Goal: Task Accomplishment & Management: Complete application form

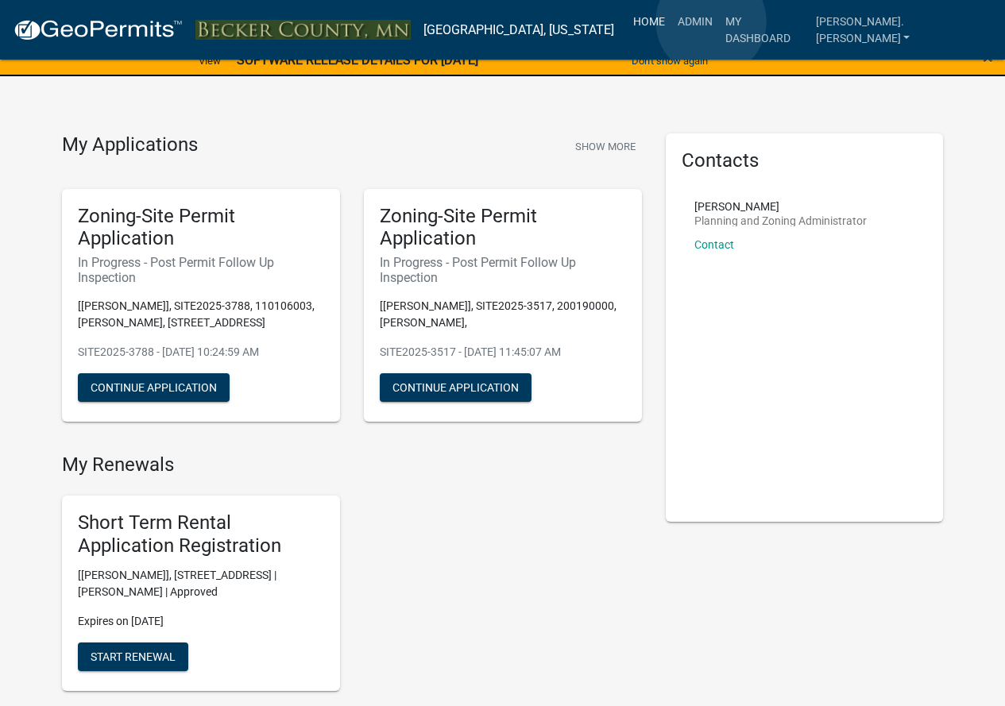
click at [671, 21] on link "Home" at bounding box center [649, 21] width 44 height 30
click at [671, 25] on link "Home" at bounding box center [649, 21] width 44 height 30
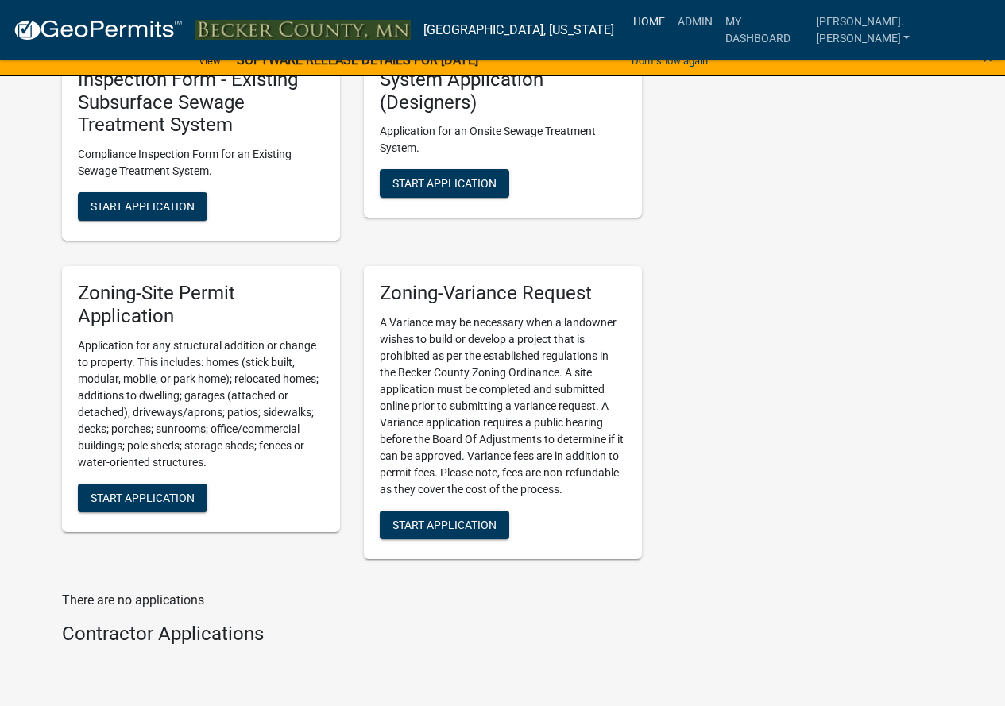
scroll to position [1886, 0]
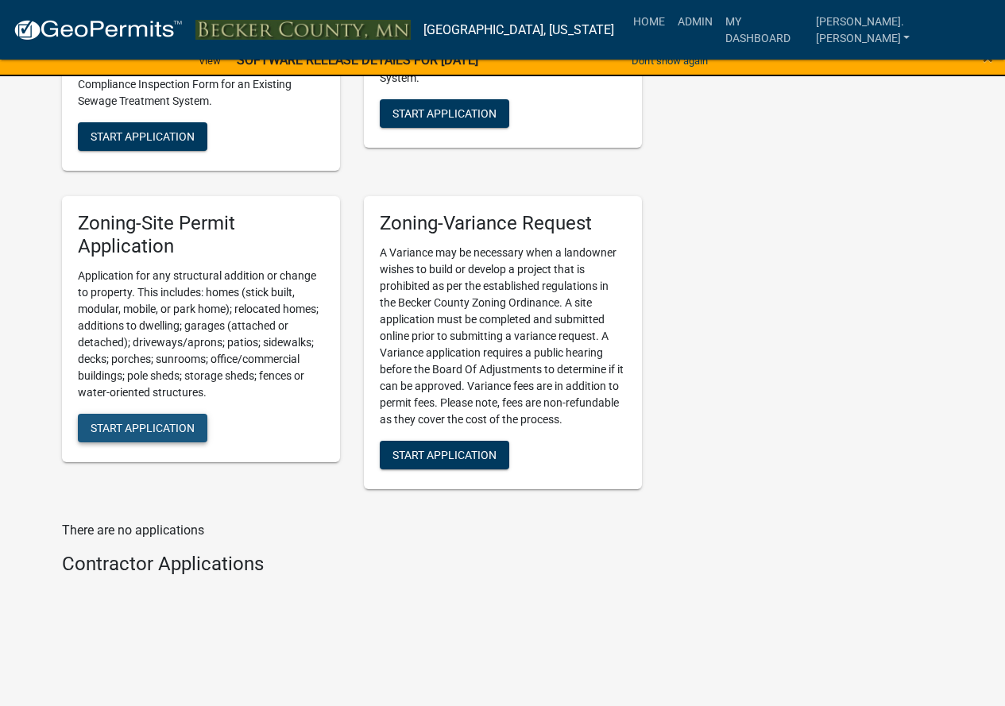
click at [184, 422] on span "Start Application" at bounding box center [143, 427] width 104 height 13
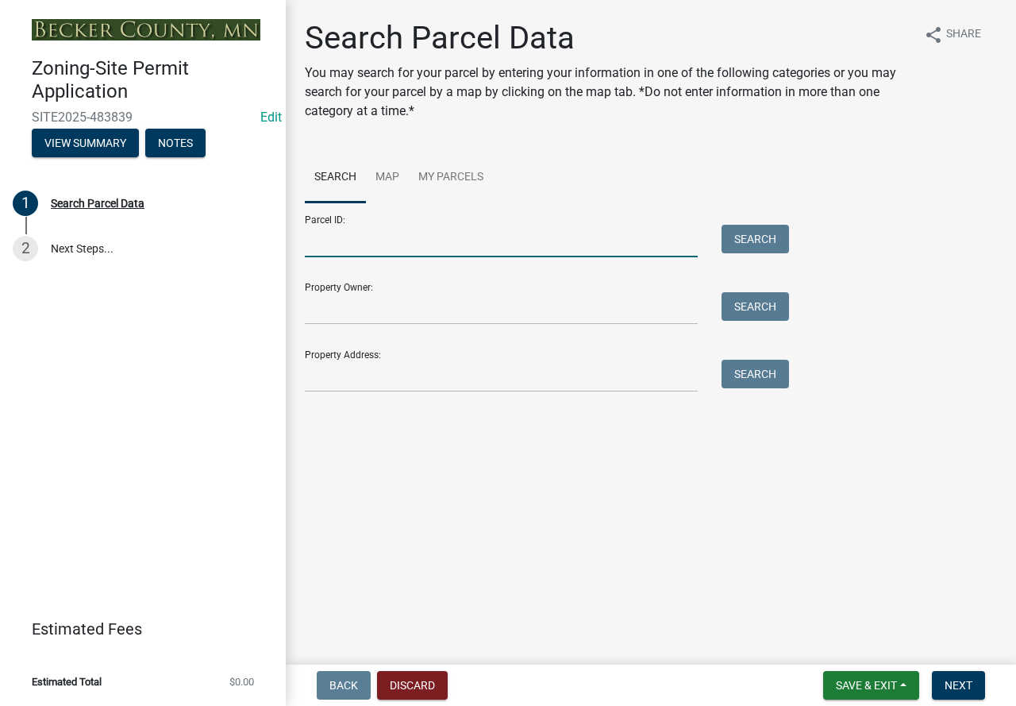
click at [353, 236] on input "Parcel ID:" at bounding box center [501, 241] width 393 height 33
click at [347, 380] on input "Property Address:" at bounding box center [501, 376] width 393 height 33
click at [350, 255] on input "Parcel ID:" at bounding box center [501, 241] width 393 height 33
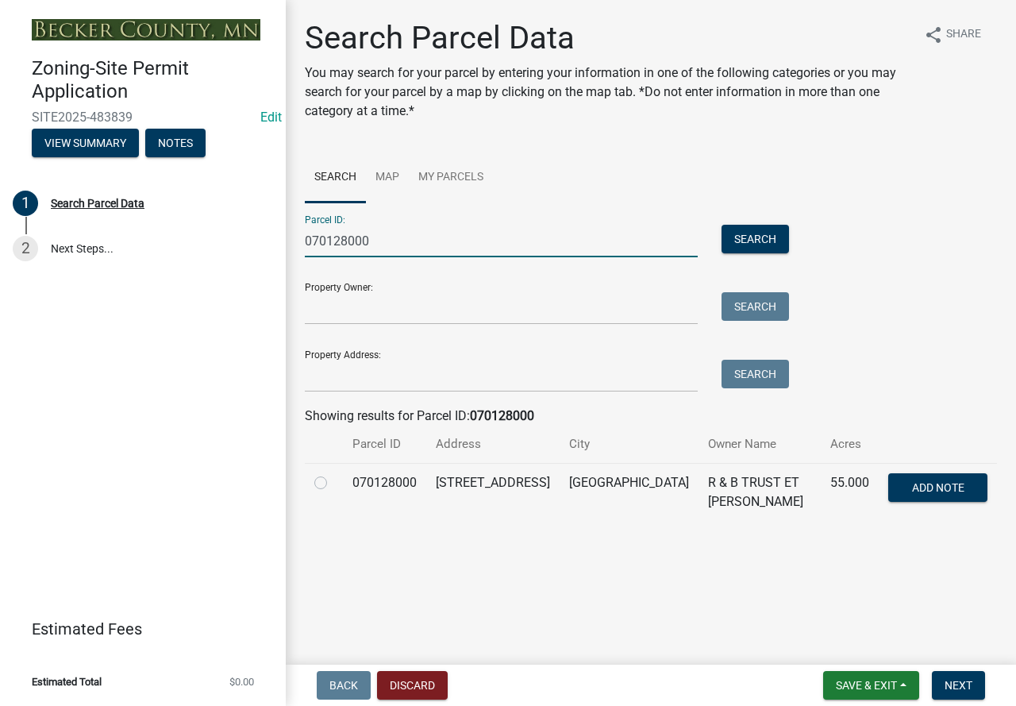
type input "070128000"
click at [334, 473] on label at bounding box center [334, 473] width 0 height 0
click at [334, 484] on input "radio" at bounding box center [339, 478] width 10 height 10
radio input "true"
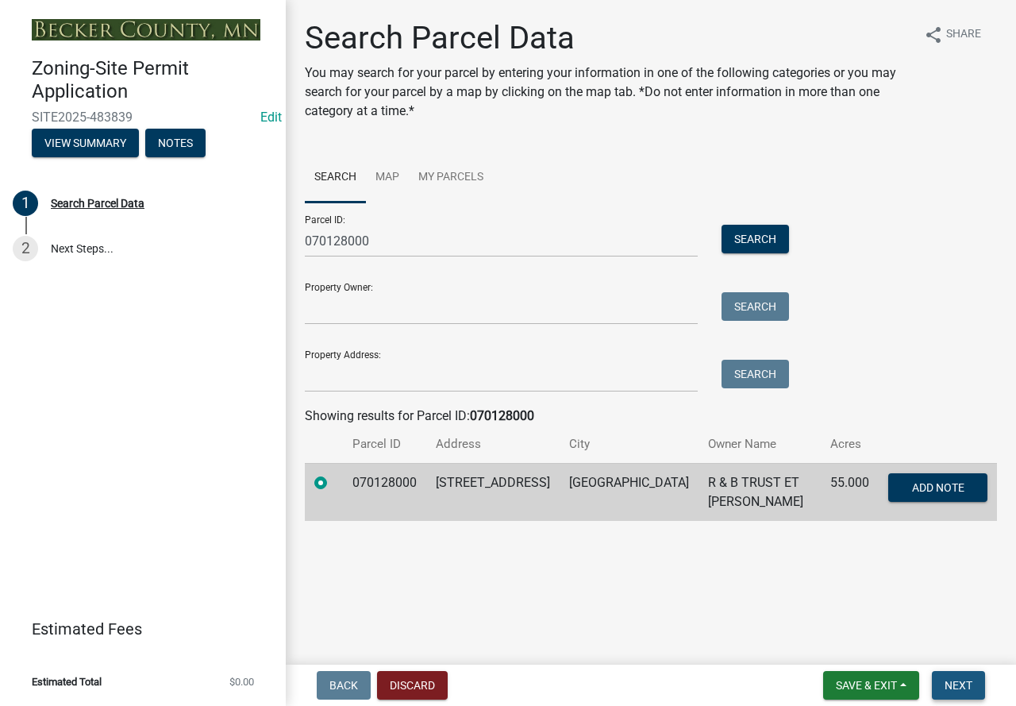
click at [975, 681] on button "Next" at bounding box center [958, 685] width 53 height 29
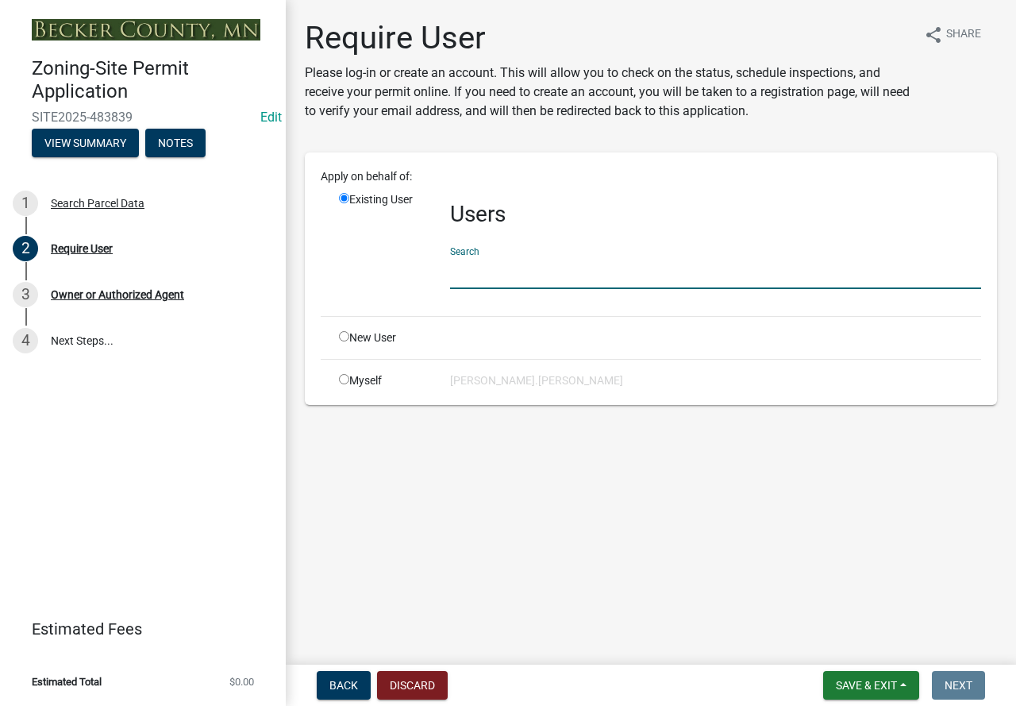
click at [483, 284] on input "text" at bounding box center [715, 273] width 531 height 33
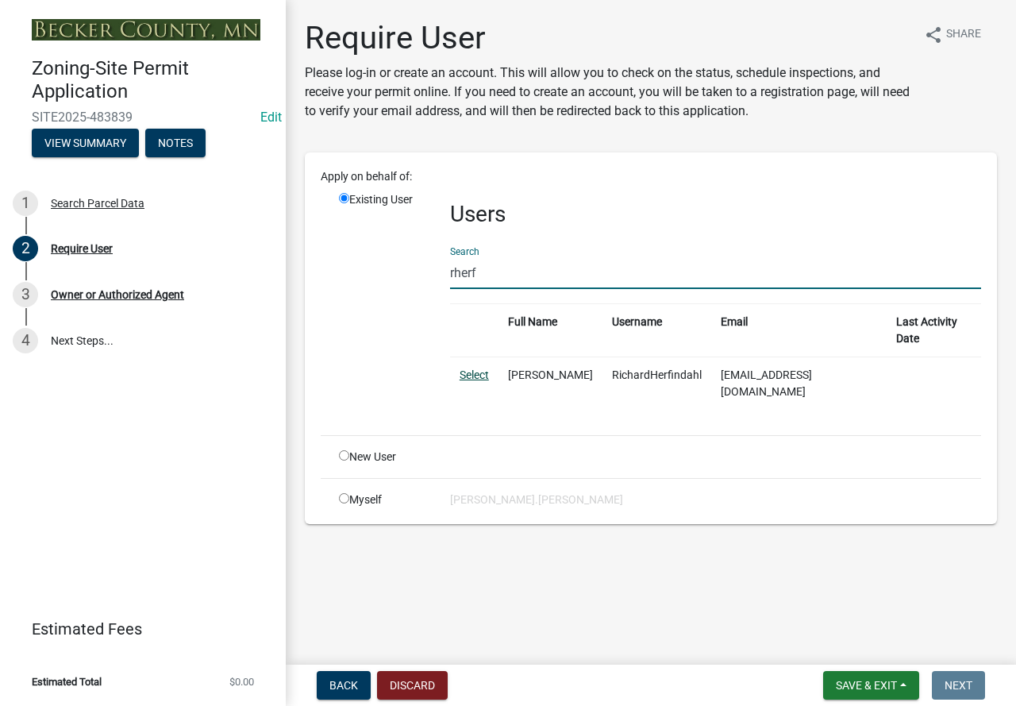
type input "rherf"
click at [475, 368] on link "Select" at bounding box center [474, 374] width 29 height 13
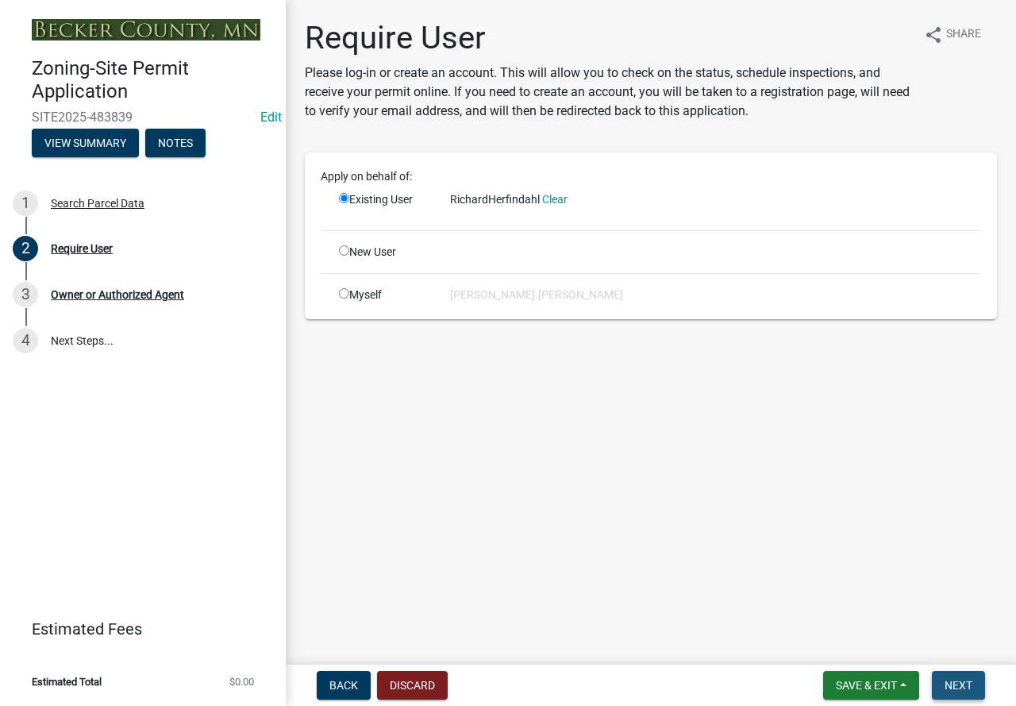
click at [960, 692] on button "Next" at bounding box center [958, 685] width 53 height 29
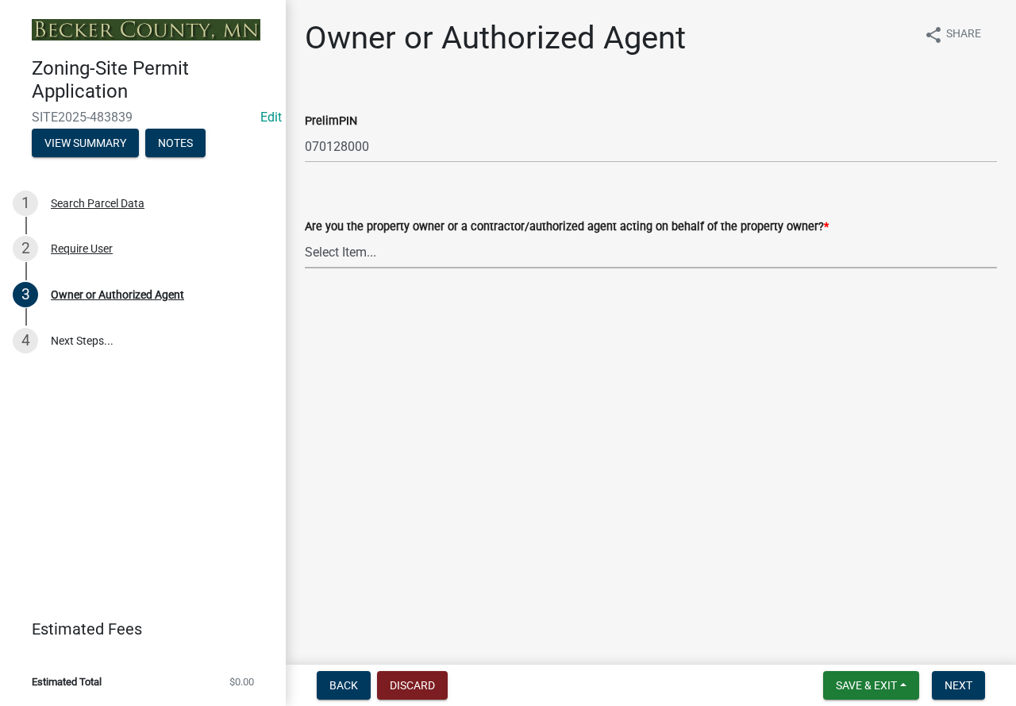
click at [449, 259] on select "Select Item... Property Owner Authorized Agent" at bounding box center [651, 252] width 692 height 33
click at [305, 236] on select "Select Item... Property Owner Authorized Agent" at bounding box center [651, 252] width 692 height 33
select select "3c674549-ed69-405f-b795-9fa3f7d47d9d"
click at [963, 686] on span "Next" at bounding box center [959, 685] width 28 height 13
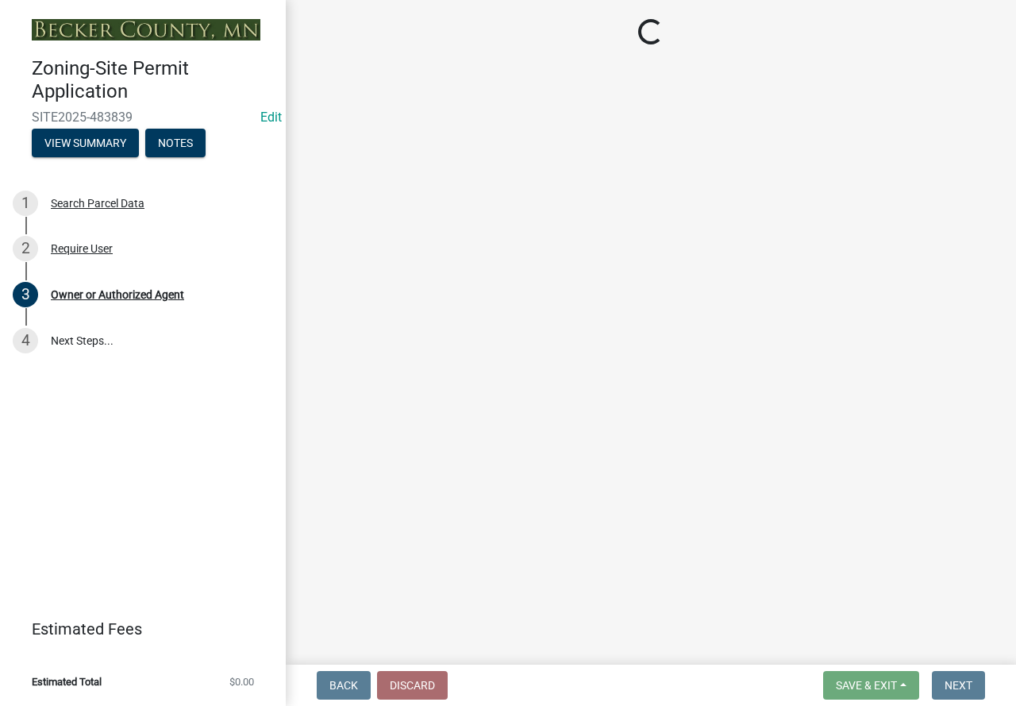
select select "15d55337-0fb0-485e-a759-dab20e978987"
select select "3da6e296-66f8-4eb7-bf15-05f229e9a83d"
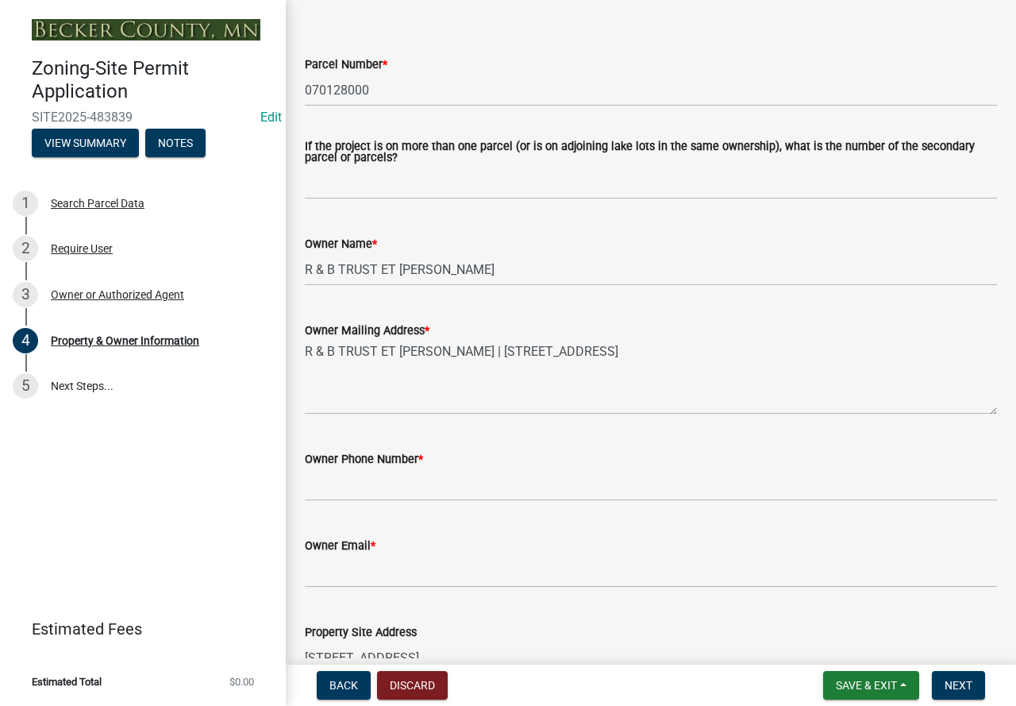
scroll to position [159, 0]
click at [334, 486] on input "Owner Phone Number *" at bounding box center [651, 484] width 692 height 33
type input "[PHONE_NUMBER]"
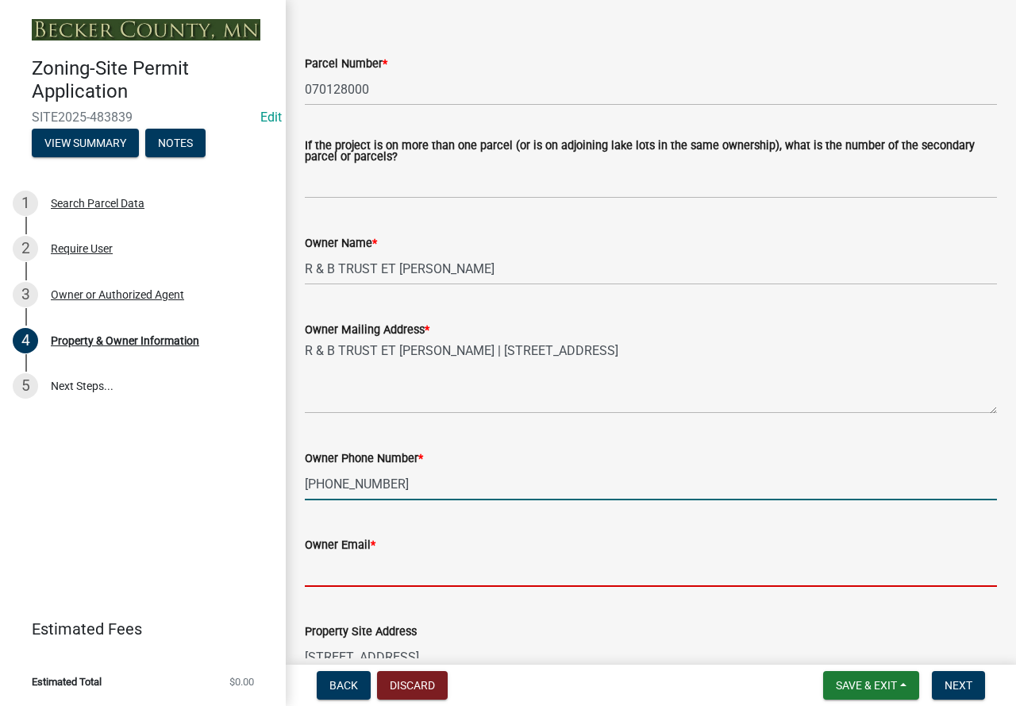
click at [365, 578] on input "Owner Email *" at bounding box center [651, 570] width 692 height 33
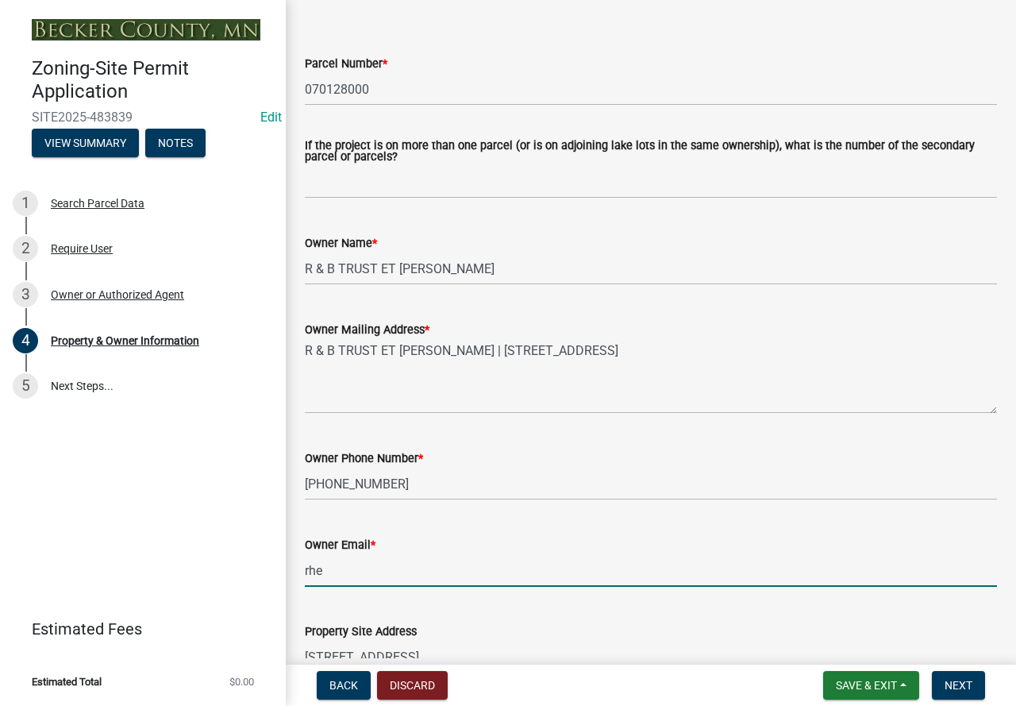
type input "[EMAIL_ADDRESS][DOMAIN_NAME]"
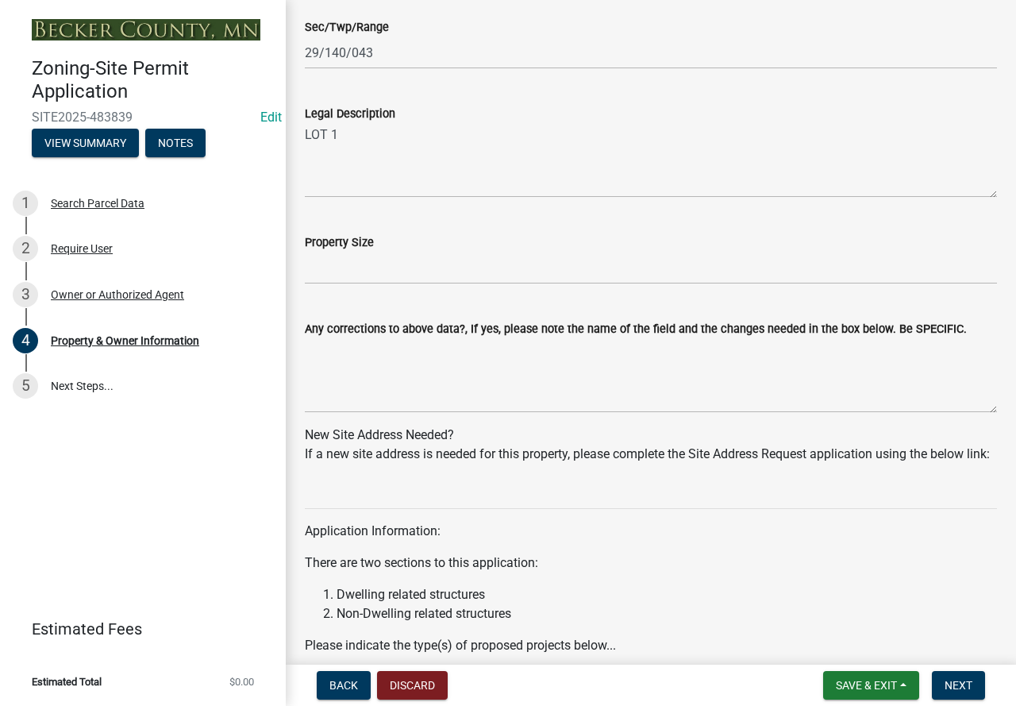
scroll to position [1191, 0]
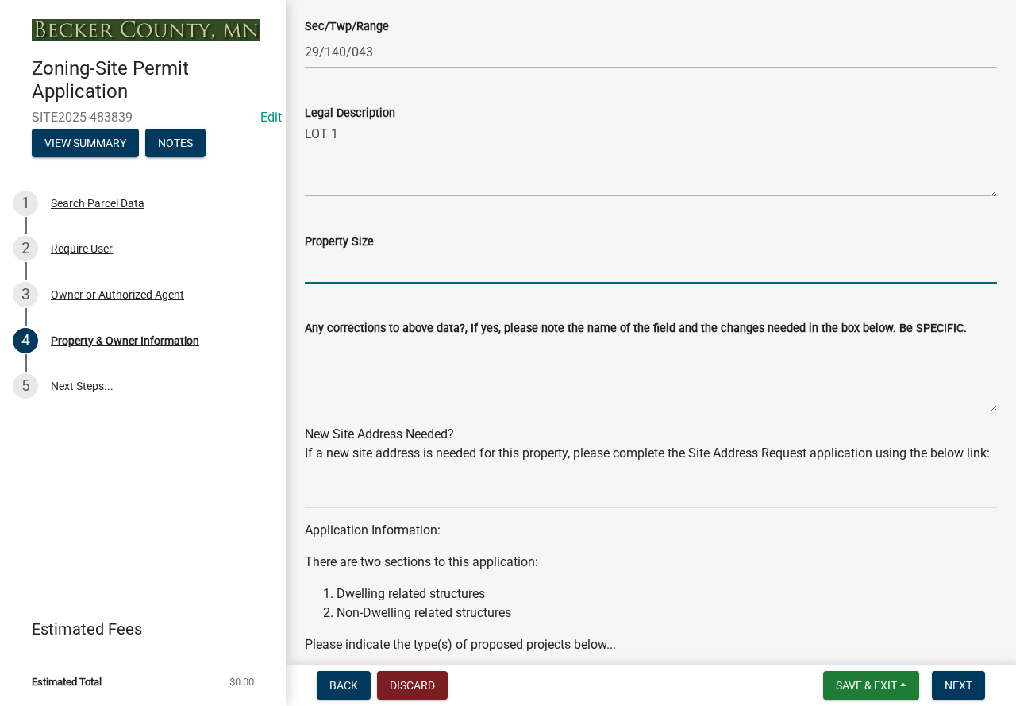
click at [364, 260] on input "Property Size" at bounding box center [651, 267] width 692 height 33
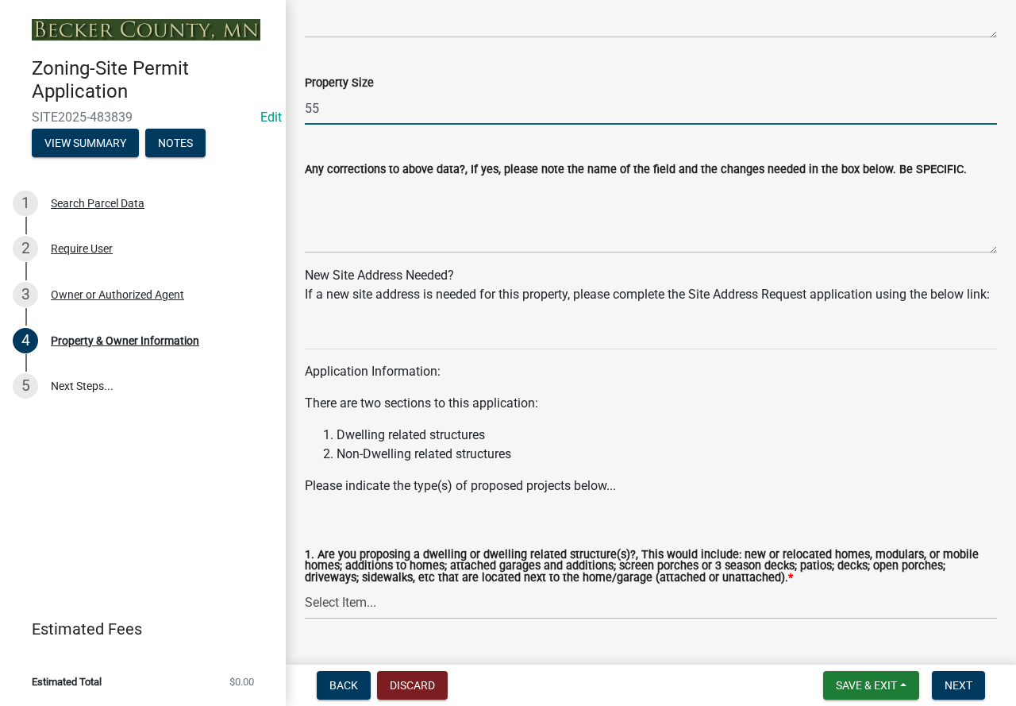
scroll to position [1509, 0]
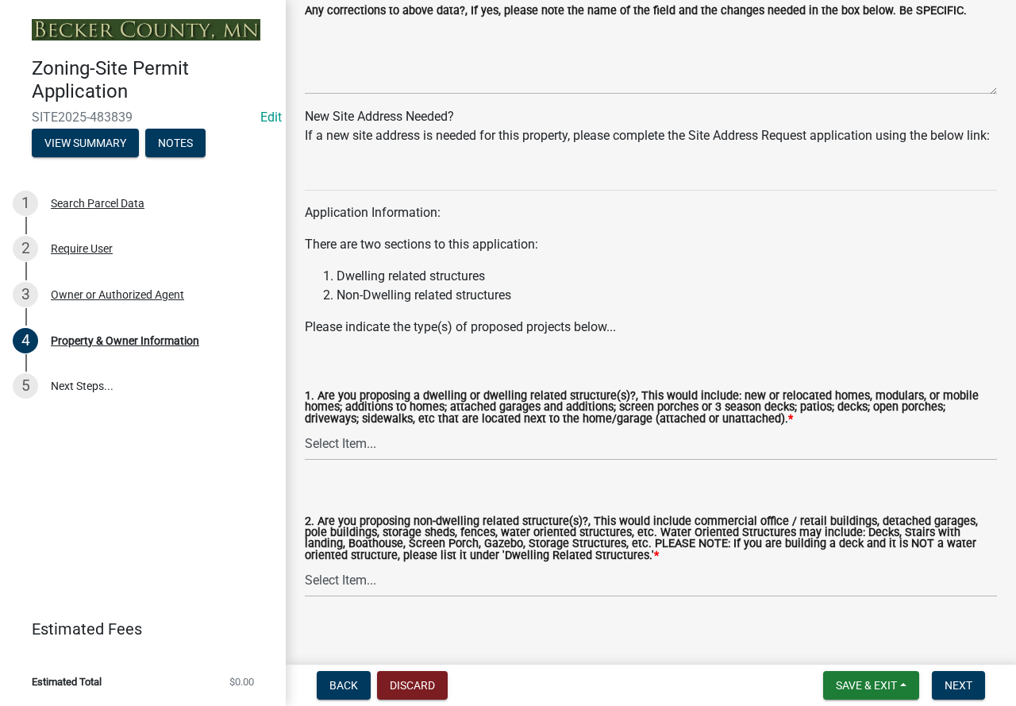
type input "55"
click at [581, 285] on div "Application Information: There are two sections to this application: Dwelling r…" at bounding box center [651, 247] width 692 height 179
click at [449, 461] on select "Select Item... Yes No" at bounding box center [651, 444] width 692 height 33
click at [305, 449] on select "Select Item... Yes No" at bounding box center [651, 444] width 692 height 33
select select "f87eba17-8ed9-4ad8-aefc-fe36a3f3544b"
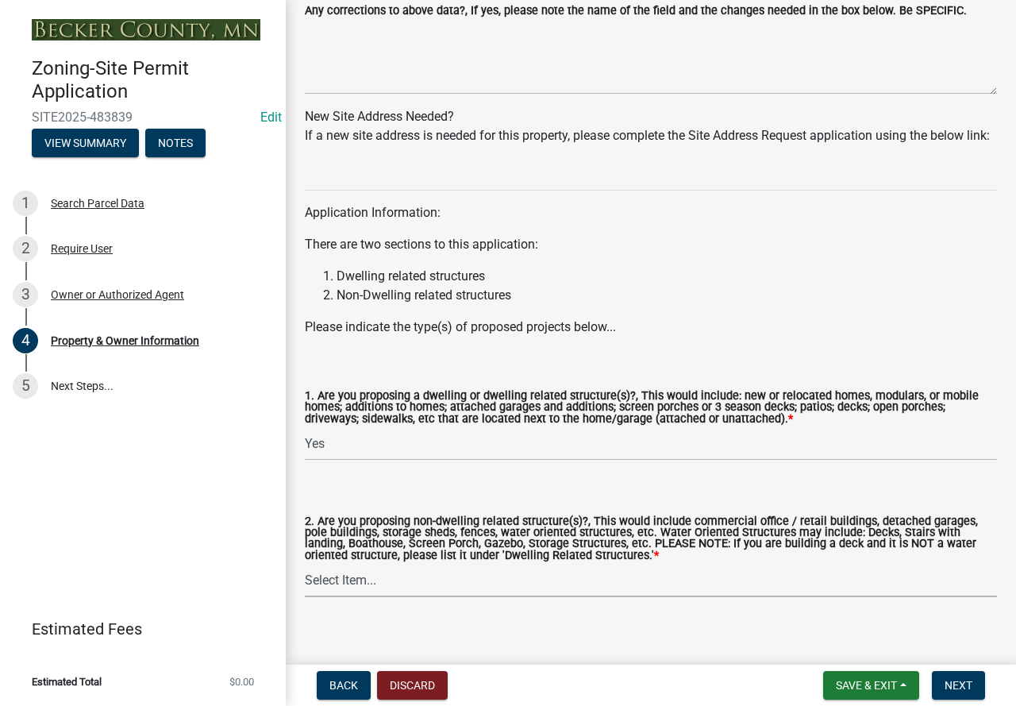
click at [458, 597] on select "Select Item... Yes No" at bounding box center [651, 581] width 692 height 33
click at [305, 586] on select "Select Item... Yes No" at bounding box center [651, 581] width 692 height 33
select select "393a978c-6bd5-4cb2-a6a0-db6feb8732b8"
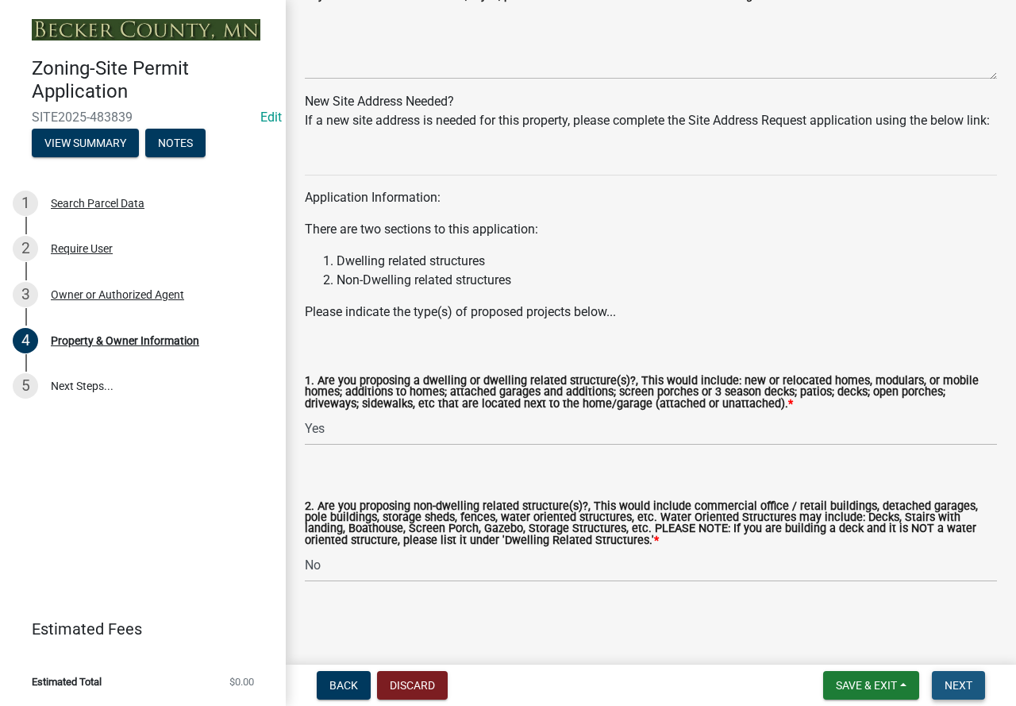
click at [975, 681] on button "Next" at bounding box center [958, 685] width 53 height 29
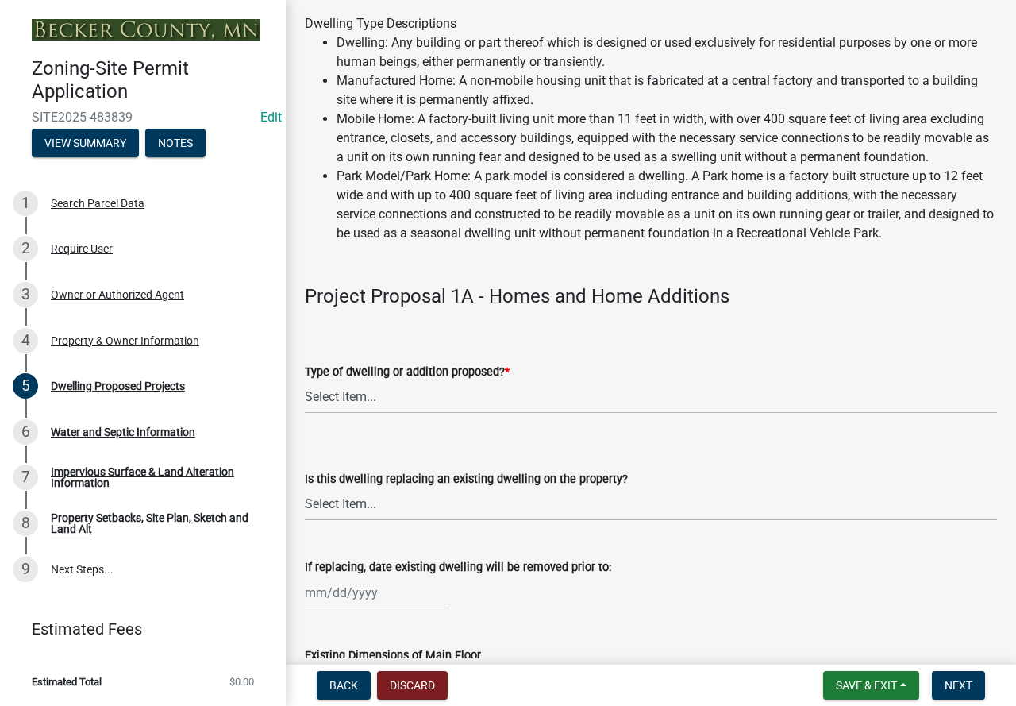
scroll to position [159, 0]
click at [504, 412] on select "Select Item... N/A - Not a dwelling New Home-Onsite Construction New Modular (E…" at bounding box center [651, 396] width 692 height 33
click at [305, 398] on select "Select Item... N/A - Not a dwelling New Home-Onsite Construction New Modular (E…" at bounding box center [651, 396] width 692 height 33
select select "5b8abcc6-67f7-49fb-8f25-c295ccc2b339"
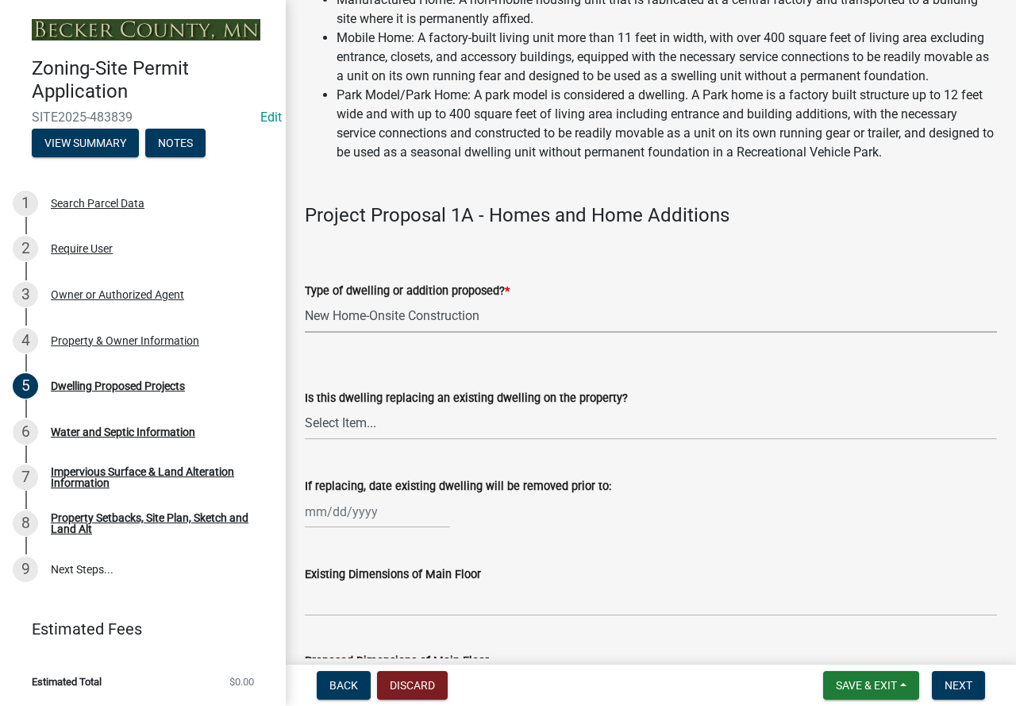
scroll to position [318, 0]
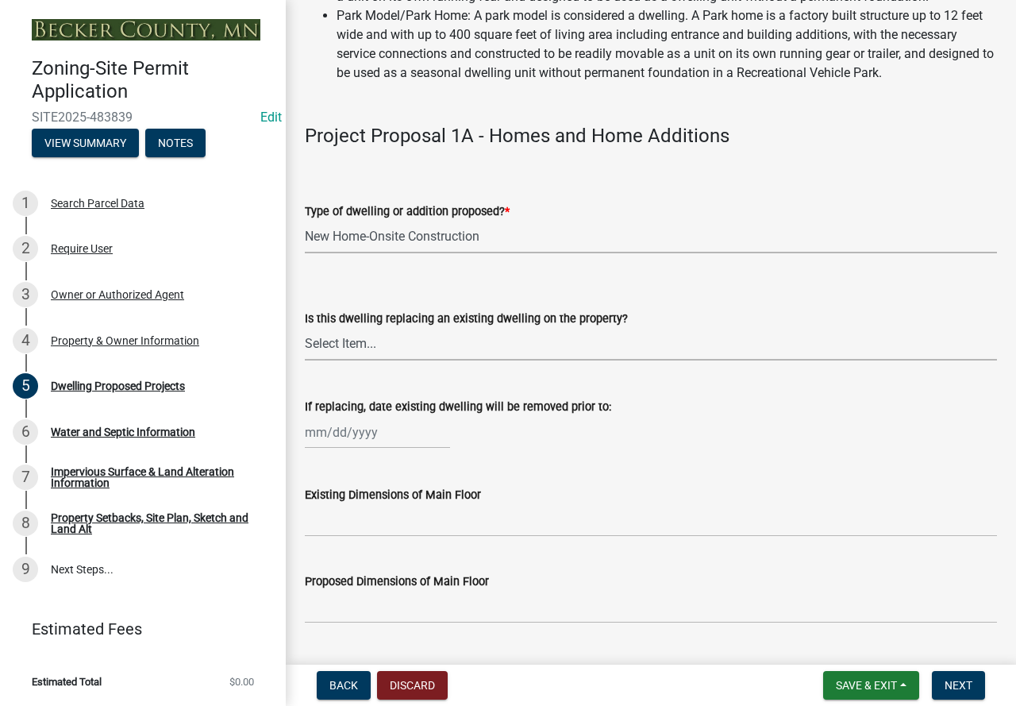
click at [496, 356] on select "Select Item... N/A Yes No" at bounding box center [651, 344] width 692 height 33
click at [305, 346] on select "Select Item... N/A Yes No" at bounding box center [651, 344] width 692 height 33
select select "566f81cc-4b3f-4ecb-9f16-a2b313352c61"
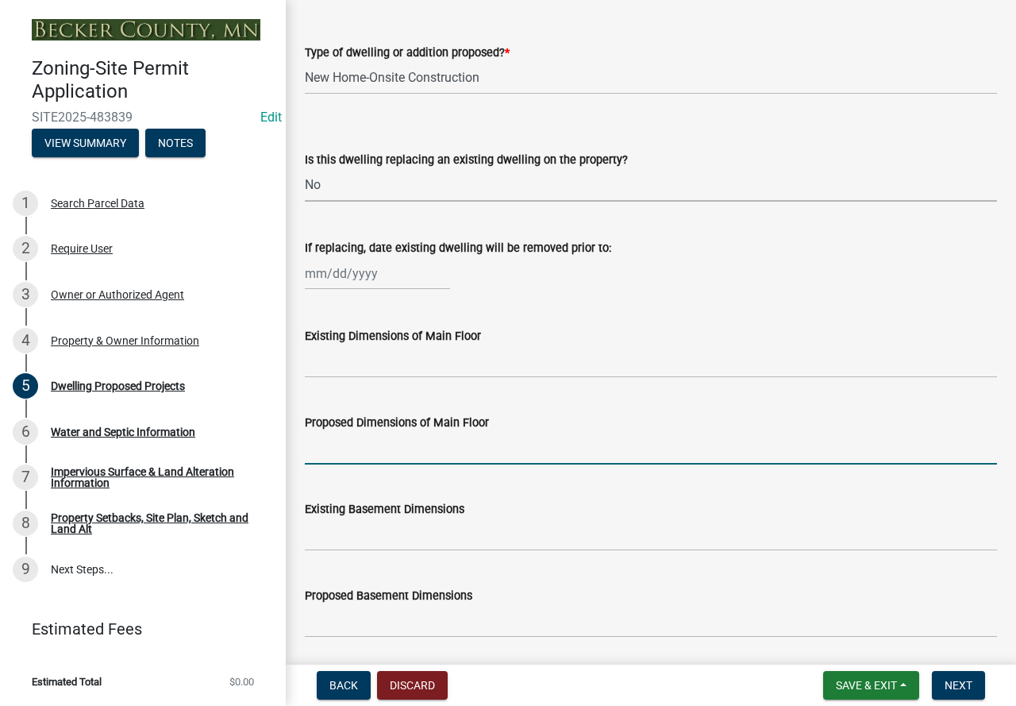
click at [354, 464] on input "Proposed Dimensions of Main Floor" at bounding box center [651, 448] width 692 height 33
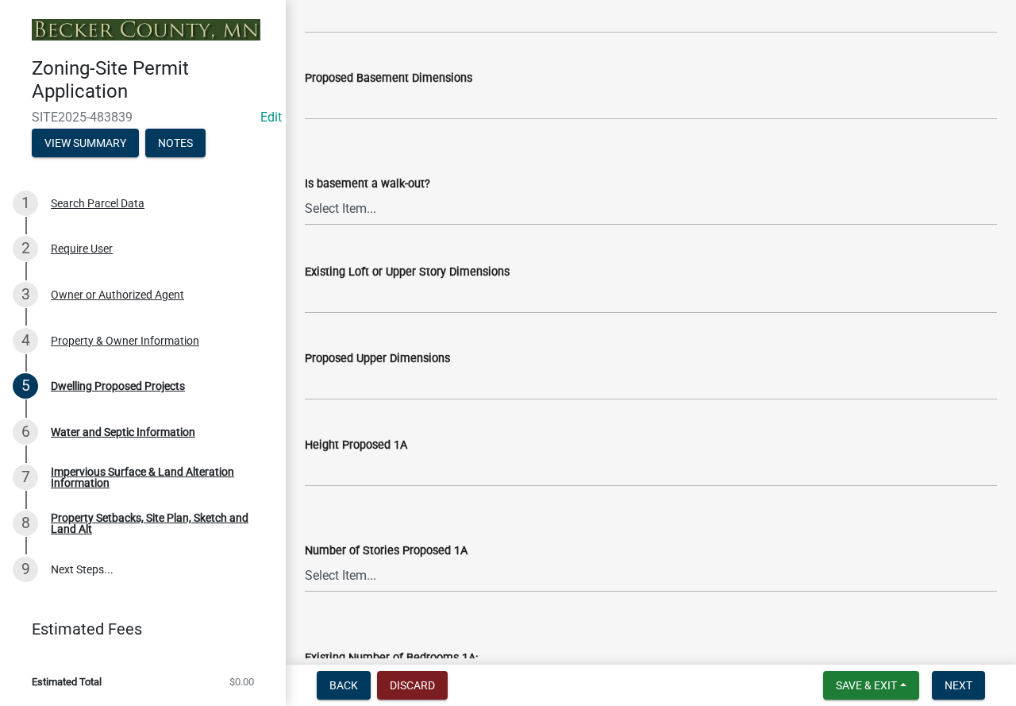
scroll to position [1032, 0]
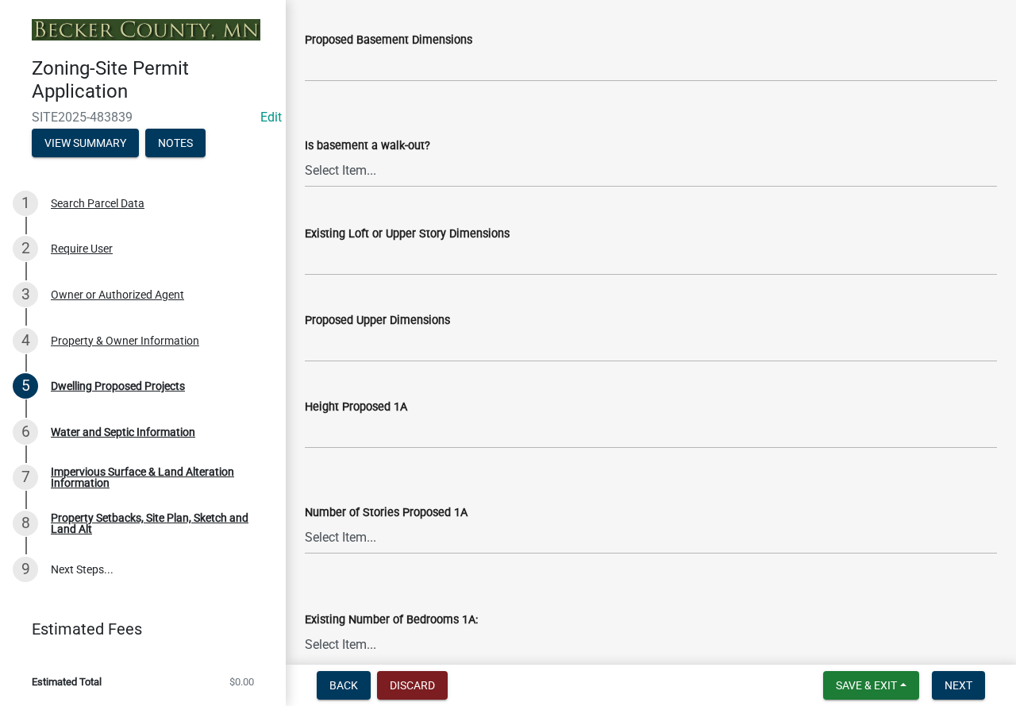
type input "30x40"
click at [322, 449] on input "Height Proposed 1A" at bounding box center [651, 432] width 692 height 33
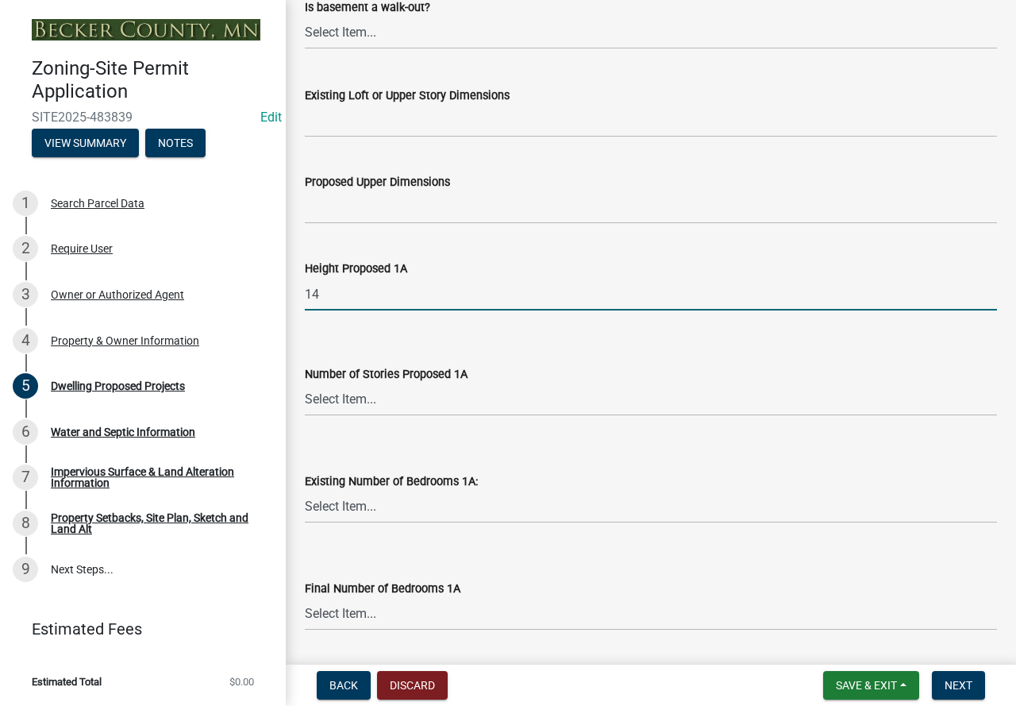
scroll to position [1191, 0]
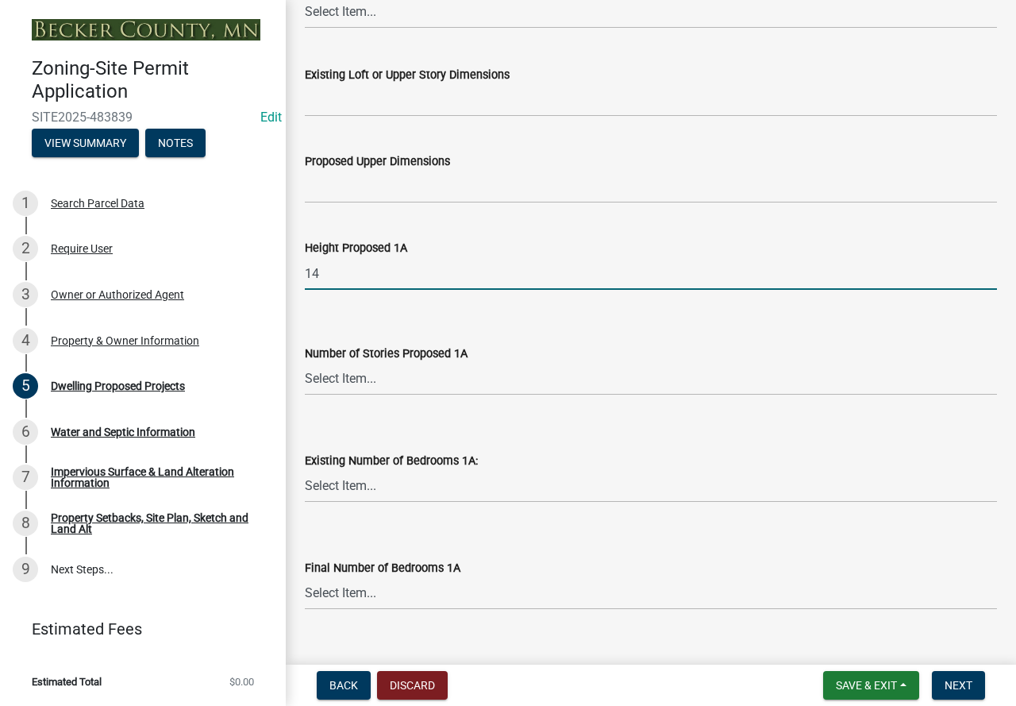
type input "14"
click at [333, 389] on select "Select Item... N/A 1 1.25 1.5 1.75 2 2.25 2.5" at bounding box center [651, 379] width 692 height 33
click at [305, 381] on select "Select Item... N/A 1 1.25 1.5 1.75 2 2.25 2.5" at bounding box center [651, 379] width 692 height 33
select select "4f5e2784-8c40-49a3-b0e9-8f1a3cbab4f4"
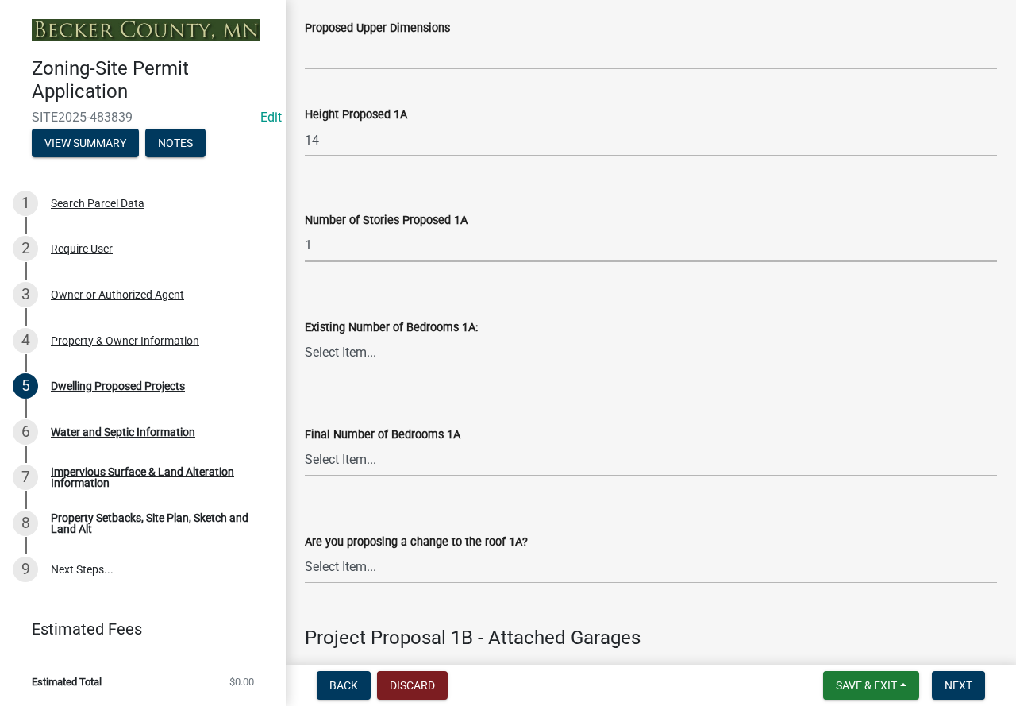
scroll to position [1350, 0]
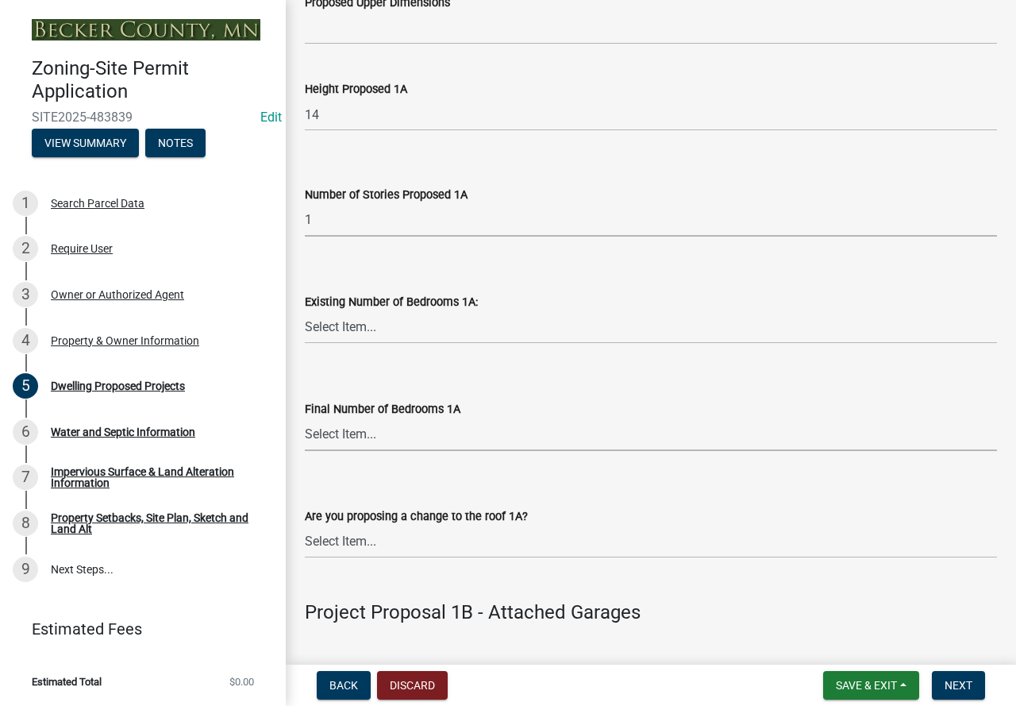
click at [368, 451] on select "Select Item... 0 1 2 3 4 5 6 7 8" at bounding box center [651, 435] width 692 height 33
click at [305, 437] on select "Select Item... 0 1 2 3 4 5 6 7 8" at bounding box center [651, 435] width 692 height 33
select select "ebb33175-329d-4f8e-9ee0-a71ca57f3362"
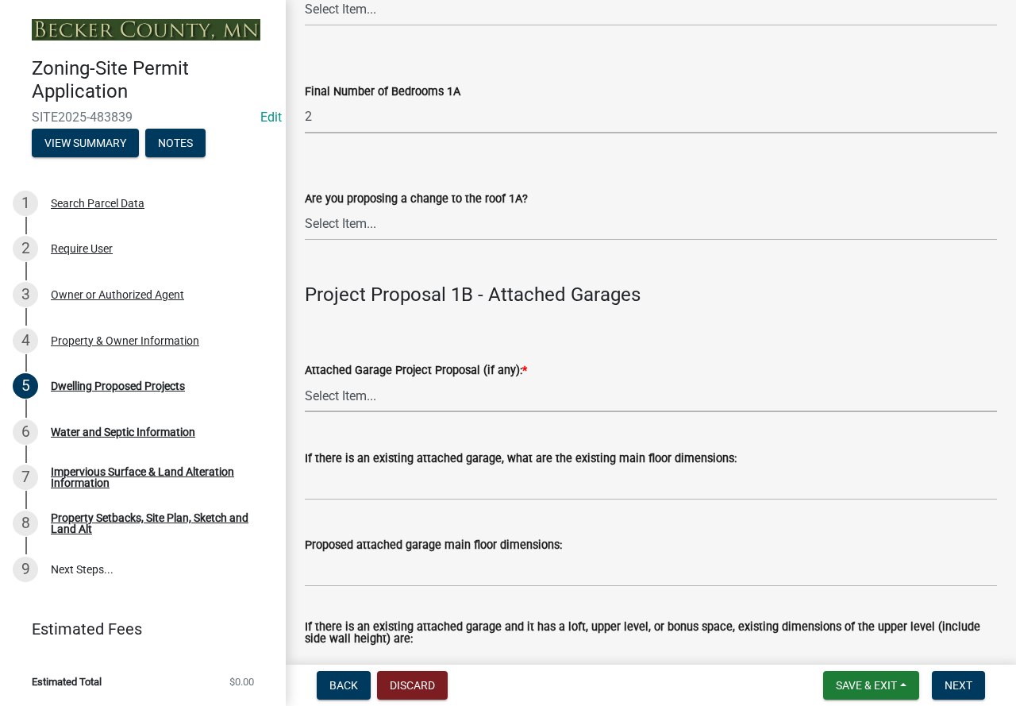
drag, startPoint x: 404, startPoint y: 411, endPoint x: 398, endPoint y: 422, distance: 12.8
click at [404, 411] on select "Select Item... N/A New Attached Garage Addition to Attached Garage" at bounding box center [651, 396] width 692 height 33
click at [305, 399] on select "Select Item... N/A New Attached Garage Addition to Attached Garage" at bounding box center [651, 396] width 692 height 33
select select "638dddef-31f4-4d73-b0b5-0ffc7b344434"
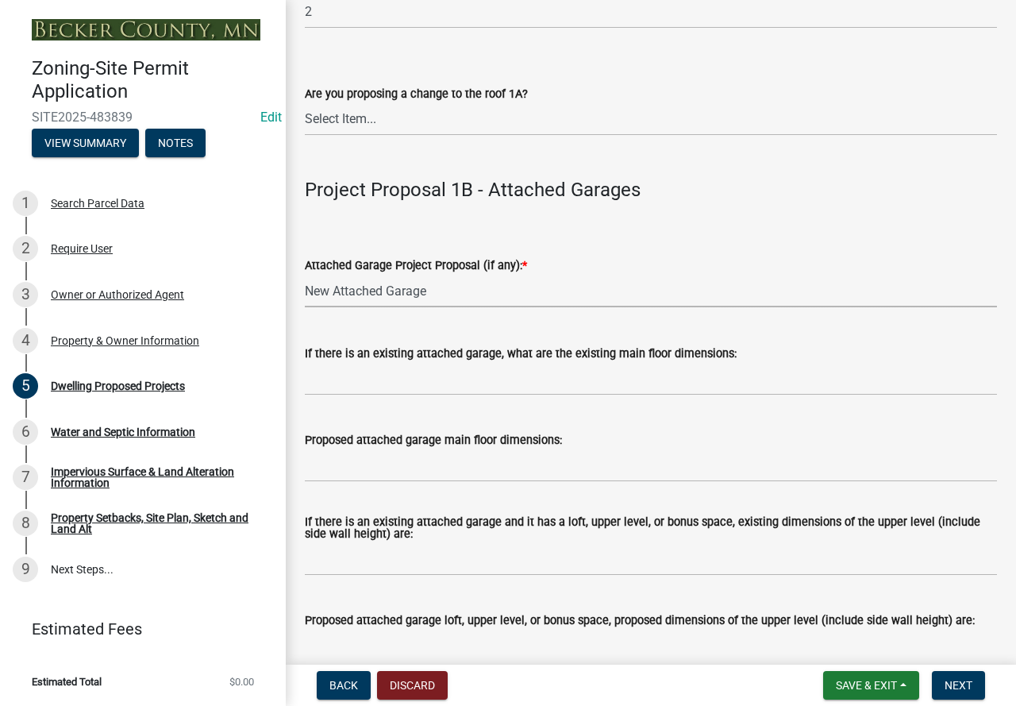
scroll to position [1827, 0]
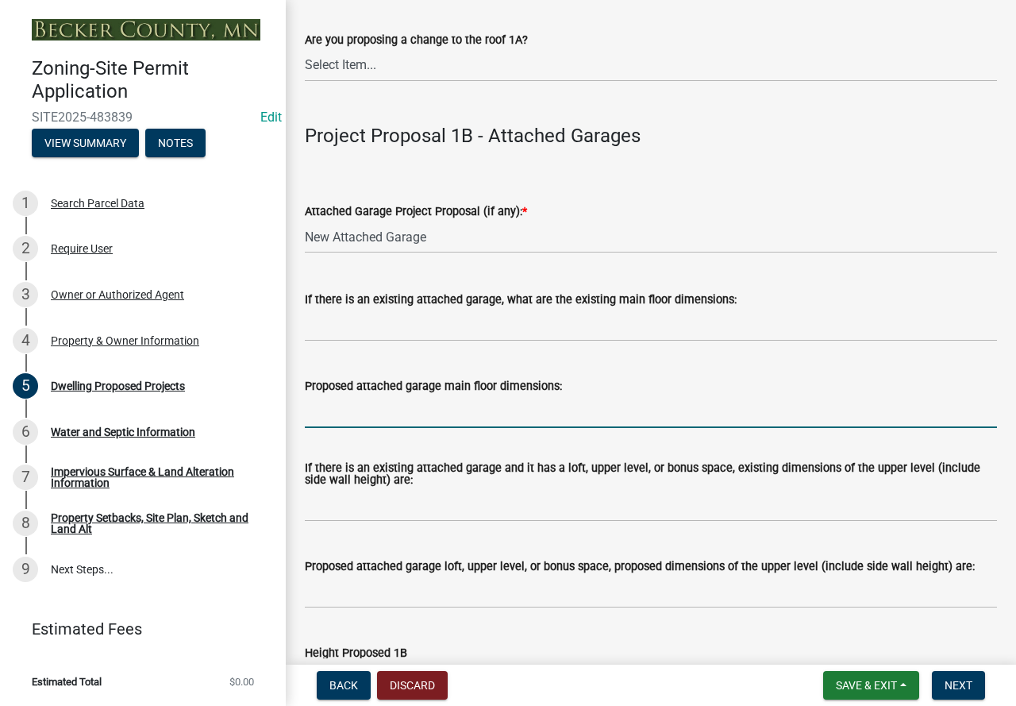
click at [372, 426] on input "Proposed attached garage main floor dimensions:" at bounding box center [651, 411] width 692 height 33
type input "3"
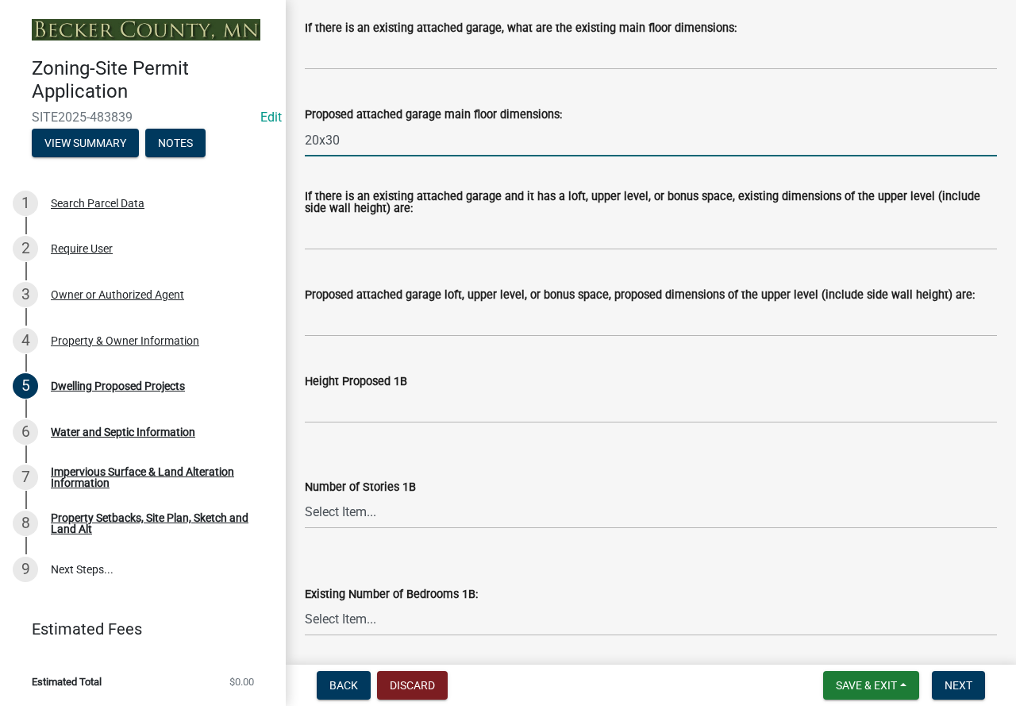
scroll to position [2144, 0]
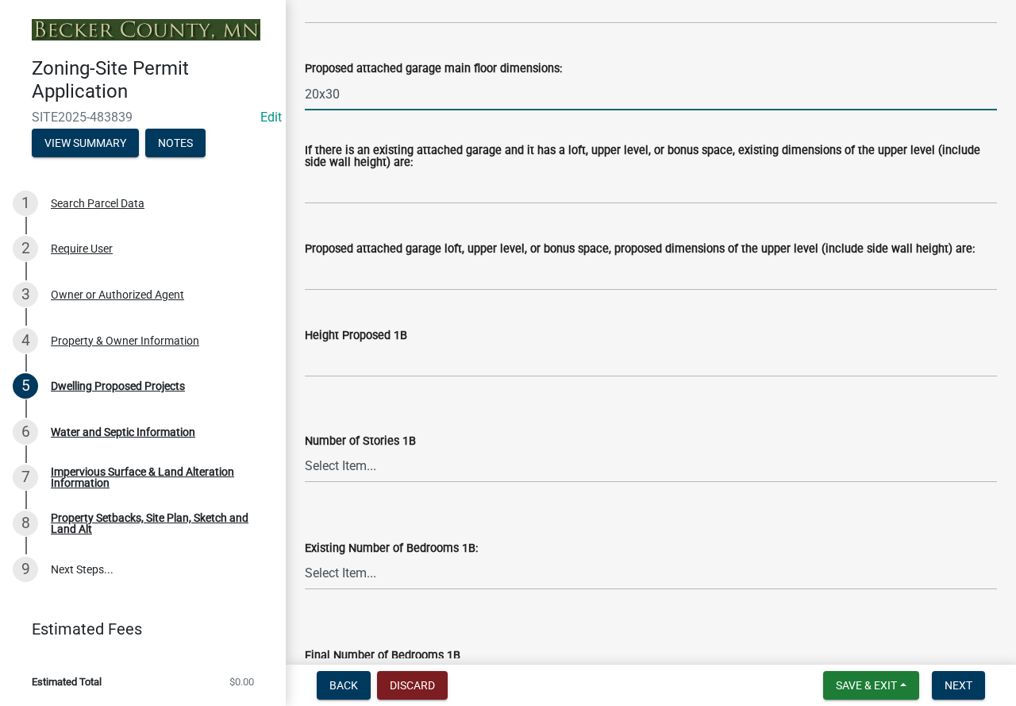
type input "20x30"
click at [358, 377] on input "Height Proposed 1B" at bounding box center [651, 361] width 692 height 33
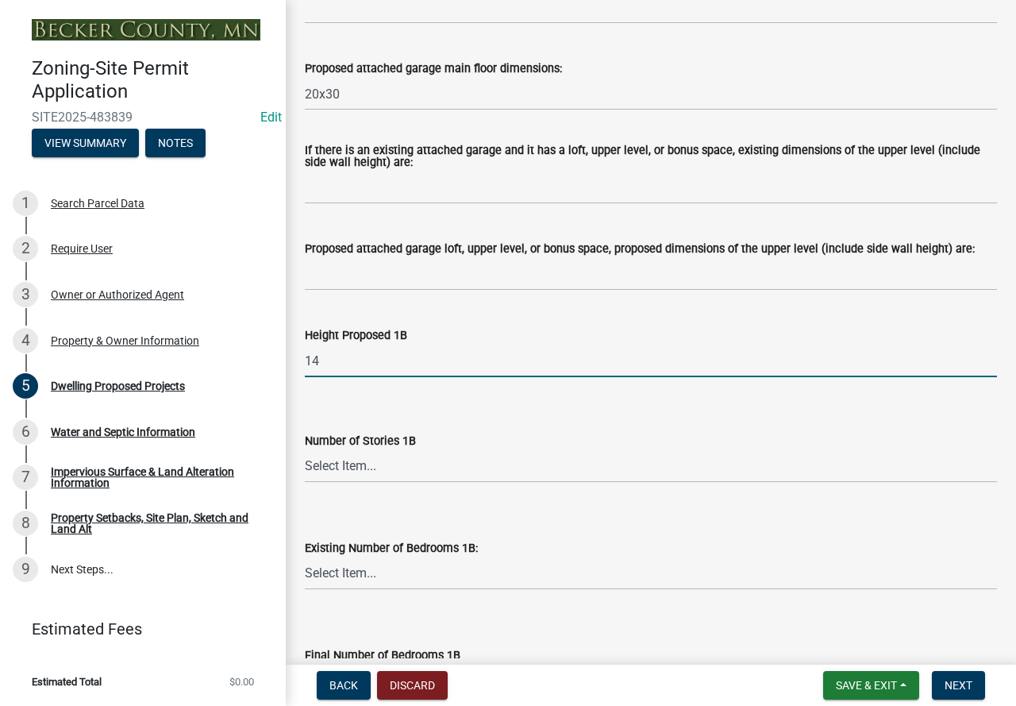
type input "14"
click at [454, 483] on select "Select Item... N/A 1 1.25 1.5 1.75 2 2.25 2.5" at bounding box center [651, 466] width 692 height 33
click at [305, 469] on select "Select Item... N/A 1 1.25 1.5 1.75 2 2.25 2.5" at bounding box center [651, 466] width 692 height 33
select select "43dc438e-12cf-4fa6-b4ef-a236ffc627d7"
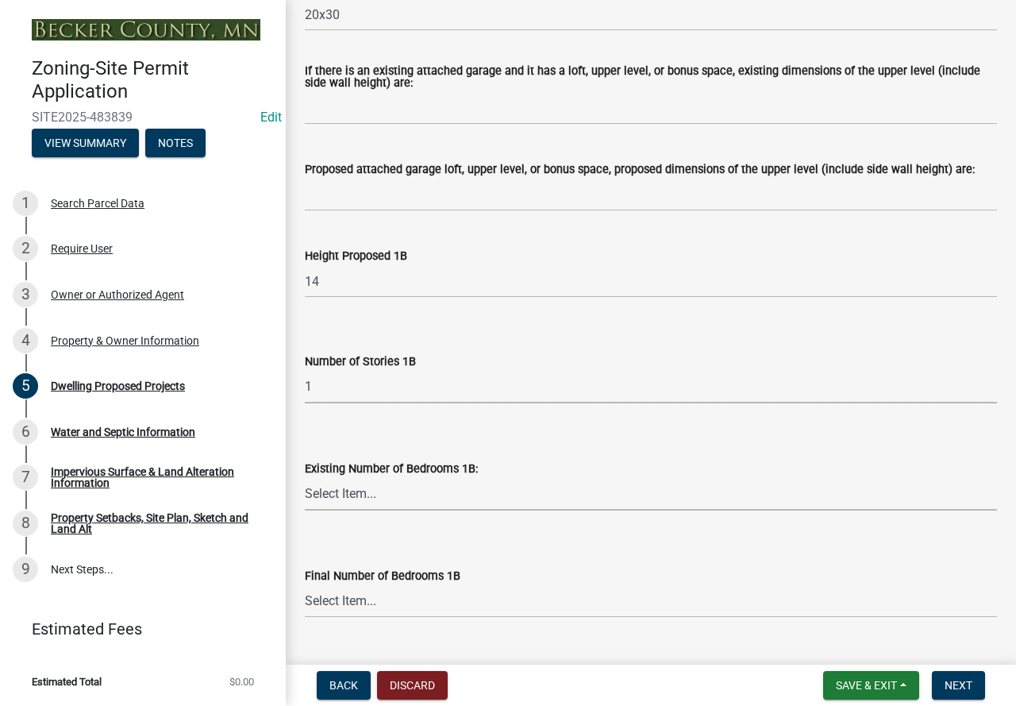
click at [406, 511] on select "Select Item... 0 1 2 3 4 5 6 7 8" at bounding box center [651, 494] width 692 height 33
click at [305, 497] on select "Select Item... 0 1 2 3 4 5 6 7 8" at bounding box center [651, 494] width 692 height 33
select select "8786fdd2-7f96-462d-8069-e958fae6b9a0"
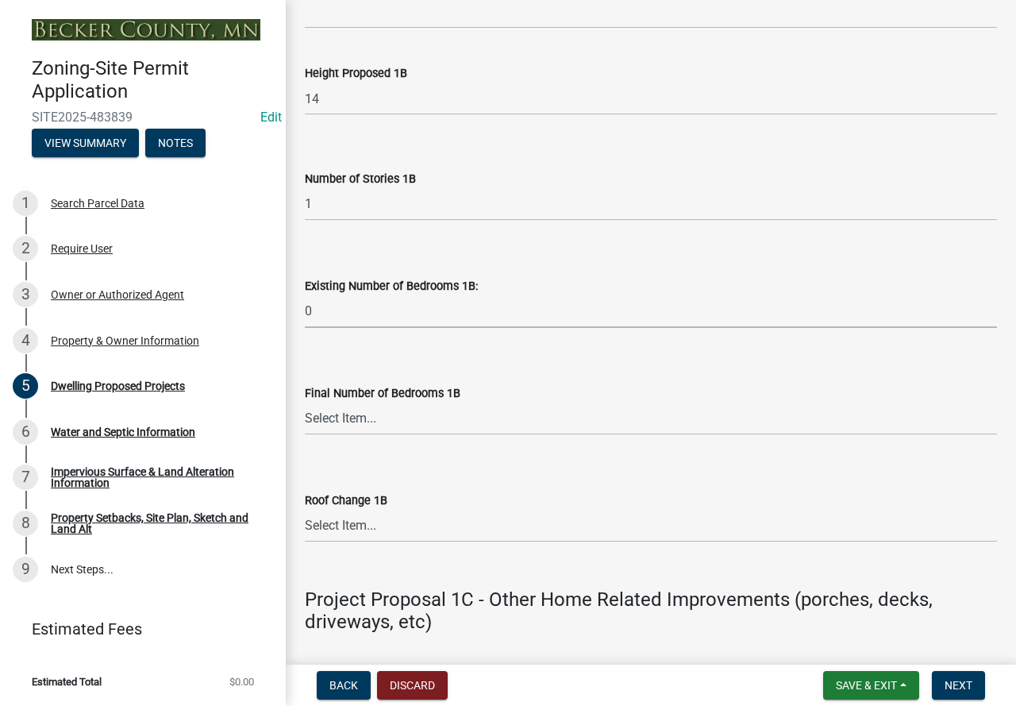
scroll to position [2462, 0]
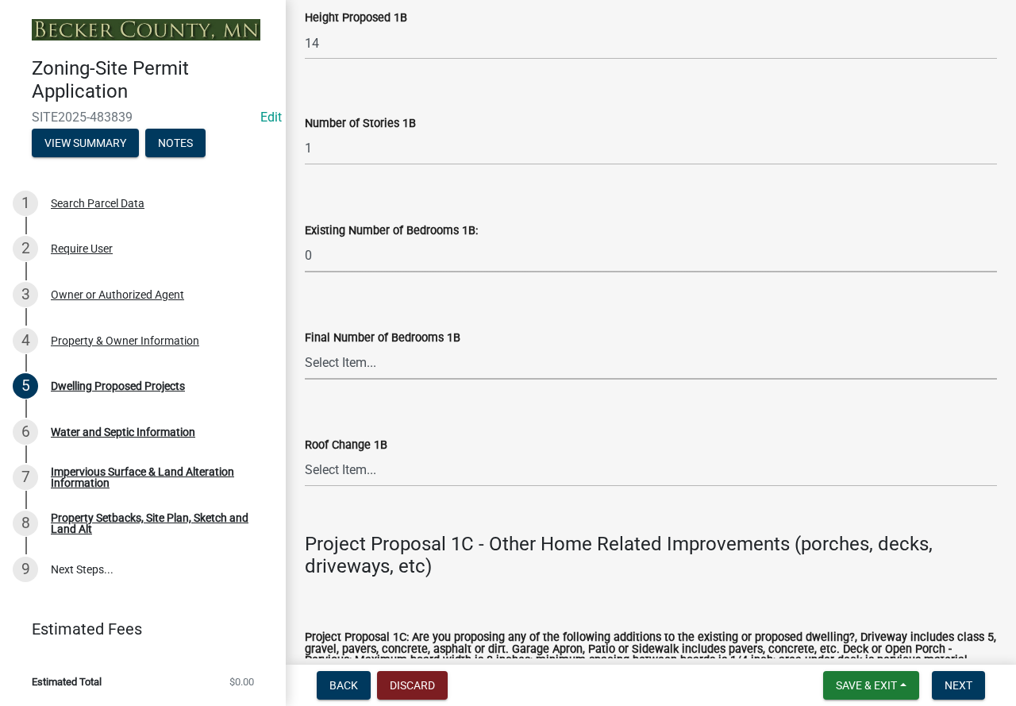
click at [333, 372] on select "Select Item... N/A 0 1 2 3 4 5 6 7 8" at bounding box center [651, 363] width 692 height 33
click at [305, 366] on select "Select Item... N/A 0 1 2 3 4 5 6 7 8" at bounding box center [651, 363] width 692 height 33
select select "59dc9cee-723e-448c-a454-fe3238b55aba"
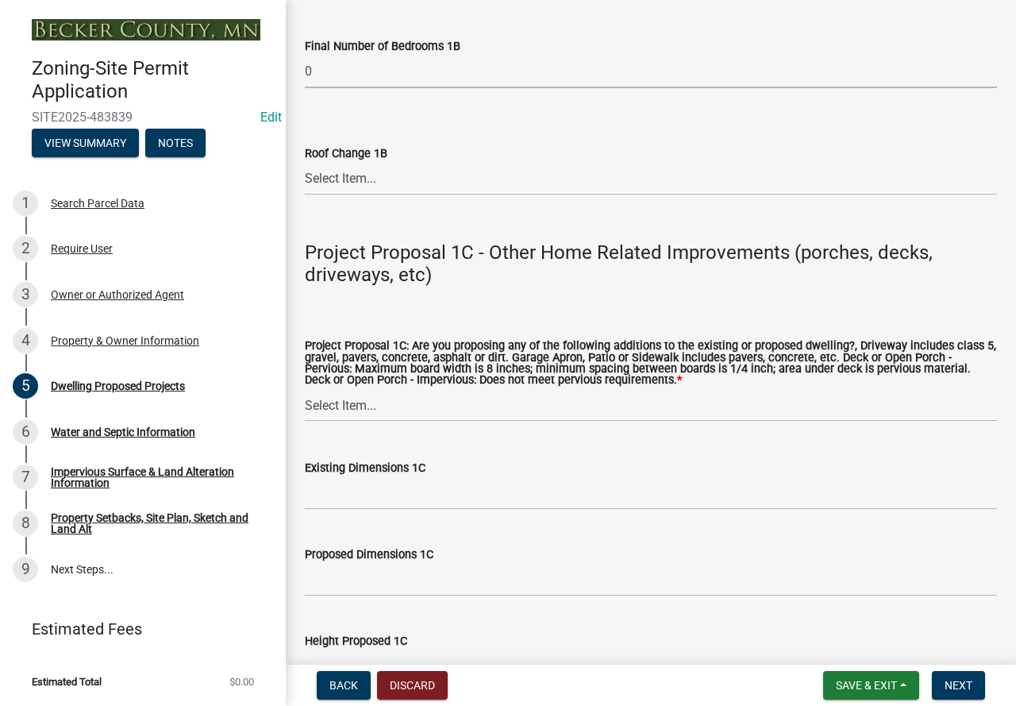
scroll to position [2779, 0]
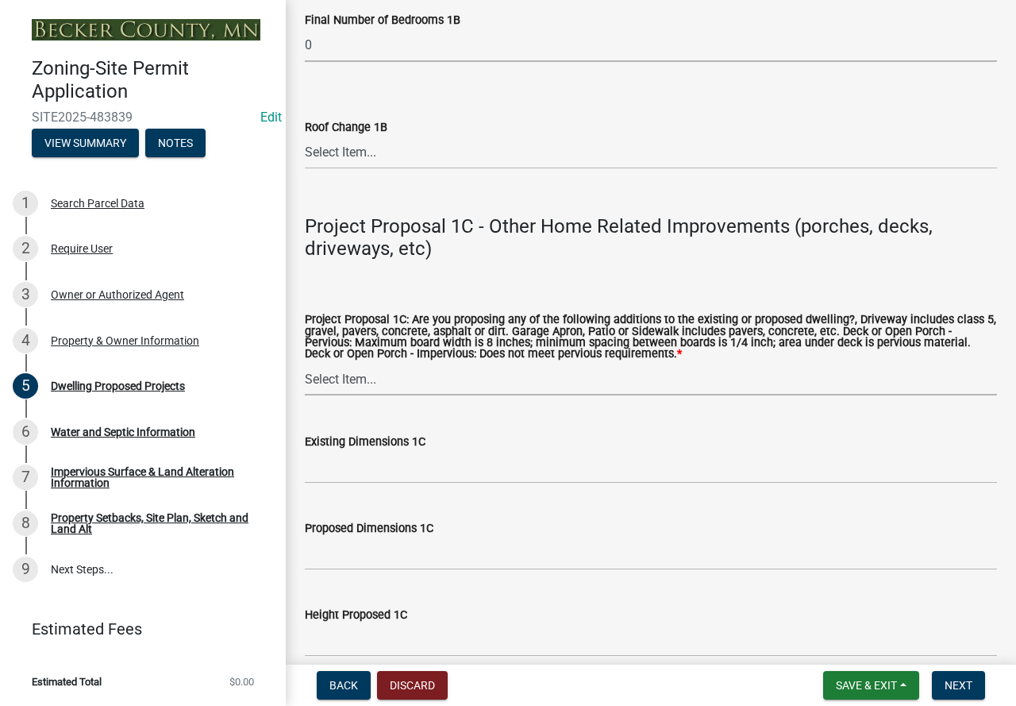
click at [368, 395] on select "Select Item... N/A Driveway Garage Apron Home Patio Sidewalk Deck - Pervious De…" at bounding box center [651, 379] width 692 height 33
click at [305, 384] on select "Select Item... N/A Driveway Garage Apron Home Patio Sidewalk Deck - Pervious De…" at bounding box center [651, 379] width 692 height 33
select select "1cc45182-8160-4464-8930-8908804d880e"
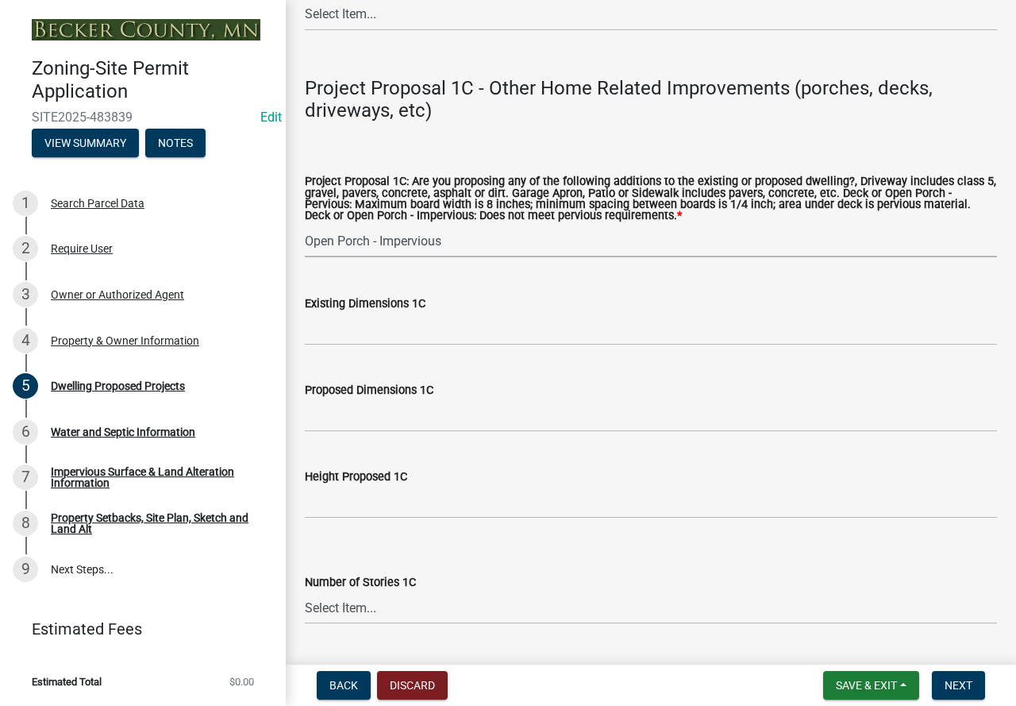
scroll to position [2938, 0]
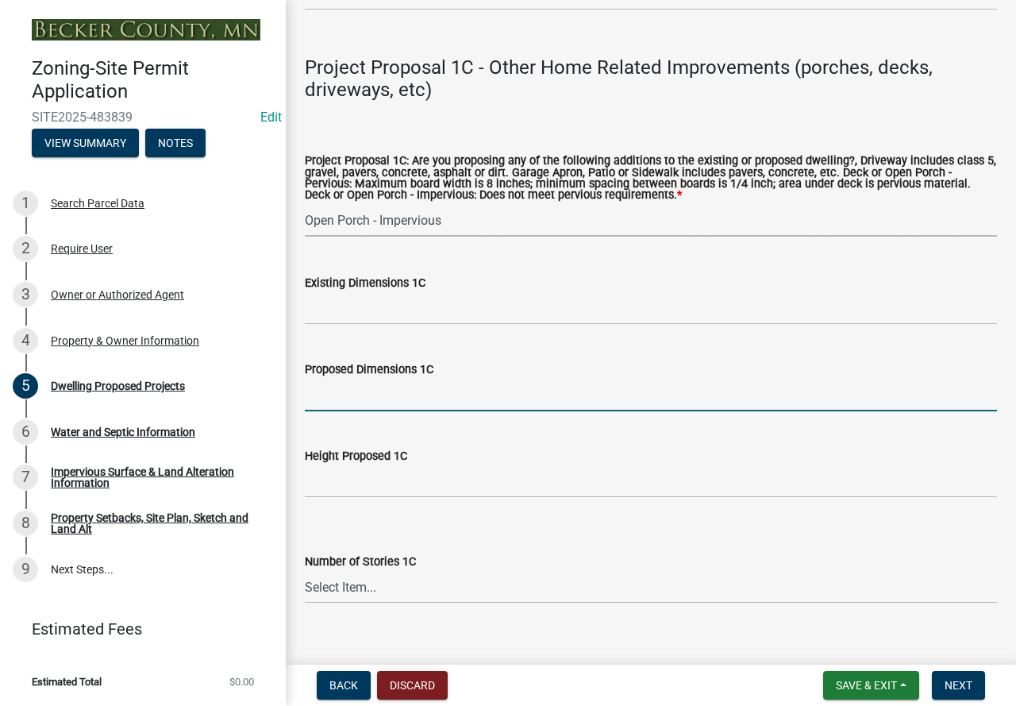
click at [390, 411] on input "Proposed Dimensions 1C" at bounding box center [651, 395] width 692 height 33
type input "6x36"
click at [407, 498] on input "Height Proposed 1C" at bounding box center [651, 481] width 692 height 33
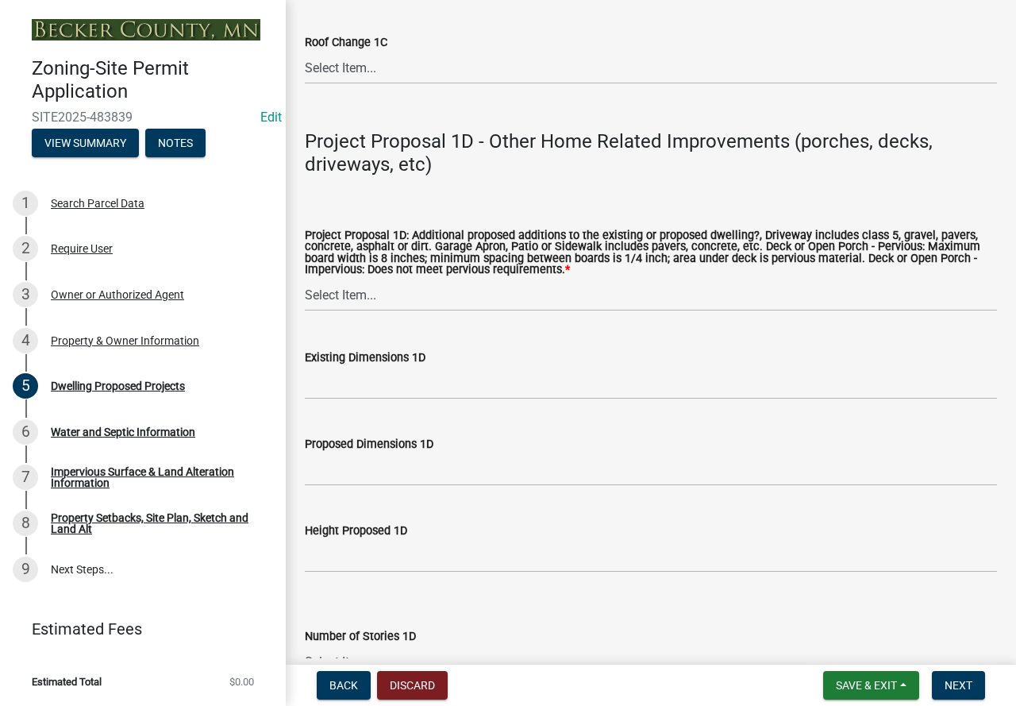
scroll to position [3574, 0]
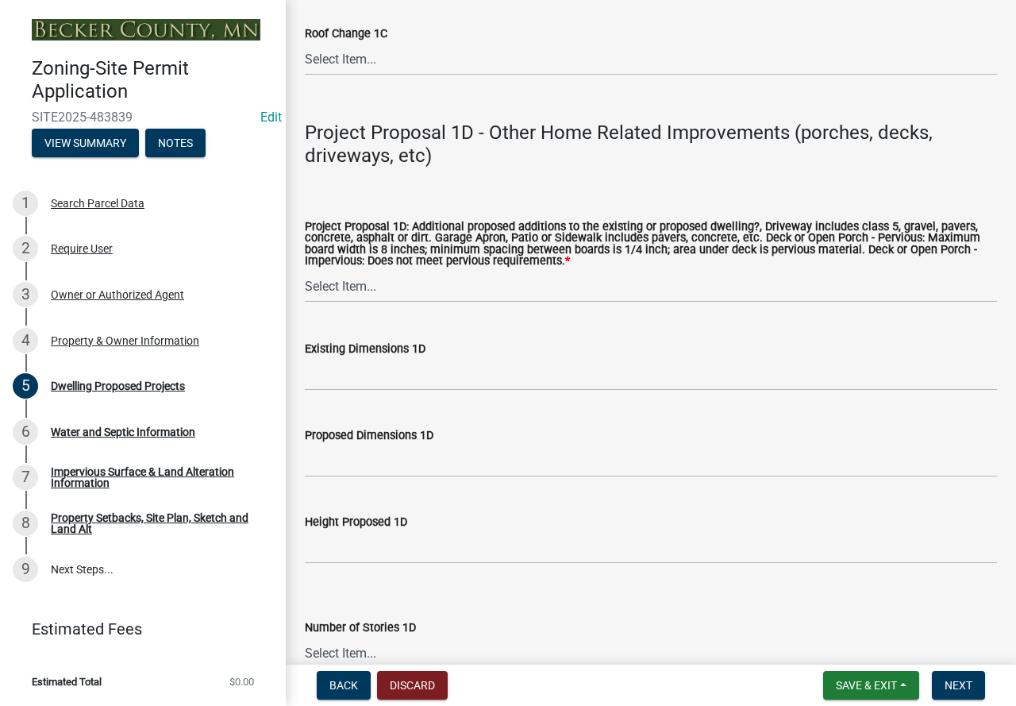
type input "14"
click at [352, 297] on select "Select Item... N/A Driveway Garage Apron Home Patio Sidewalk Deck - Pervious De…" at bounding box center [651, 286] width 692 height 33
click at [305, 291] on select "Select Item... N/A Driveway Garage Apron Home Patio Sidewalk Deck - Pervious De…" at bounding box center [651, 286] width 692 height 33
select select "ab9119d1-7da9-49c4-9fac-8c142204c89d"
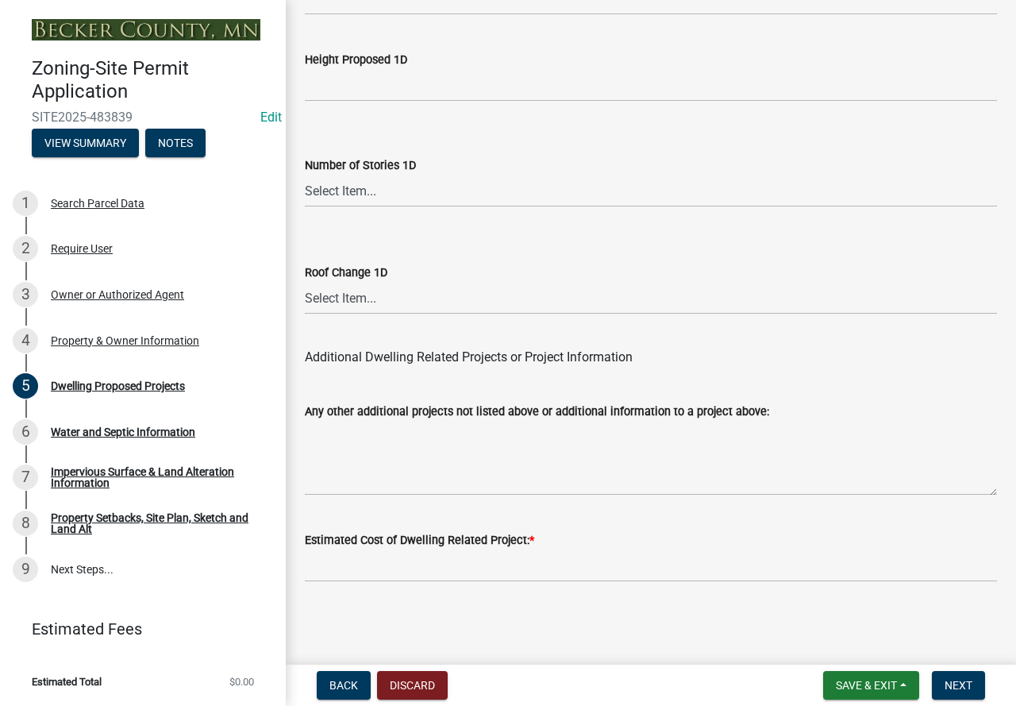
scroll to position [4057, 0]
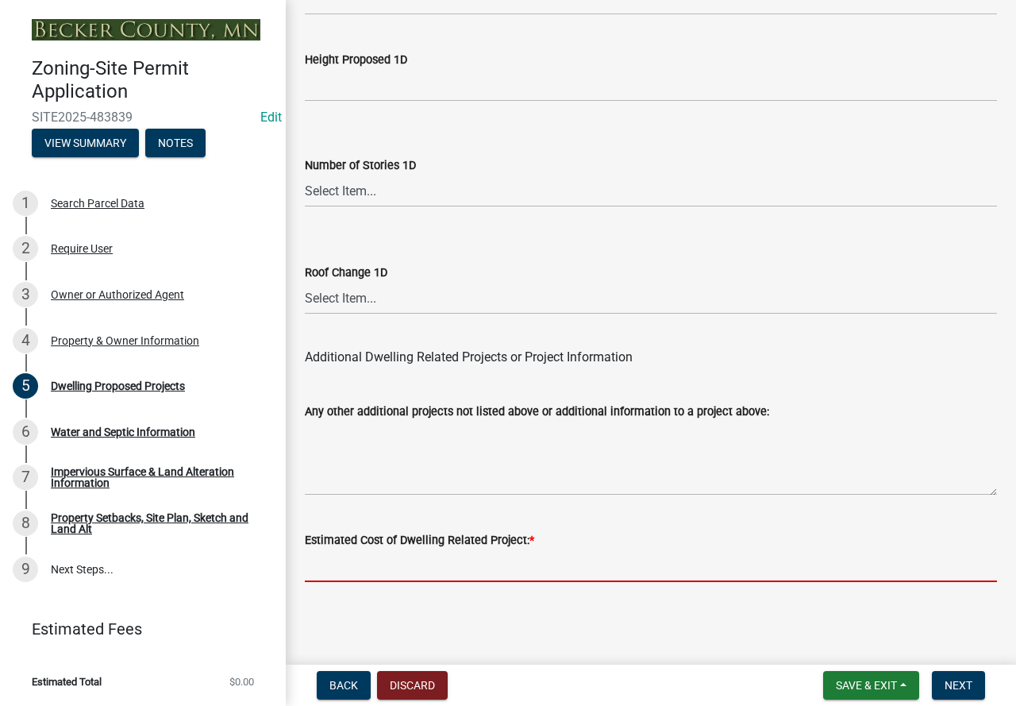
click at [461, 567] on input "text" at bounding box center [651, 566] width 692 height 33
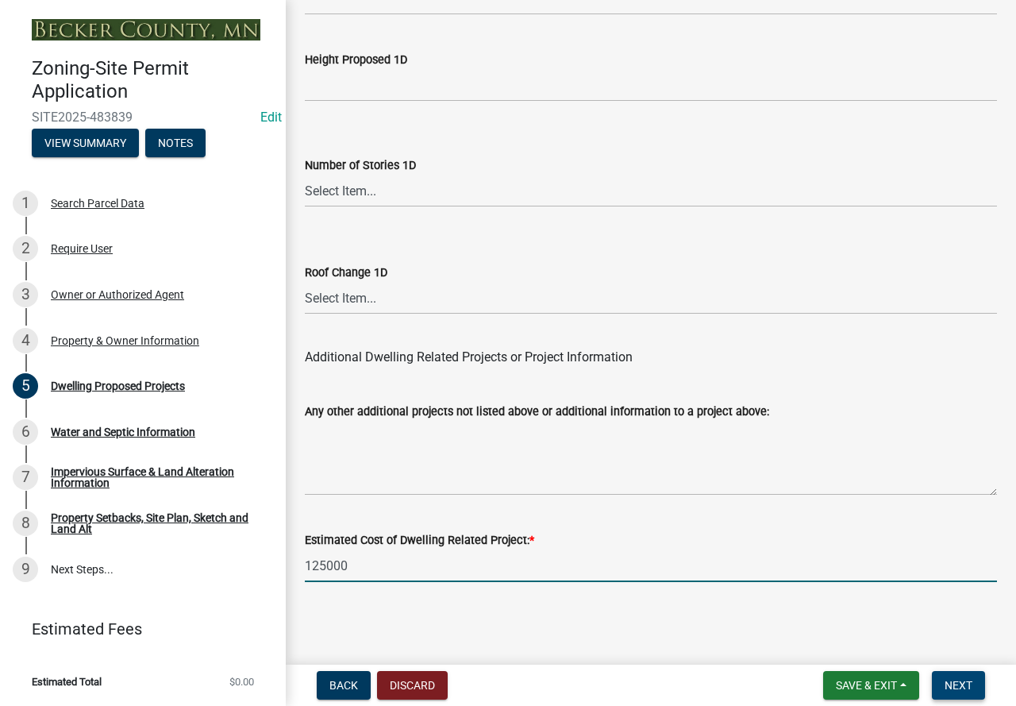
type input "125000"
click at [953, 693] on button "Next" at bounding box center [958, 685] width 53 height 29
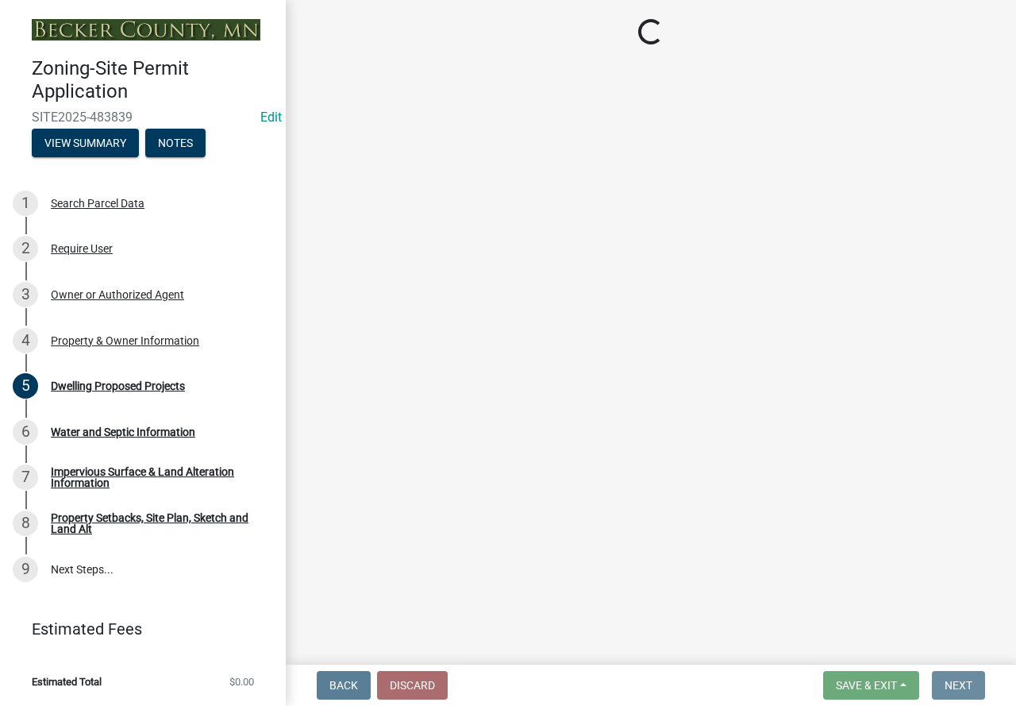
scroll to position [0, 0]
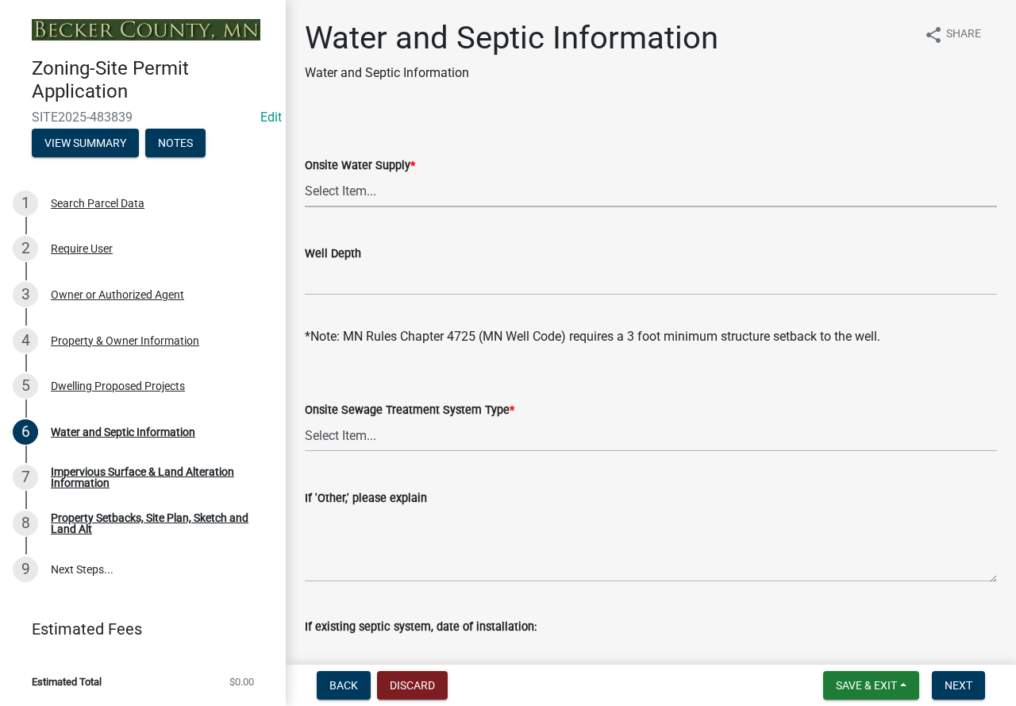
click at [419, 192] on select "Select Item... Well New Well to be Installed Attached to City Water System No o…" at bounding box center [651, 191] width 692 height 33
click at [305, 175] on select "Select Item... Well New Well to be Installed Attached to City Water System No o…" at bounding box center [651, 191] width 692 height 33
select select "295c6ba3-00c2-4229-aea3-8b4be6316de8"
click at [457, 439] on select "Select Item... No existing or proposed septic Proposed New or Corrected Septic …" at bounding box center [651, 435] width 692 height 33
click at [305, 419] on select "Select Item... No existing or proposed septic Proposed New or Corrected Septic …" at bounding box center [651, 435] width 692 height 33
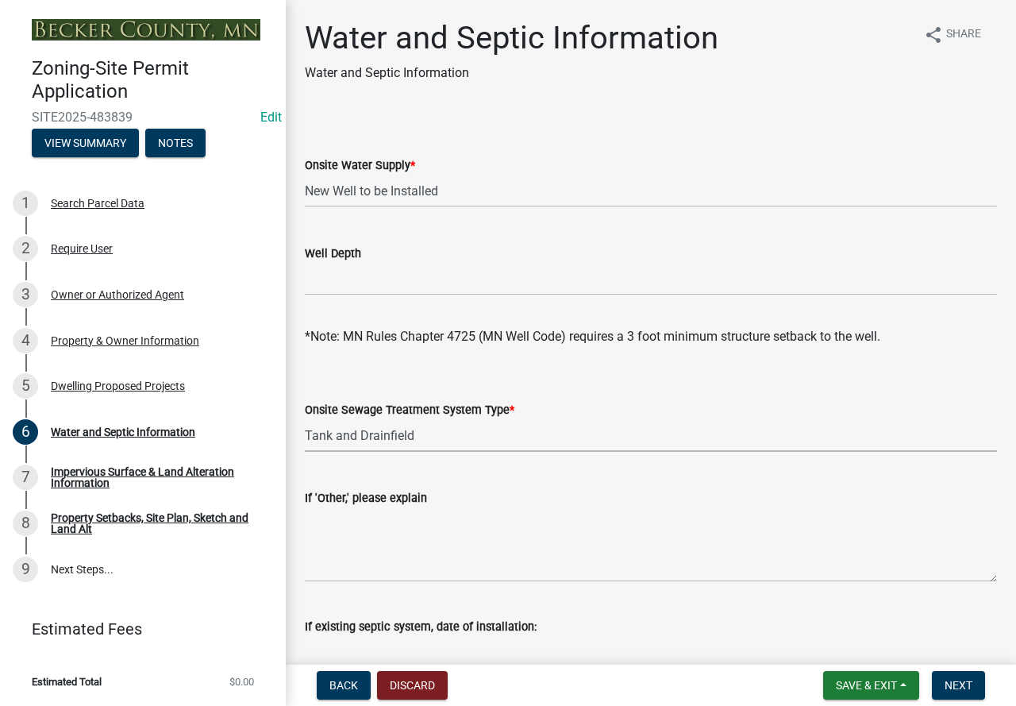
select select "25b8aef2-9eed-4c0f-8836-08d4b8d082b1"
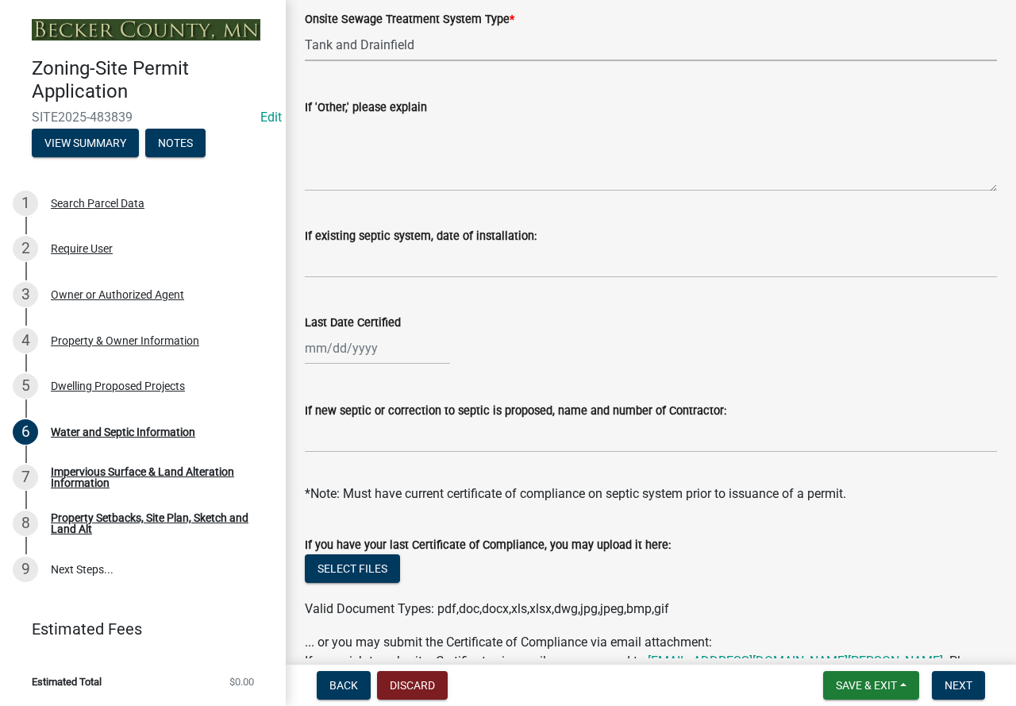
scroll to position [397, 0]
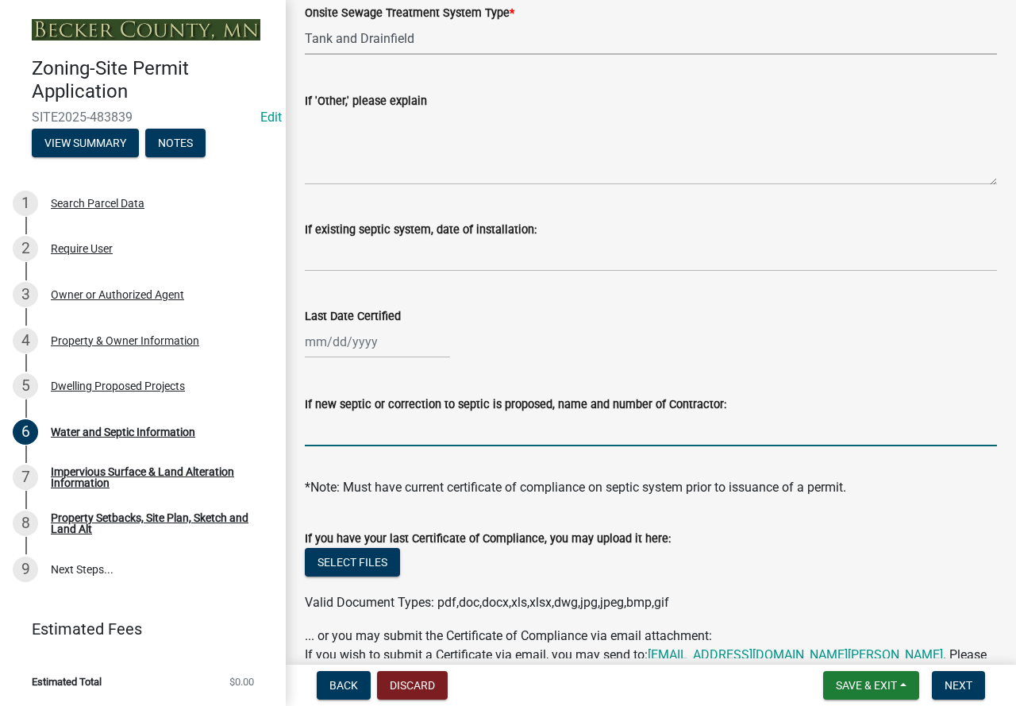
click at [386, 438] on input "If new septic or correction to septic is proposed, name and number of Contracto…" at bounding box center [651, 430] width 692 height 33
type input "Deweys Septic"
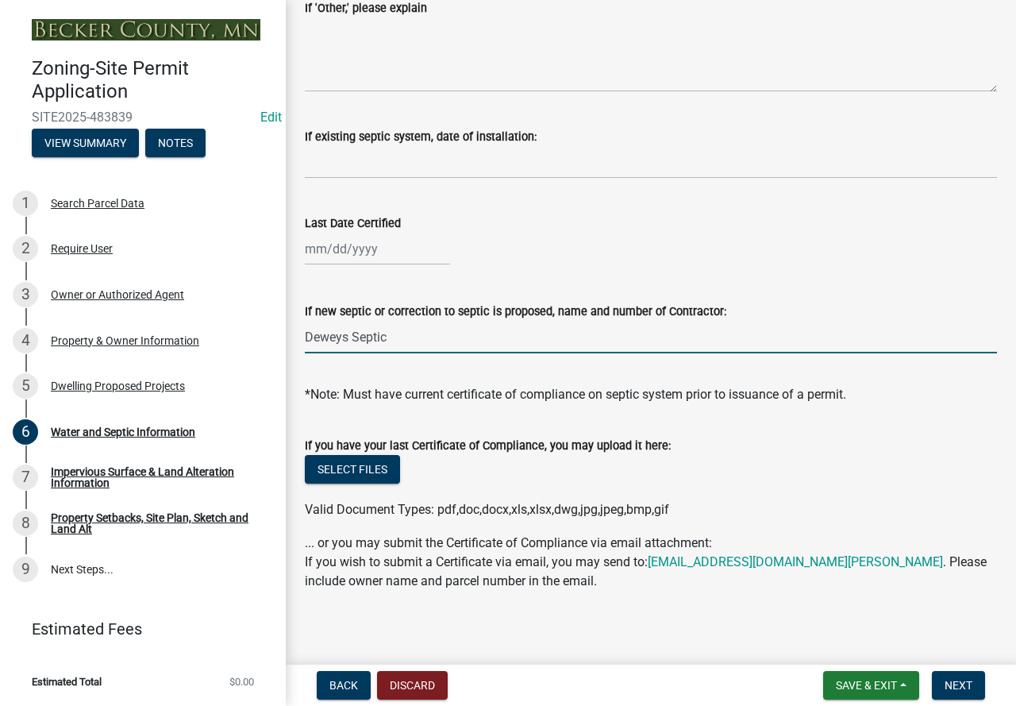
scroll to position [497, 0]
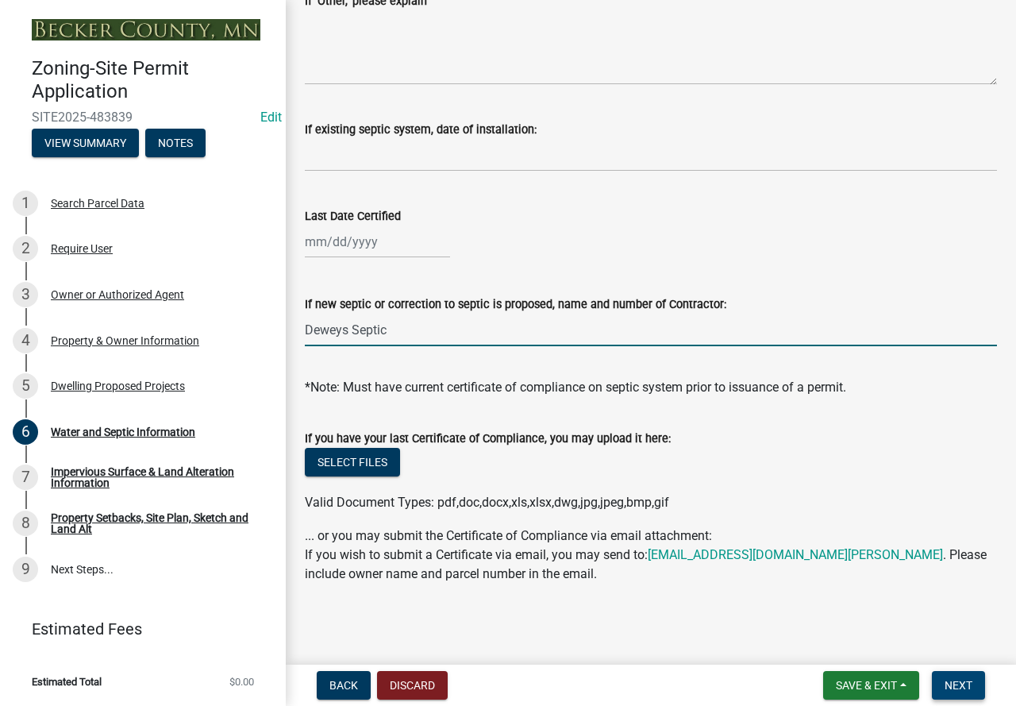
click at [965, 681] on span "Next" at bounding box center [959, 685] width 28 height 13
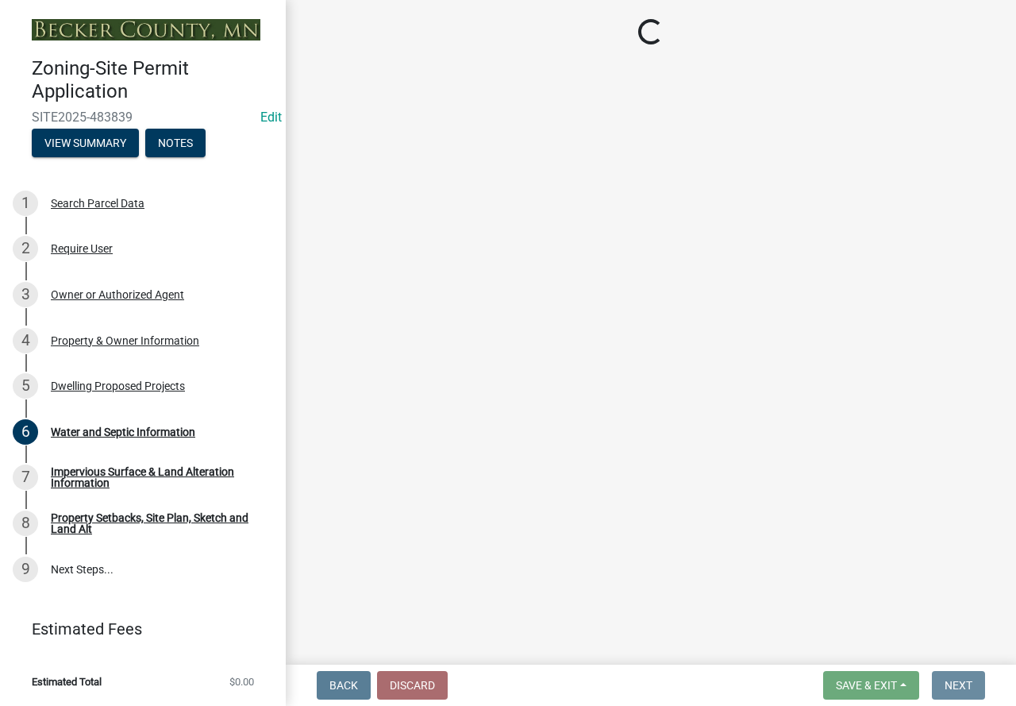
scroll to position [0, 0]
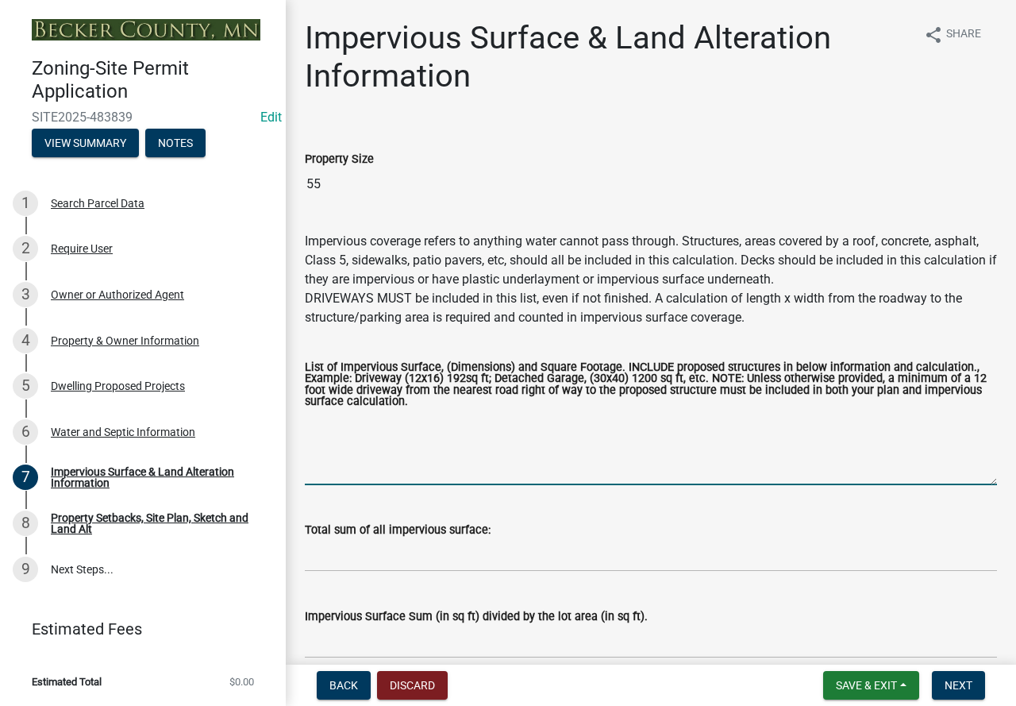
click at [454, 458] on textarea "List of Impervious Surface, (Dimensions) and Square Footage. INCLUDE proposed s…" at bounding box center [651, 448] width 692 height 75
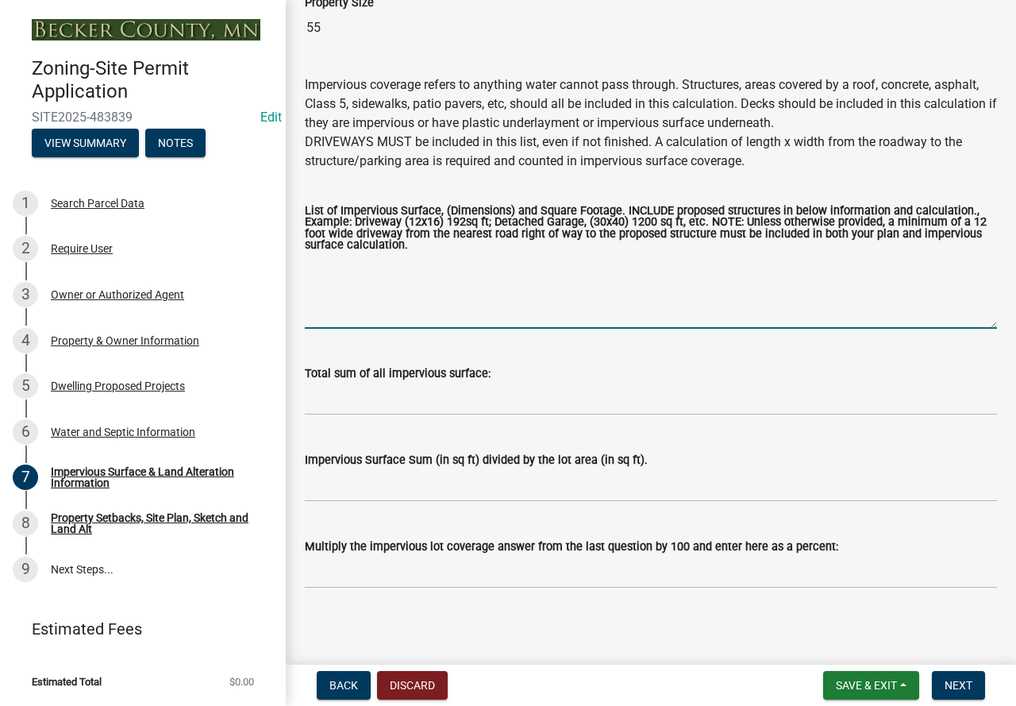
scroll to position [162, 0]
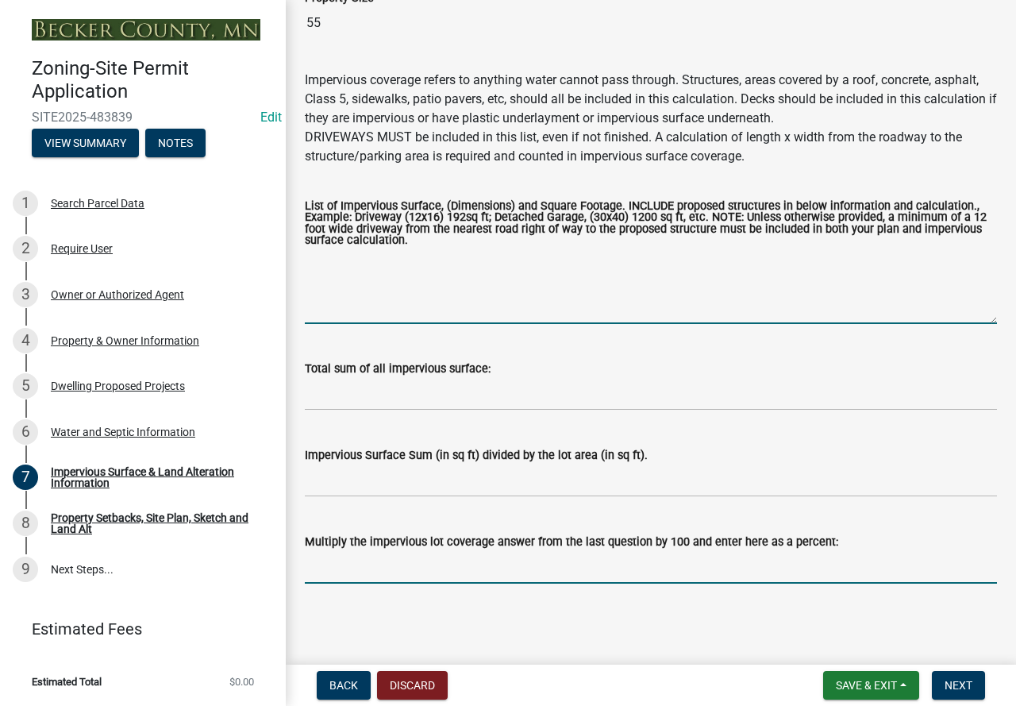
drag, startPoint x: 424, startPoint y: 573, endPoint x: 418, endPoint y: 566, distance: 9.0
click at [422, 572] on input "Multiply the impervious lot coverage answer from the last question by 100 and e…" at bounding box center [651, 567] width 692 height 33
type input "Less than 1%"
click at [973, 687] on span "Next" at bounding box center [959, 685] width 28 height 13
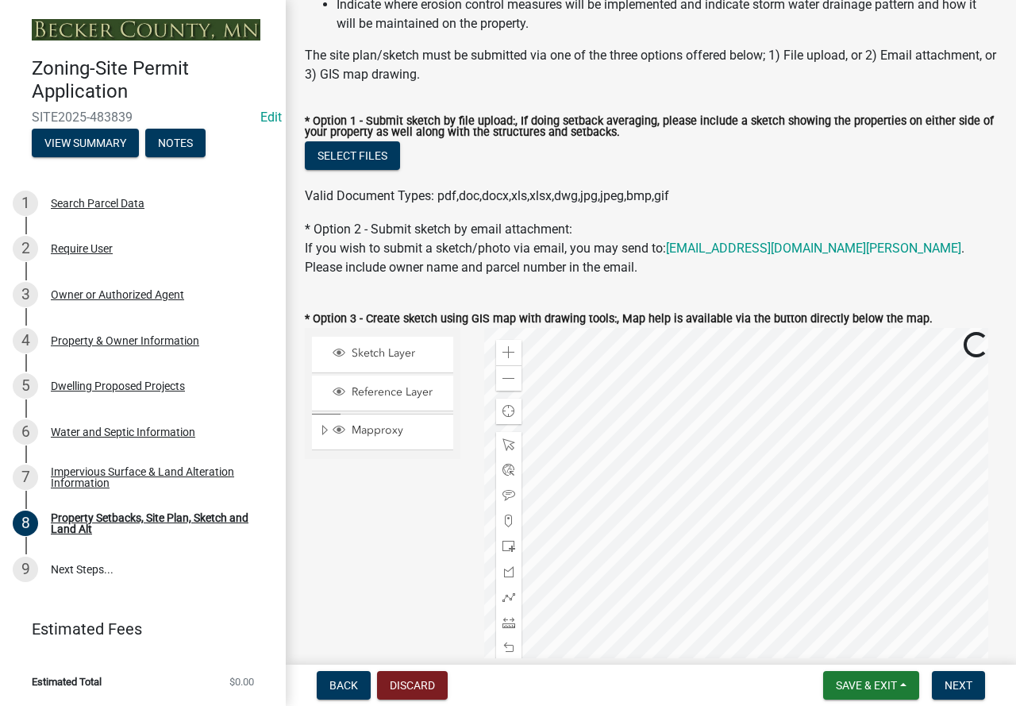
scroll to position [318, 0]
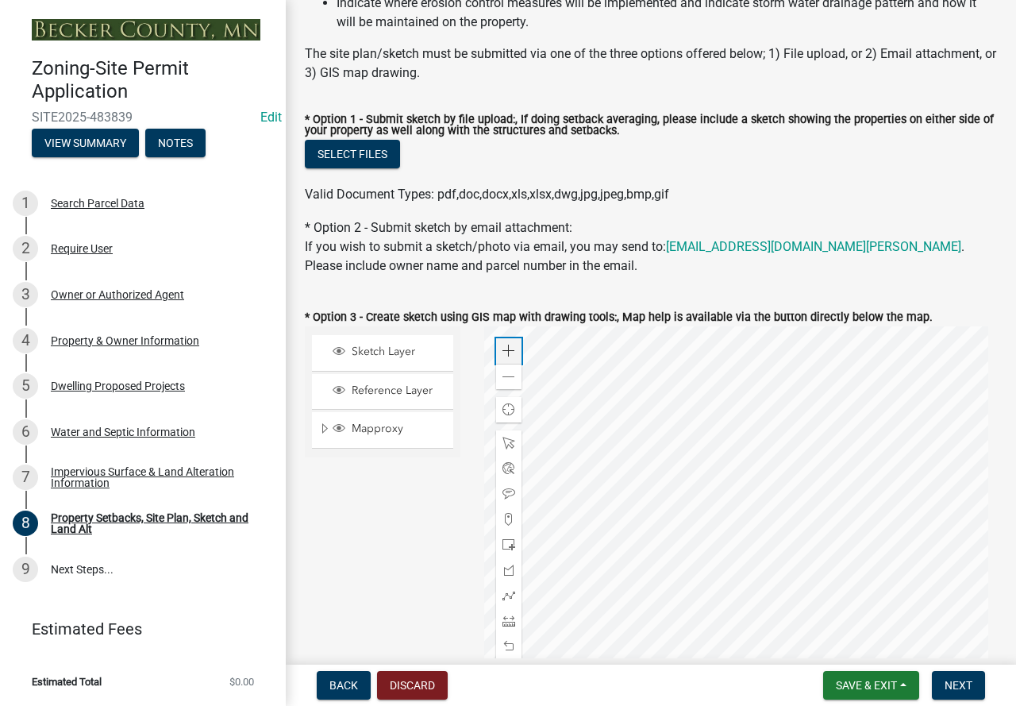
click at [510, 349] on span at bounding box center [509, 351] width 13 height 13
click at [484, 411] on div at bounding box center [741, 524] width 514 height 397
click at [696, 507] on div at bounding box center [741, 524] width 514 height 397
click at [504, 618] on span at bounding box center [509, 621] width 13 height 13
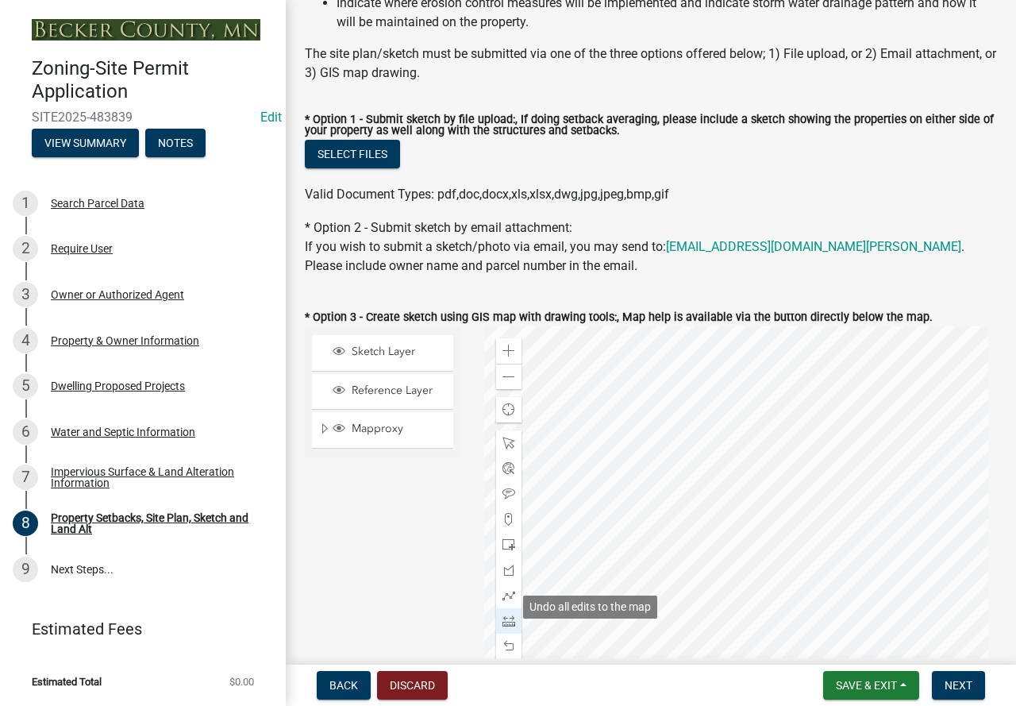
scroll to position [384, 0]
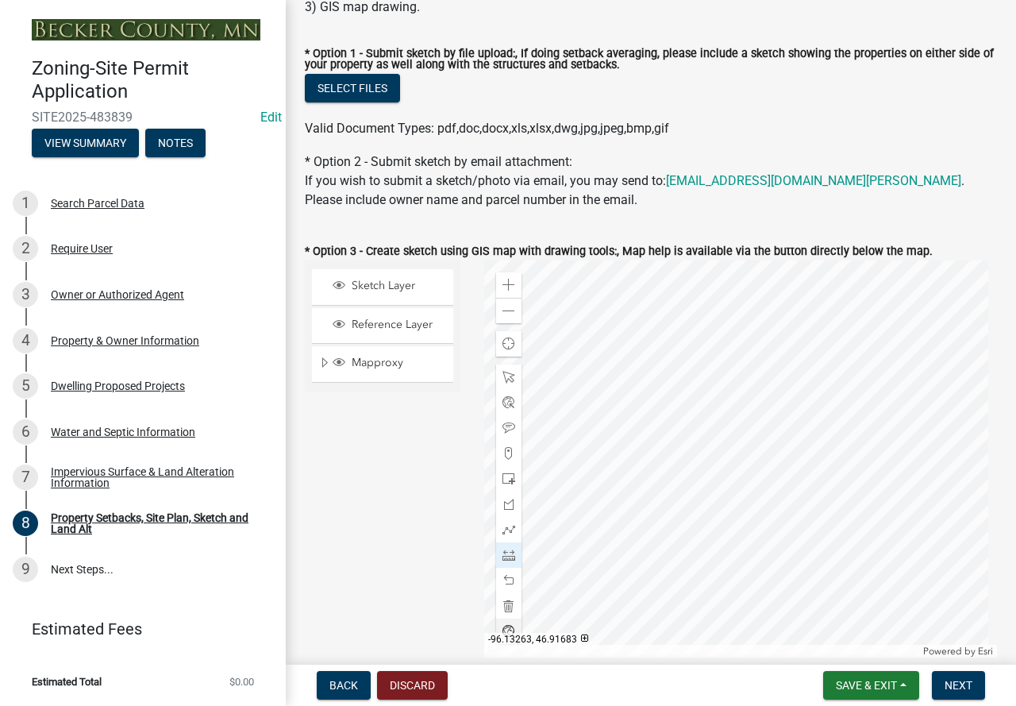
click at [828, 550] on div at bounding box center [741, 458] width 514 height 397
click at [826, 476] on div at bounding box center [741, 458] width 514 height 397
click at [823, 477] on div at bounding box center [741, 458] width 514 height 397
click at [826, 476] on div at bounding box center [741, 458] width 514 height 397
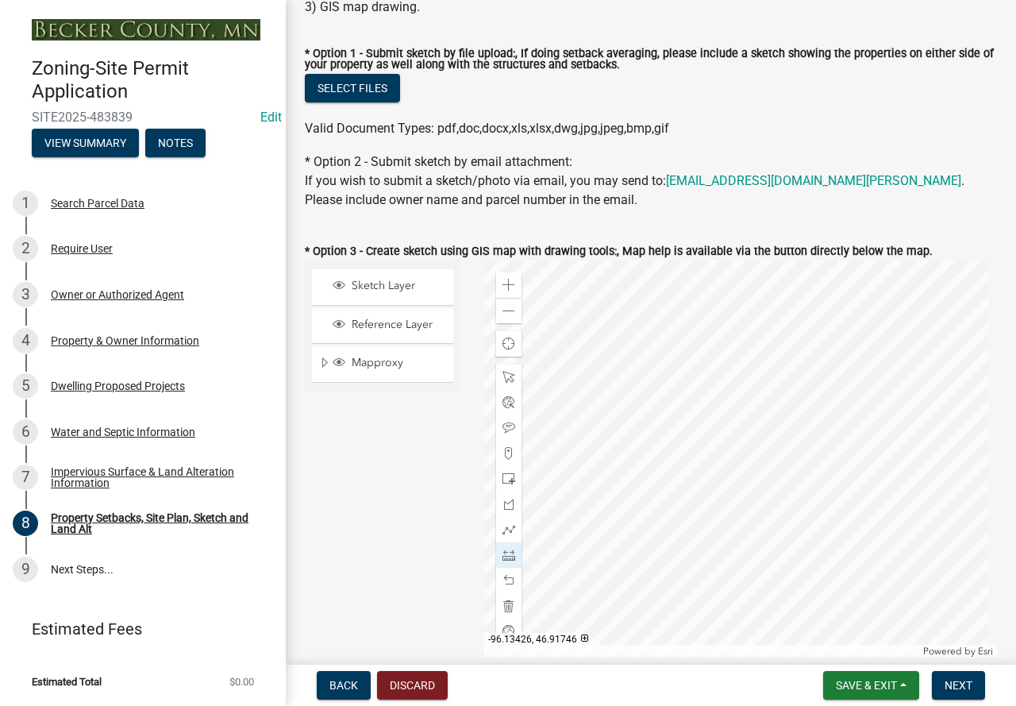
click at [693, 475] on div at bounding box center [741, 458] width 514 height 397
click at [505, 527] on span at bounding box center [509, 529] width 13 height 13
click at [690, 453] on div at bounding box center [741, 458] width 514 height 397
click at [664, 452] on div at bounding box center [741, 458] width 514 height 397
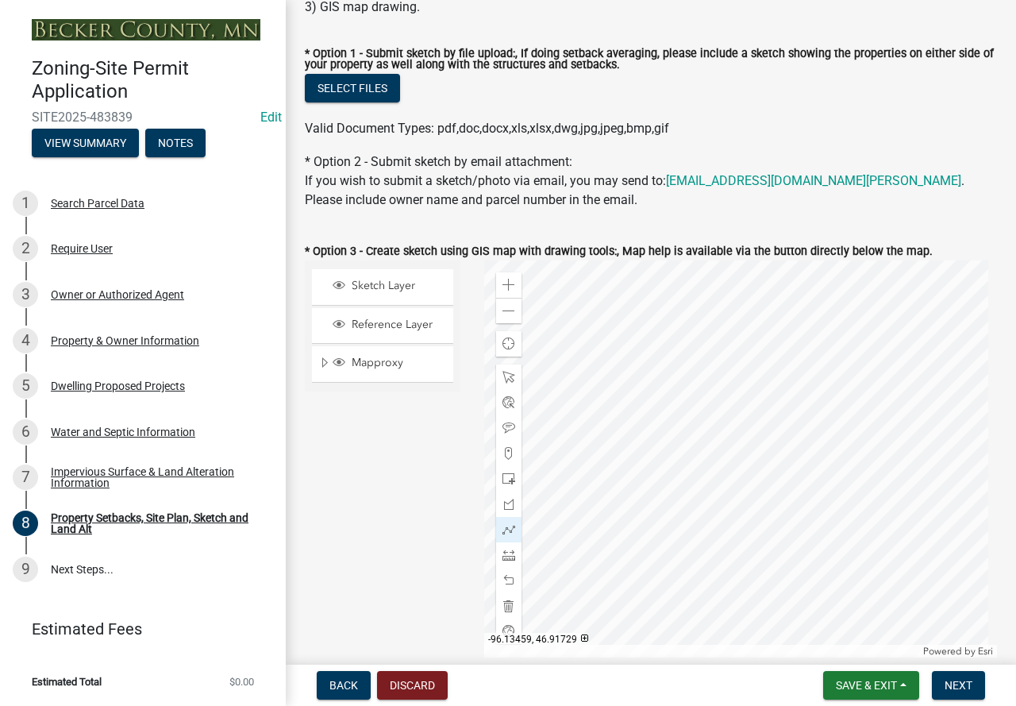
click at [666, 496] on div at bounding box center [741, 458] width 514 height 397
click at [696, 493] on div at bounding box center [741, 458] width 514 height 397
click at [694, 452] on div at bounding box center [741, 458] width 514 height 397
click at [505, 552] on span at bounding box center [509, 555] width 13 height 13
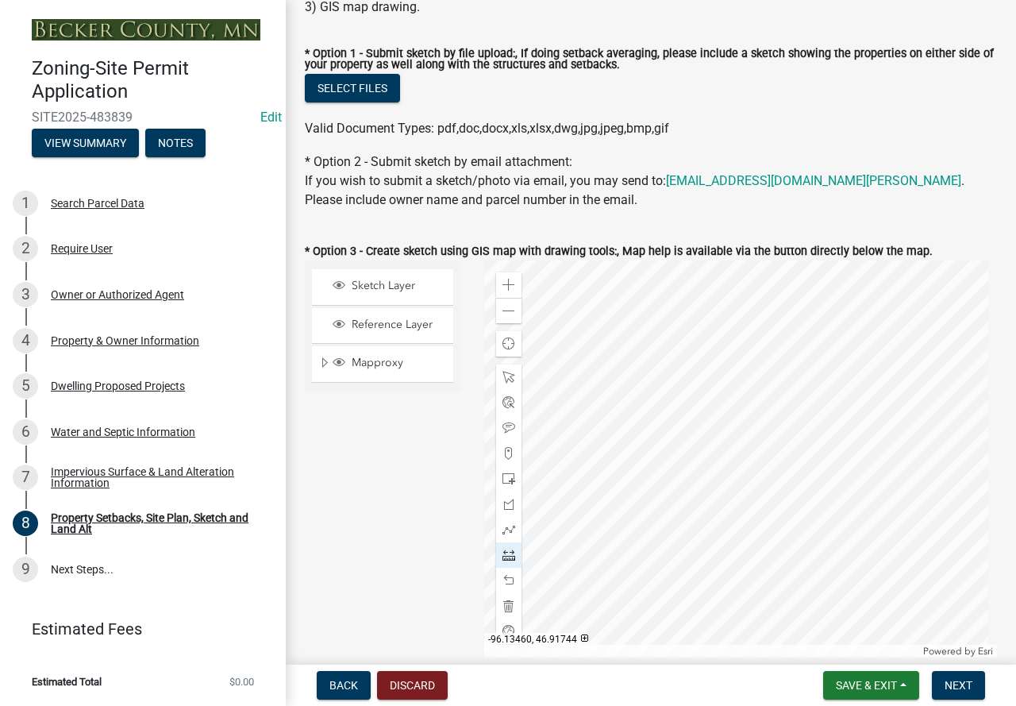
click at [665, 477] on div at bounding box center [741, 458] width 514 height 397
click at [559, 477] on div at bounding box center [741, 458] width 514 height 397
click at [503, 604] on span at bounding box center [509, 606] width 13 height 13
click at [751, 497] on div at bounding box center [741, 458] width 514 height 397
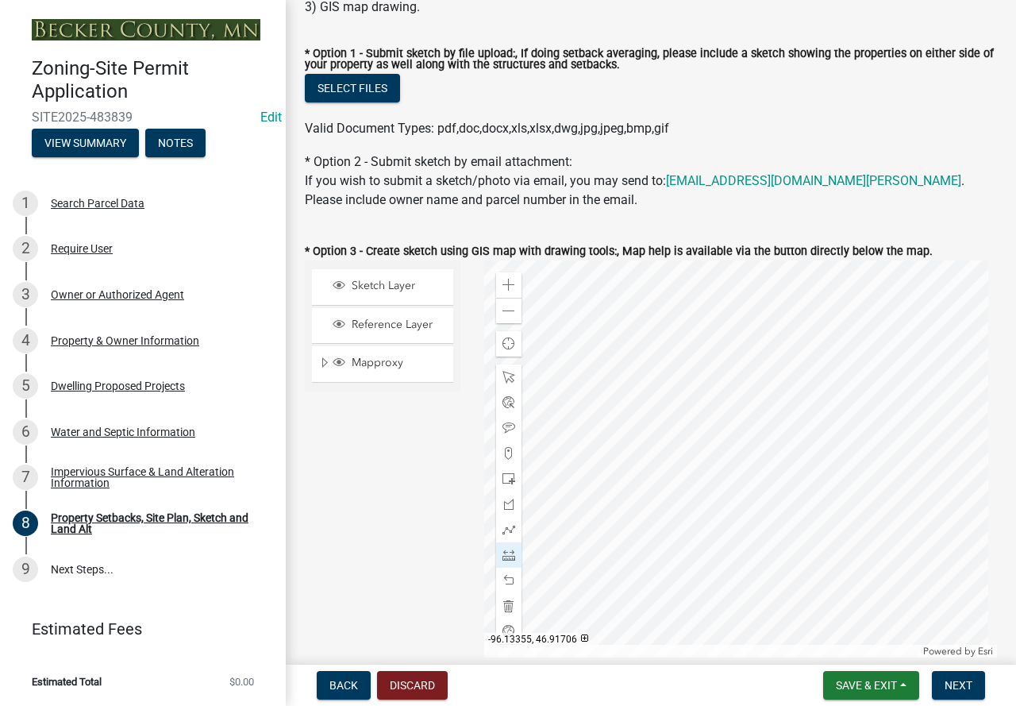
click at [752, 523] on div at bounding box center [741, 458] width 514 height 397
click at [766, 525] on div at bounding box center [741, 458] width 514 height 397
click at [765, 496] on div at bounding box center [741, 458] width 514 height 397
click at [750, 496] on div at bounding box center [741, 458] width 514 height 397
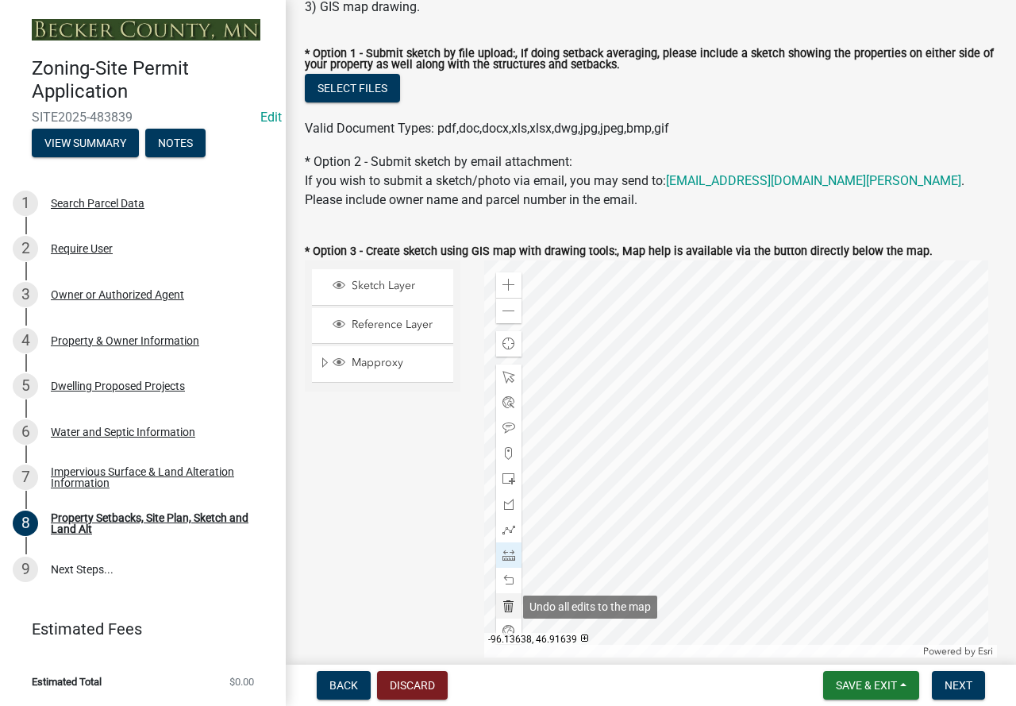
click at [504, 608] on span at bounding box center [509, 606] width 13 height 13
click at [506, 530] on span at bounding box center [509, 529] width 13 height 13
click at [762, 494] on div at bounding box center [741, 458] width 514 height 397
click at [764, 520] on div at bounding box center [741, 458] width 514 height 397
click at [780, 519] on div at bounding box center [741, 458] width 514 height 397
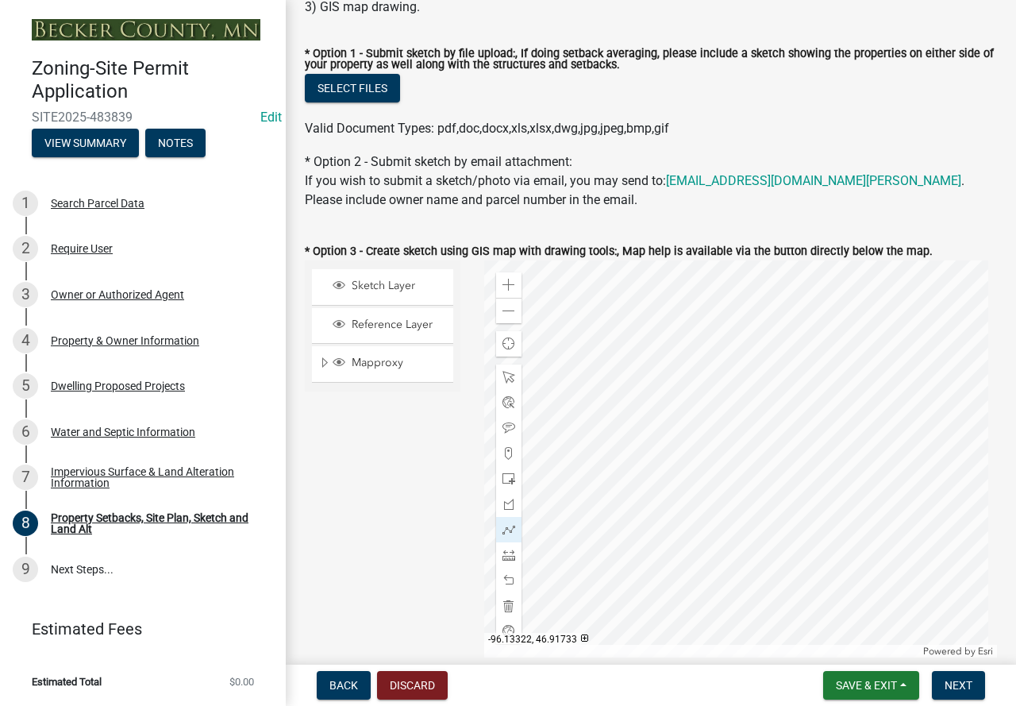
click at [780, 490] on div at bounding box center [741, 458] width 514 height 397
click at [761, 492] on div at bounding box center [741, 458] width 514 height 397
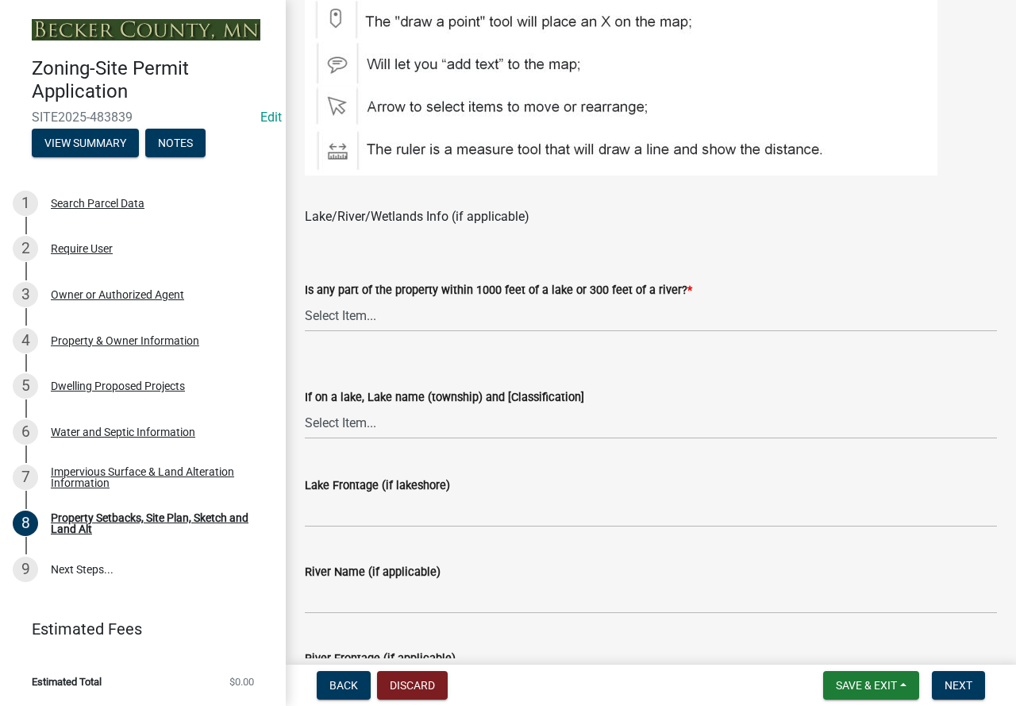
scroll to position [1098, 0]
click at [404, 307] on select "Select Item... Shoreland-Riparian (Property is bordering a lake, river or strea…" at bounding box center [651, 315] width 692 height 33
click at [305, 299] on select "Select Item... Shoreland-Riparian (Property is bordering a lake, river or strea…" at bounding box center [651, 315] width 692 height 33
select select "7b13c63f-e699-4112-b373-98fbd28ec536"
click at [452, 425] on select "Select Item... [GEOGRAPHIC_DATA] is not listed below [GEOGRAPHIC_DATA] ([GEOGRA…" at bounding box center [651, 422] width 692 height 33
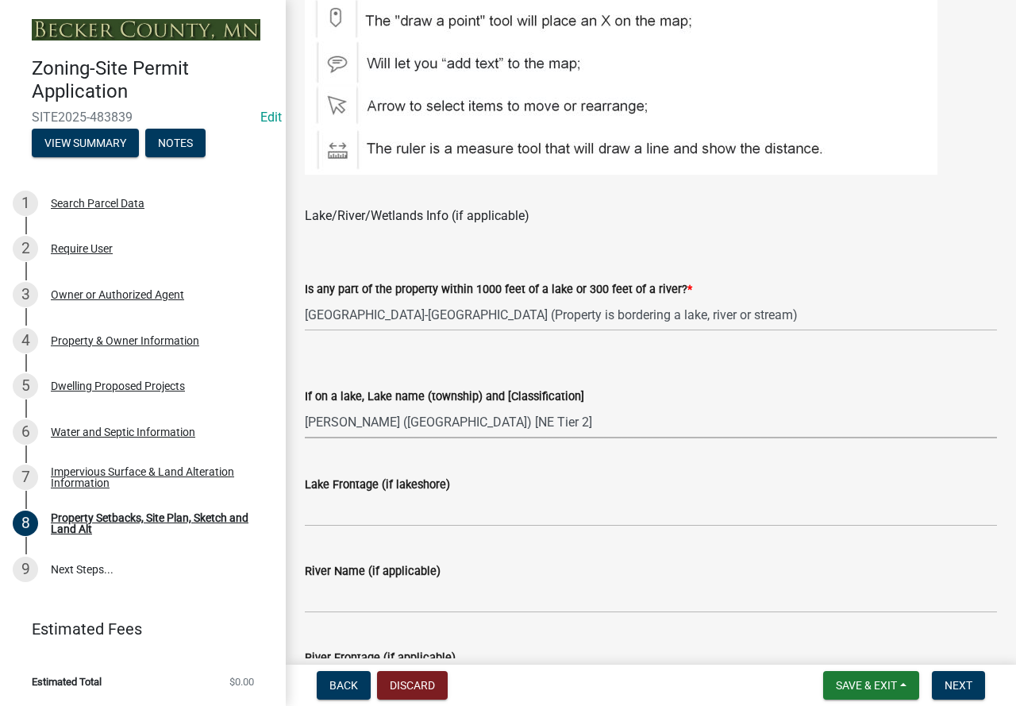
click at [305, 407] on select "Select Item... [GEOGRAPHIC_DATA] is not listed below [GEOGRAPHIC_DATA] ([GEOGRA…" at bounding box center [651, 422] width 692 height 33
click at [478, 427] on select "Select Item... [GEOGRAPHIC_DATA] is not listed below [GEOGRAPHIC_DATA] ([GEOGRA…" at bounding box center [651, 422] width 692 height 33
click at [305, 407] on select "Select Item... [GEOGRAPHIC_DATA] is not listed below [GEOGRAPHIC_DATA] ([GEOGRA…" at bounding box center [651, 422] width 692 height 33
select select "ea006710-9c33-42af-b592-fb3d359943c8"
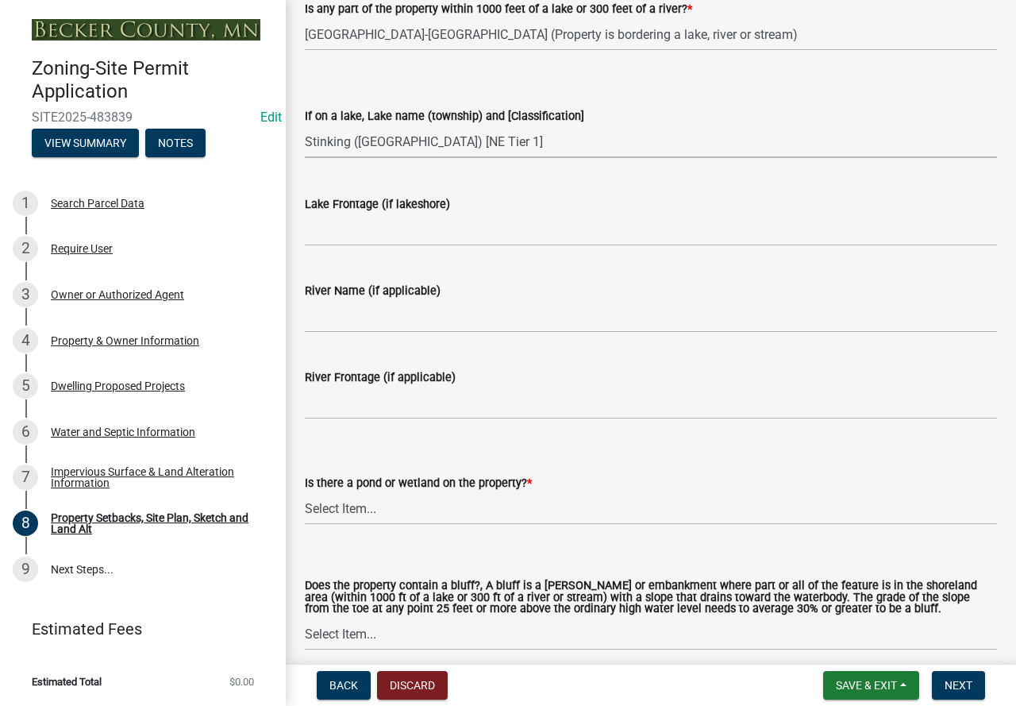
scroll to position [1416, 0]
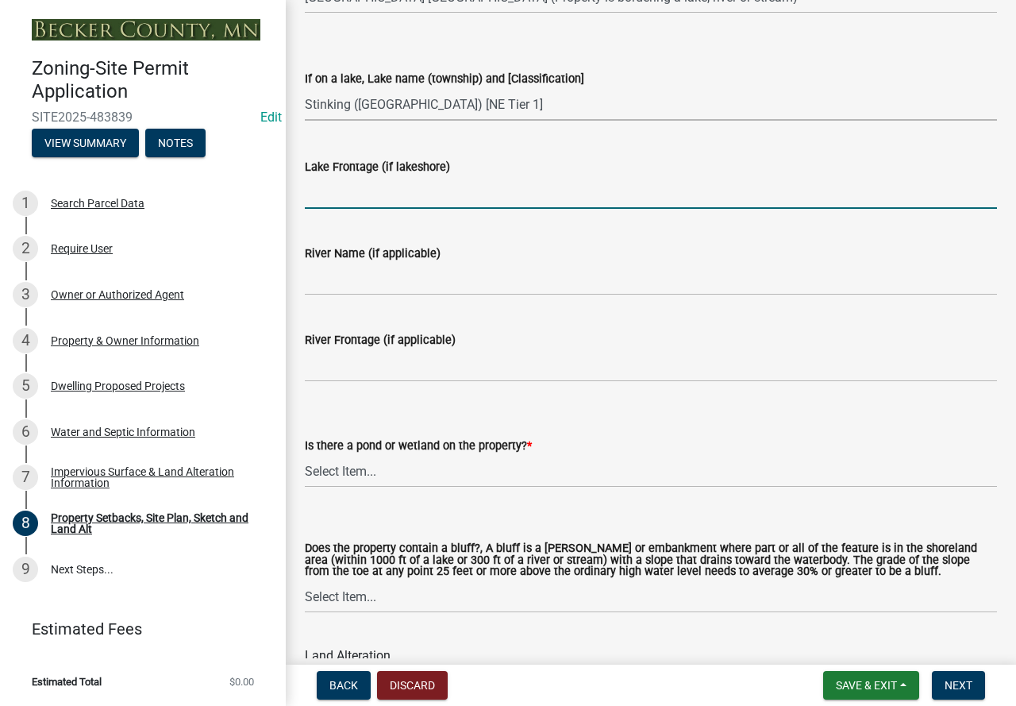
click at [347, 191] on input "Lake Frontage (if lakeshore)" at bounding box center [651, 192] width 692 height 33
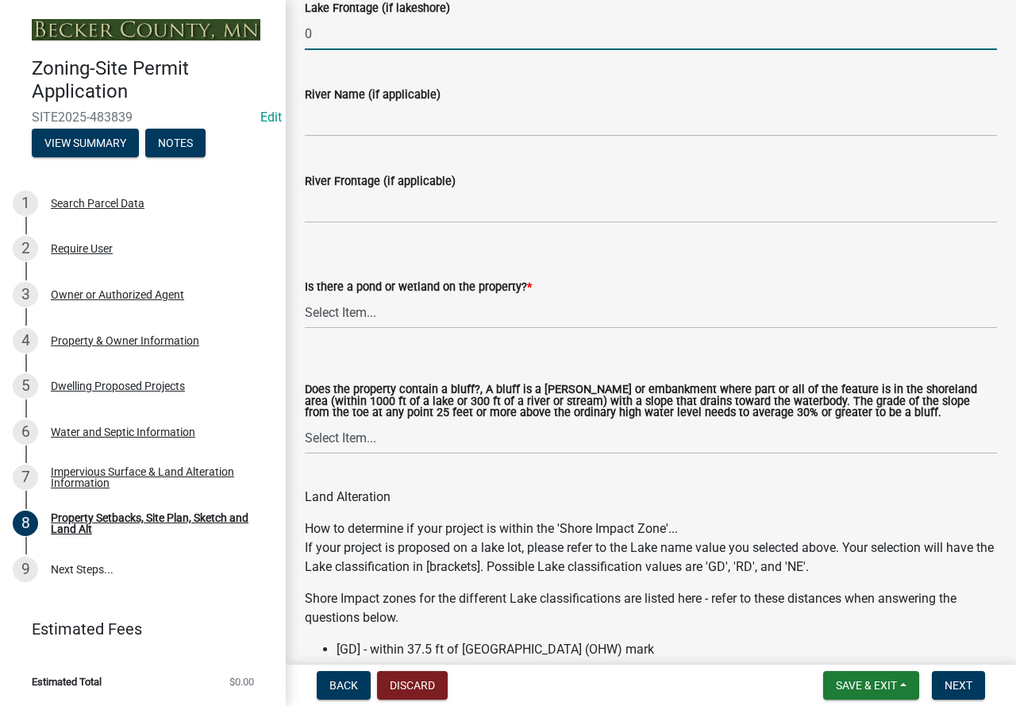
scroll to position [1734, 0]
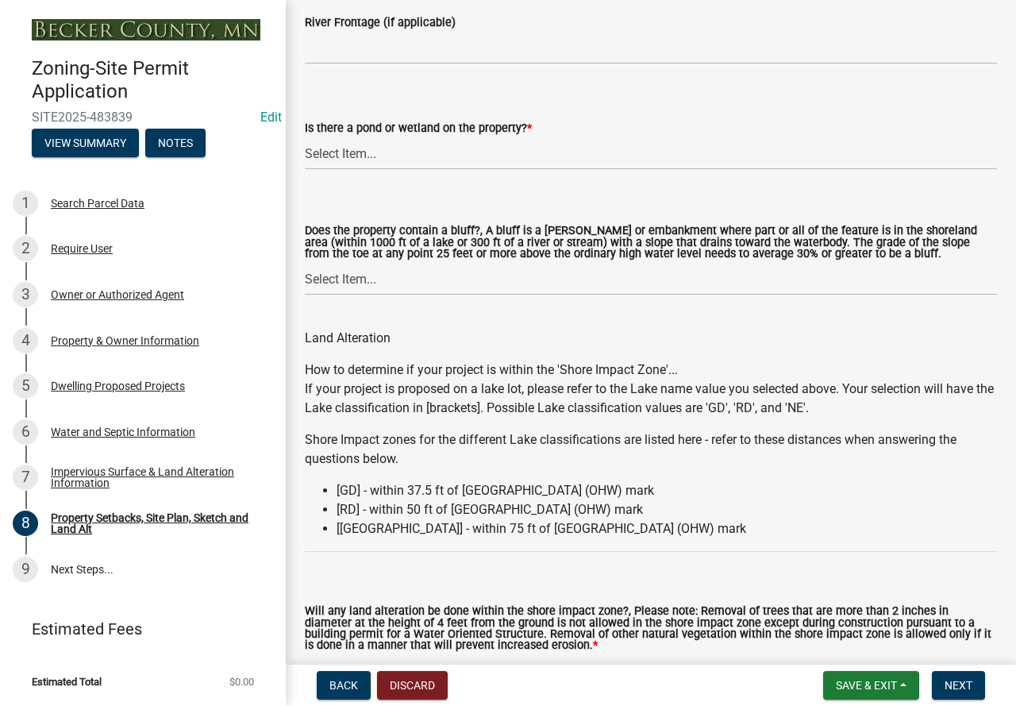
type input "0"
click at [392, 157] on select "Select Item... Yes No" at bounding box center [651, 153] width 692 height 33
click at [305, 138] on select "Select Item... Yes No" at bounding box center [651, 153] width 692 height 33
select select "fd58f24c-a096-4195-863e-b494ea1fd324"
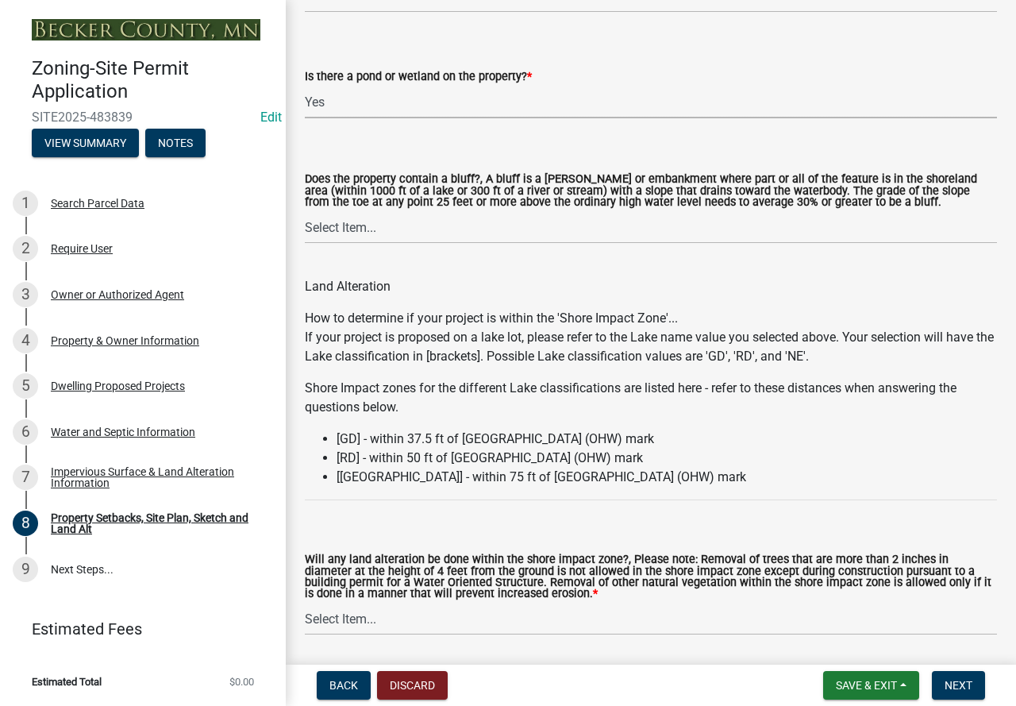
scroll to position [1813, 0]
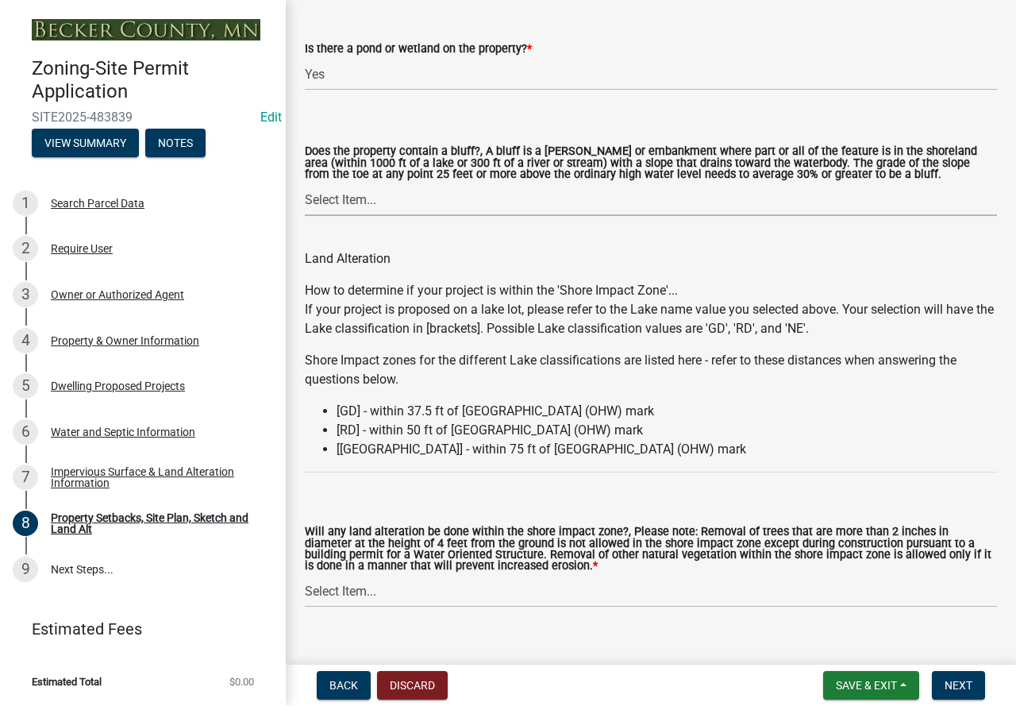
click at [384, 208] on select "Select Item... Yes No" at bounding box center [651, 199] width 692 height 33
click at [305, 185] on select "Select Item... Yes No" at bounding box center [651, 199] width 692 height 33
select select "12f785fb-c378-4b18-841c-21c73dc99083"
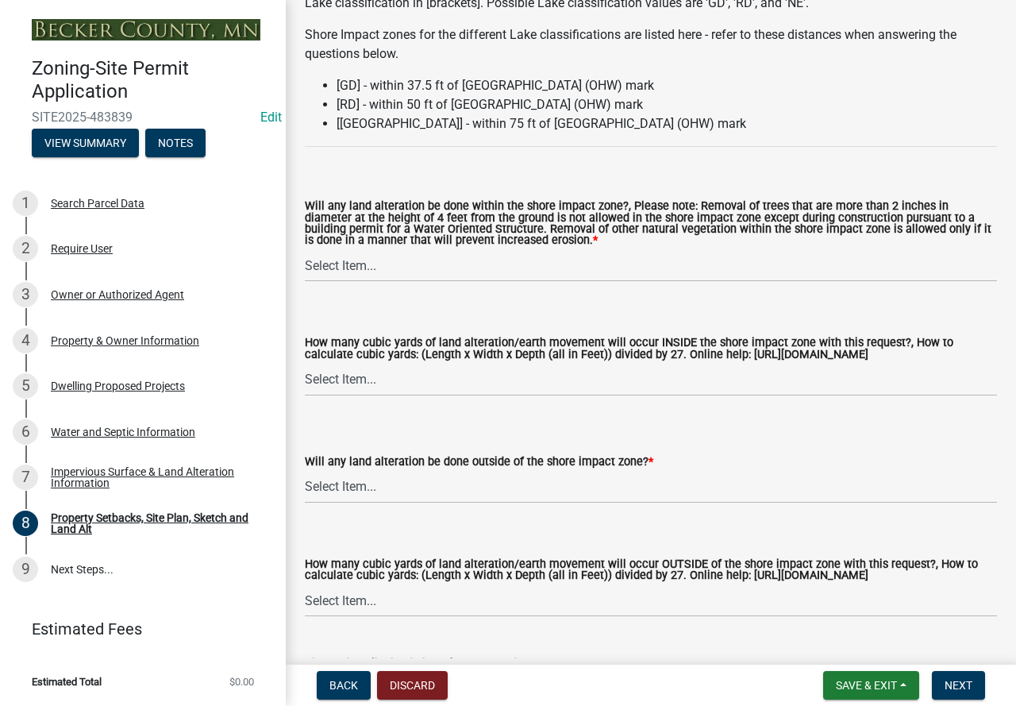
scroll to position [2210, 0]
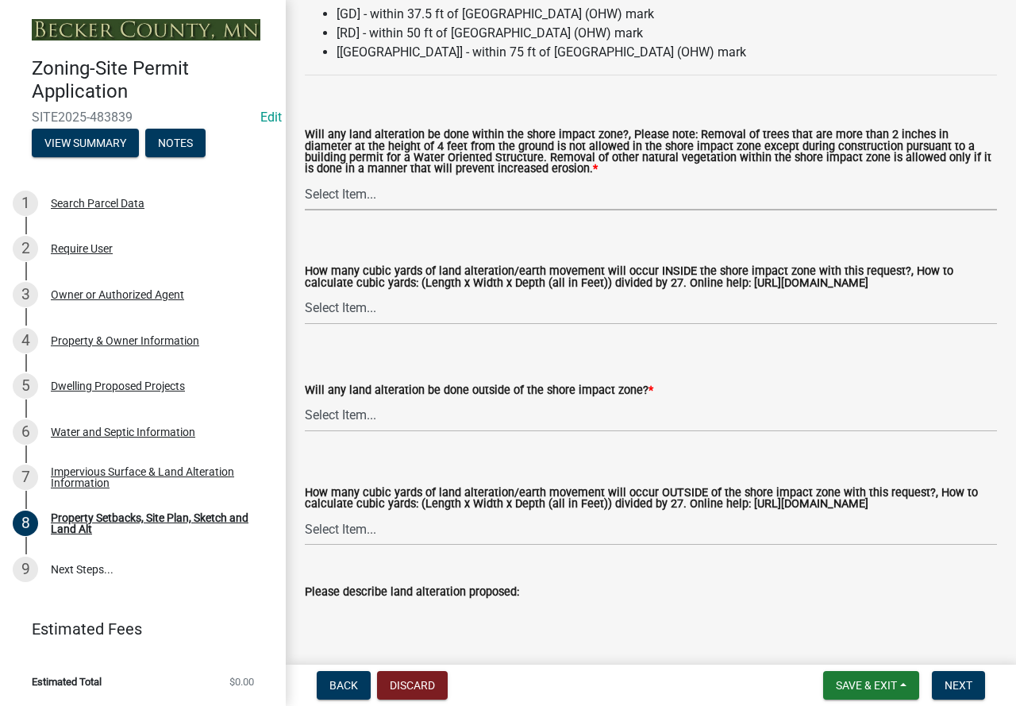
click at [382, 199] on select "Select Item... Yes No N/A" at bounding box center [651, 194] width 692 height 33
click at [305, 180] on select "Select Item... Yes No N/A" at bounding box center [651, 194] width 692 height 33
select select "12da6293-5841-4f5c-bd92-3658833964cd"
click at [387, 415] on select "Select Item... Yes No N/A" at bounding box center [651, 415] width 692 height 33
click at [305, 402] on select "Select Item... Yes No N/A" at bounding box center [651, 415] width 692 height 33
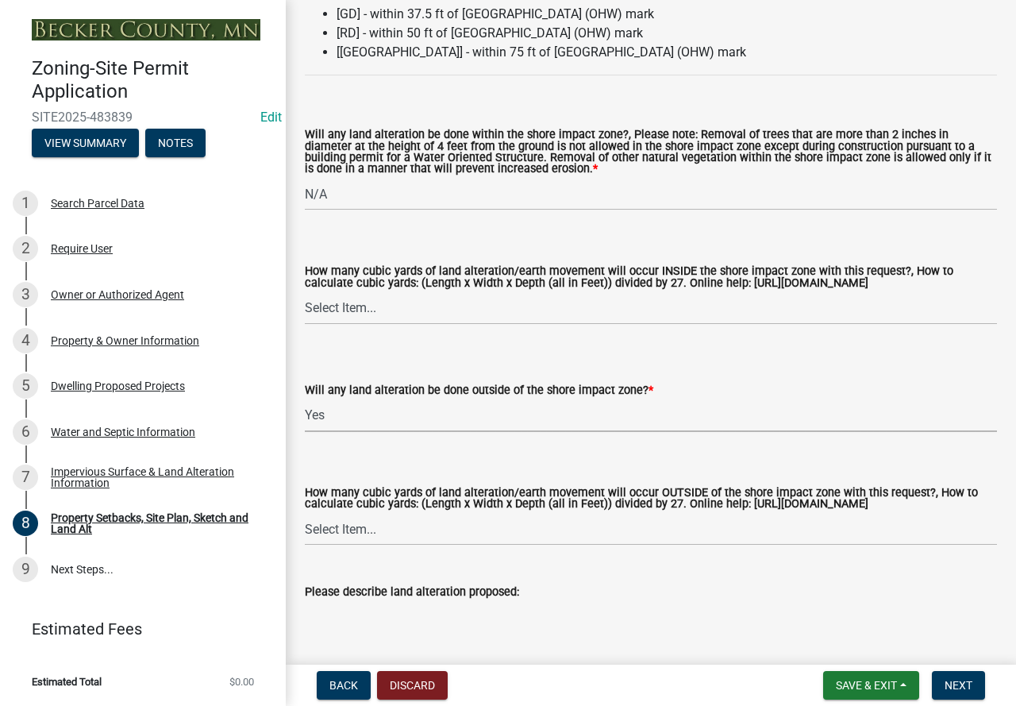
select select "5ad4ab64-b44e-481c-9000-9e5907aa74e1"
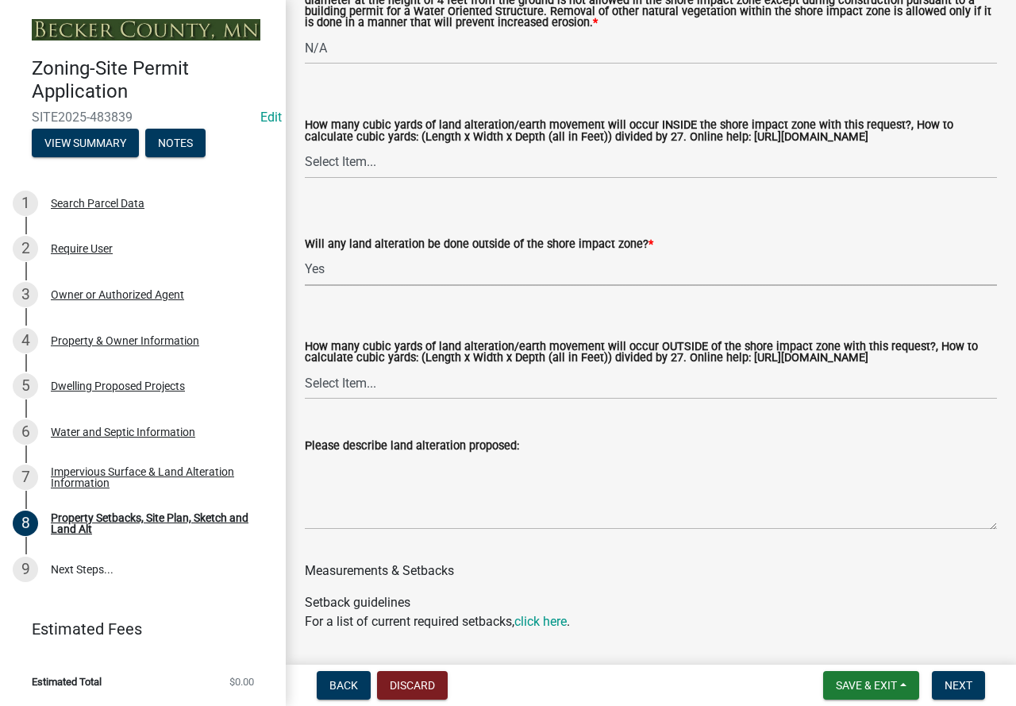
scroll to position [2369, 0]
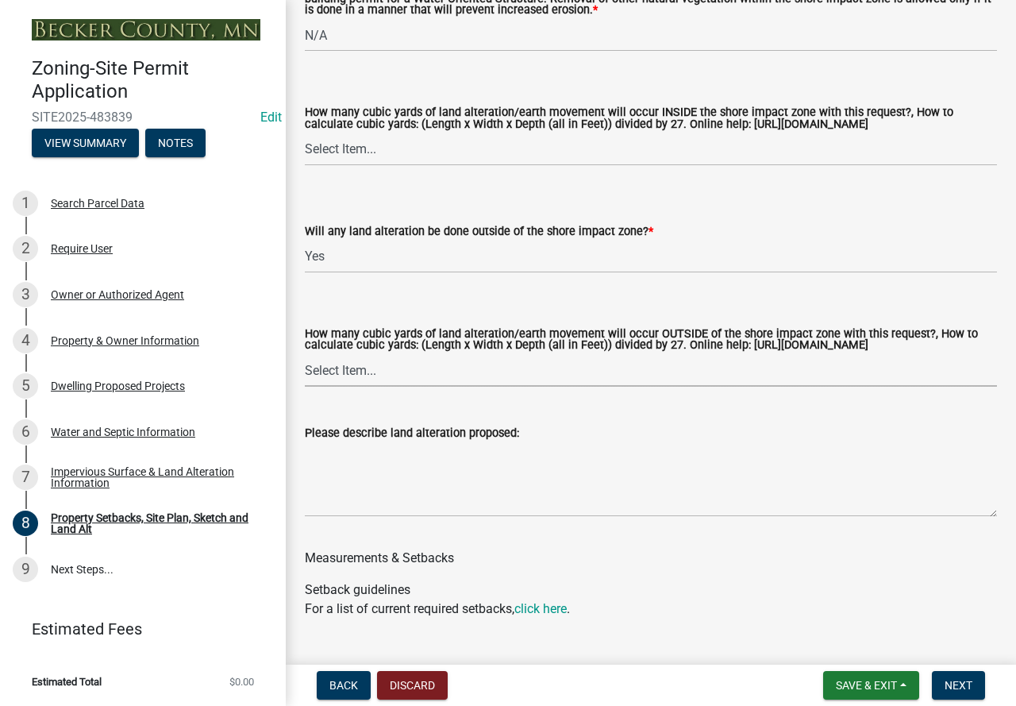
click at [389, 383] on select "Select Item... None 10 Cubic Yards or less 11-50 Cubic Yards Over 50 Cubic Yards" at bounding box center [651, 370] width 692 height 33
click at [305, 369] on select "Select Item... None 10 Cubic Yards or less 11-50 Cubic Yards Over 50 Cubic Yards" at bounding box center [651, 370] width 692 height 33
select select "e019de12-4845-45f2-ad10-5fb76eee0e55"
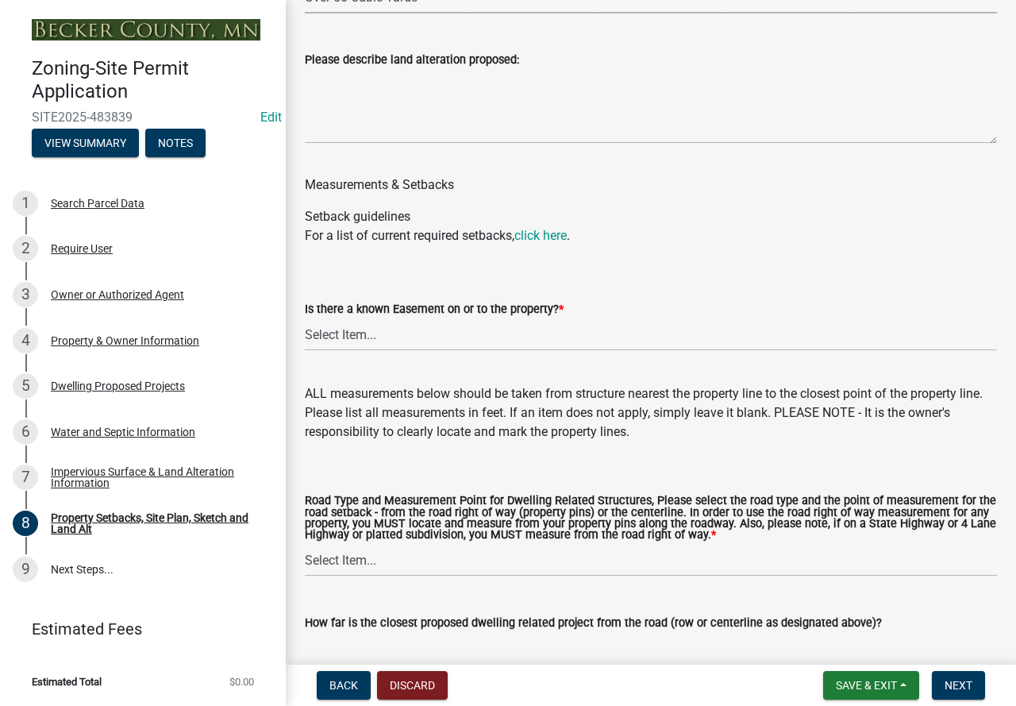
scroll to position [2766, 0]
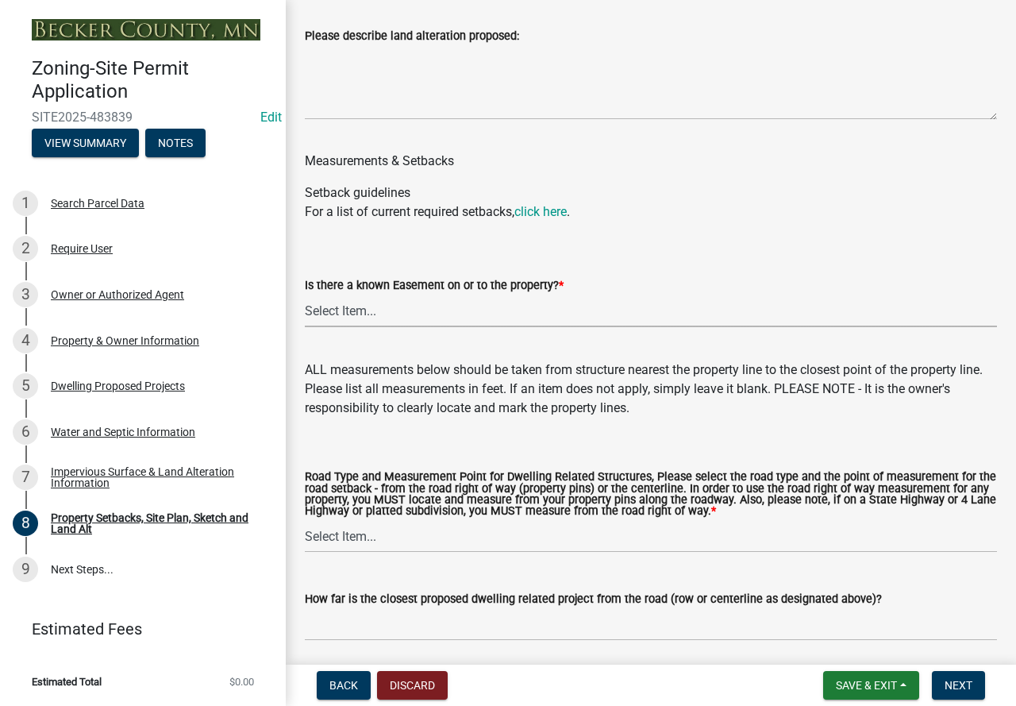
click at [397, 327] on select "Select Item... Yes No" at bounding box center [651, 311] width 692 height 33
click at [305, 310] on select "Select Item... Yes No" at bounding box center [651, 311] width 692 height 33
select select "c8b8ea71-7088-4e87-a493-7bc88cc2835b"
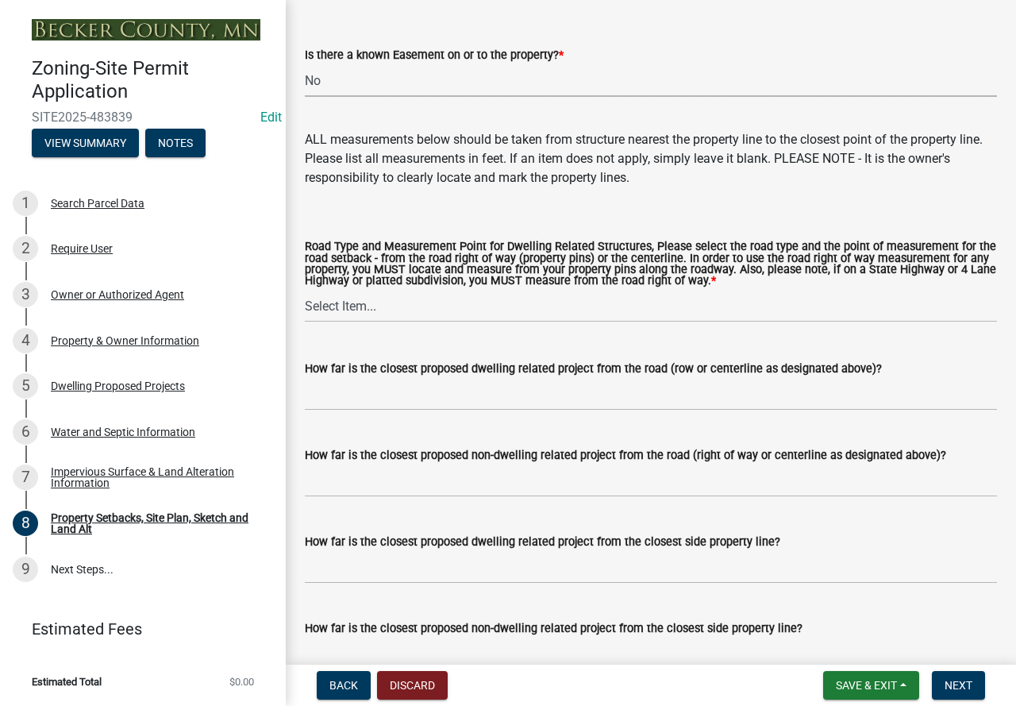
scroll to position [3004, 0]
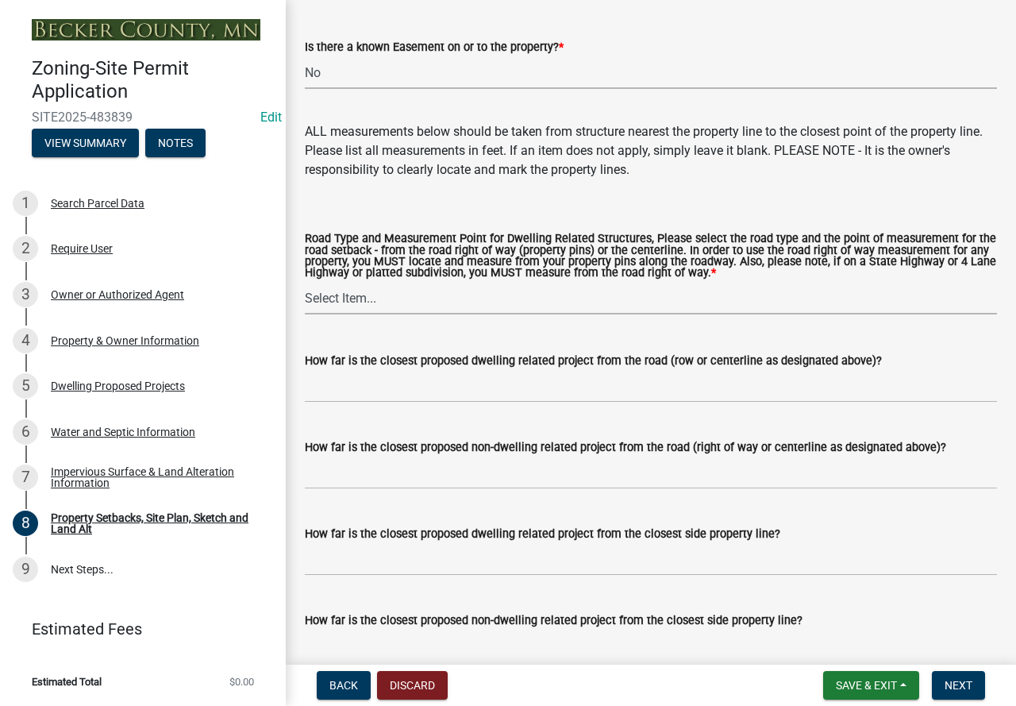
click at [339, 307] on select "Select Item... Private Easement - Right of Way Private Easement - Centerline Pu…" at bounding box center [651, 298] width 692 height 33
click at [305, 298] on select "Select Item... Private Easement - Right of Way Private Easement - Centerline Pu…" at bounding box center [651, 298] width 692 height 33
select select "1418c7e3-4054-4b00-84b5-d09b9560f30a"
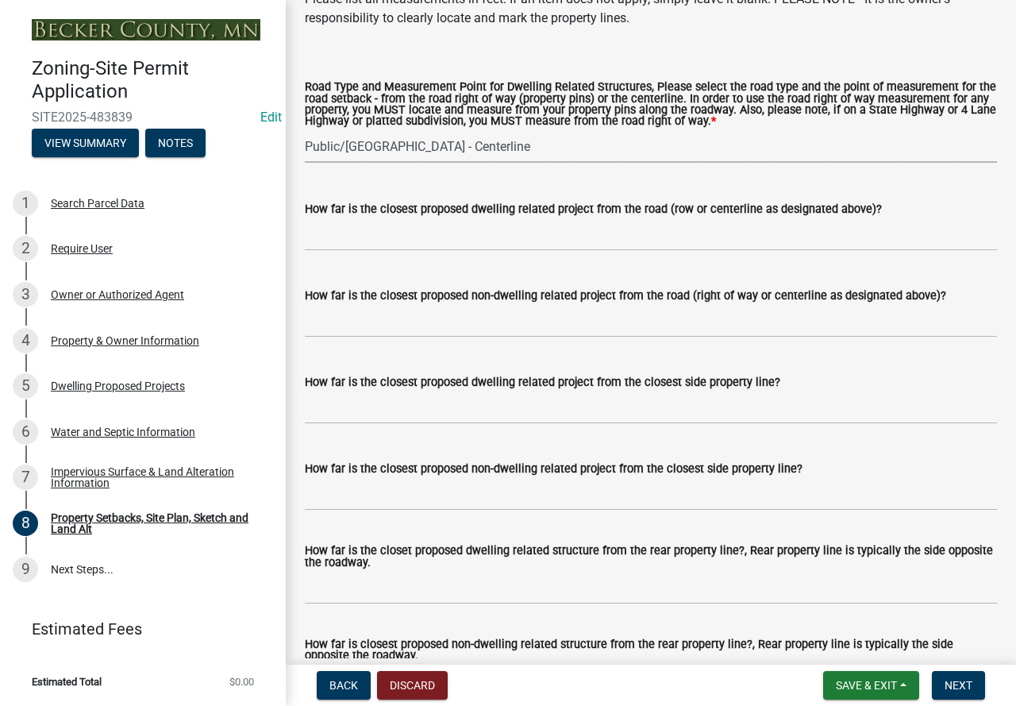
scroll to position [3163, 0]
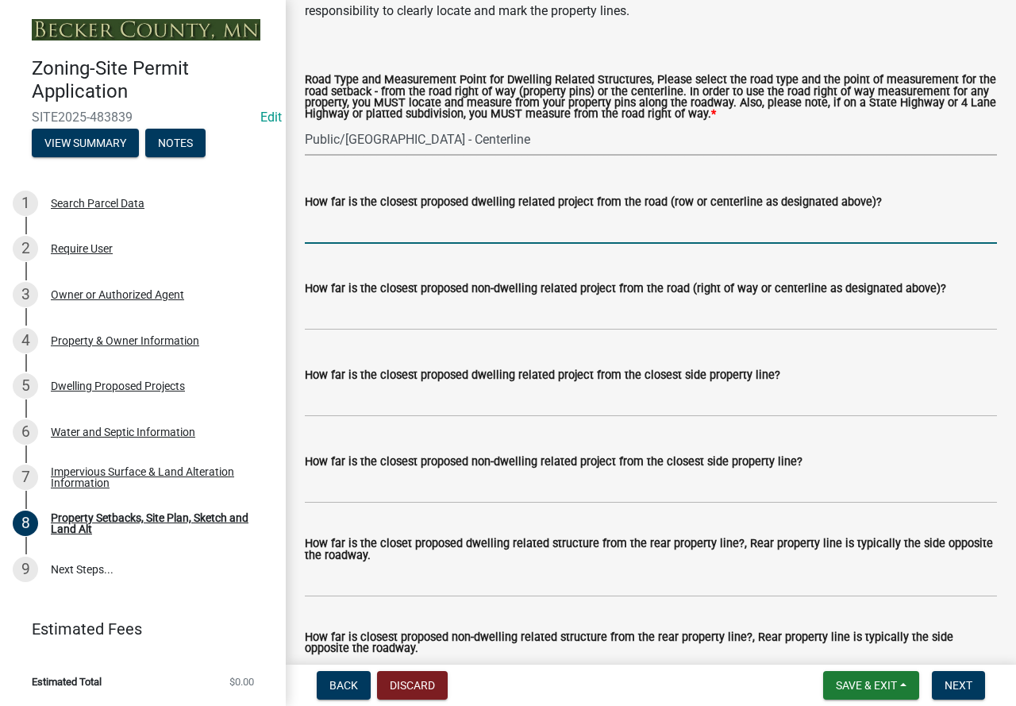
click at [370, 244] on input "How far is the closest proposed dwelling related project from the road (row or …" at bounding box center [651, 227] width 692 height 33
type input "53+"
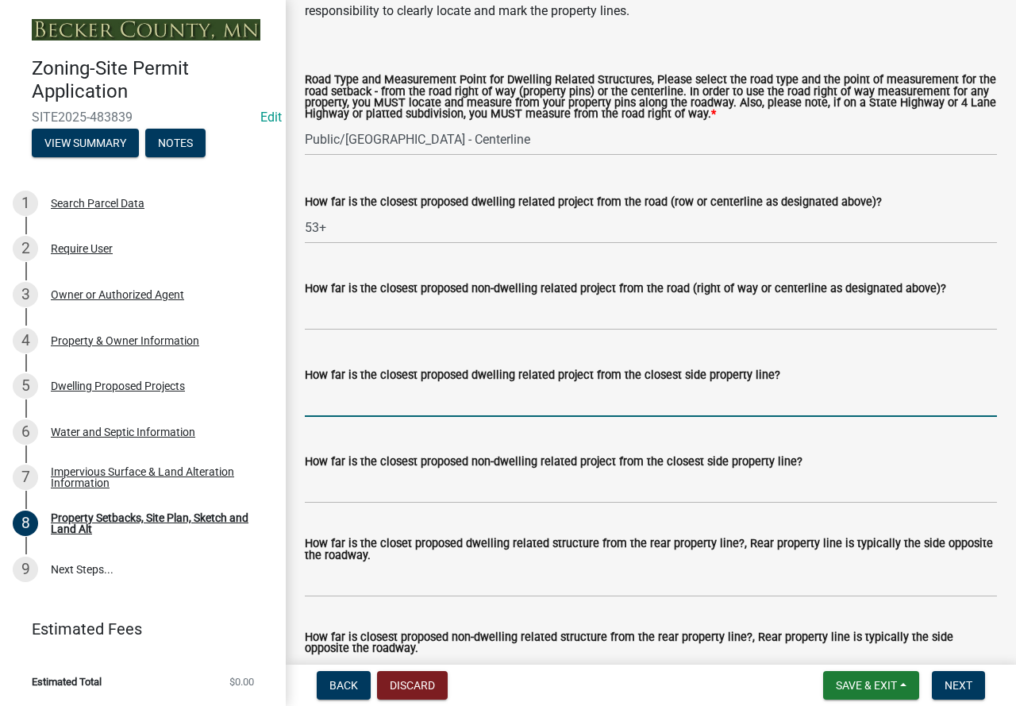
click at [369, 417] on input "How far is the closest proposed dwelling related project from the closest side …" at bounding box center [651, 400] width 692 height 33
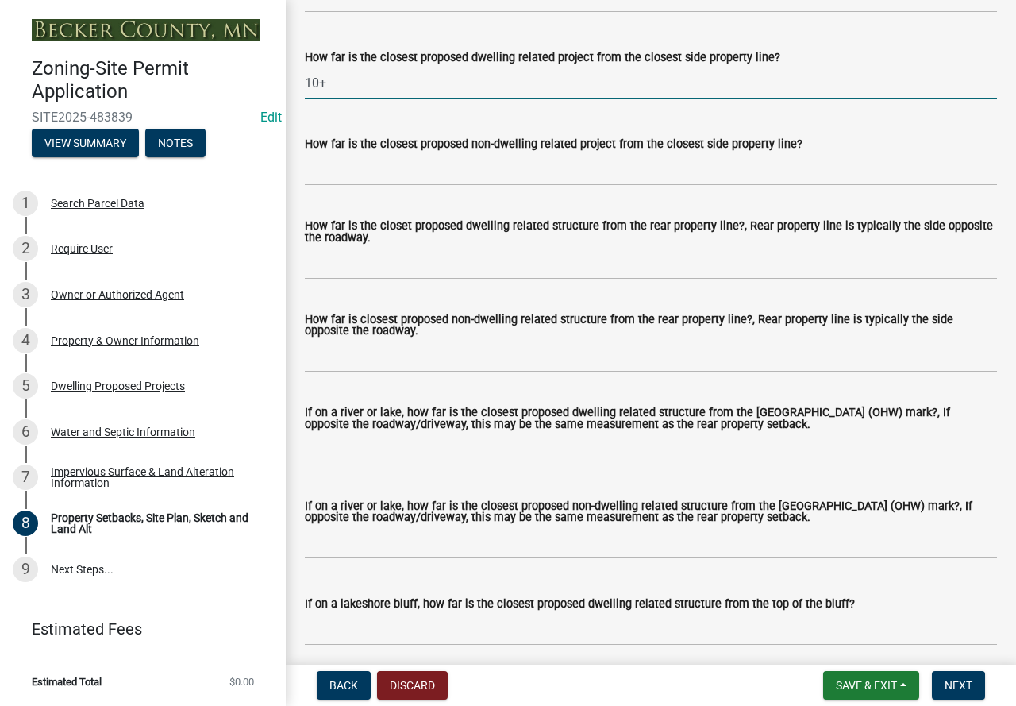
scroll to position [3560, 0]
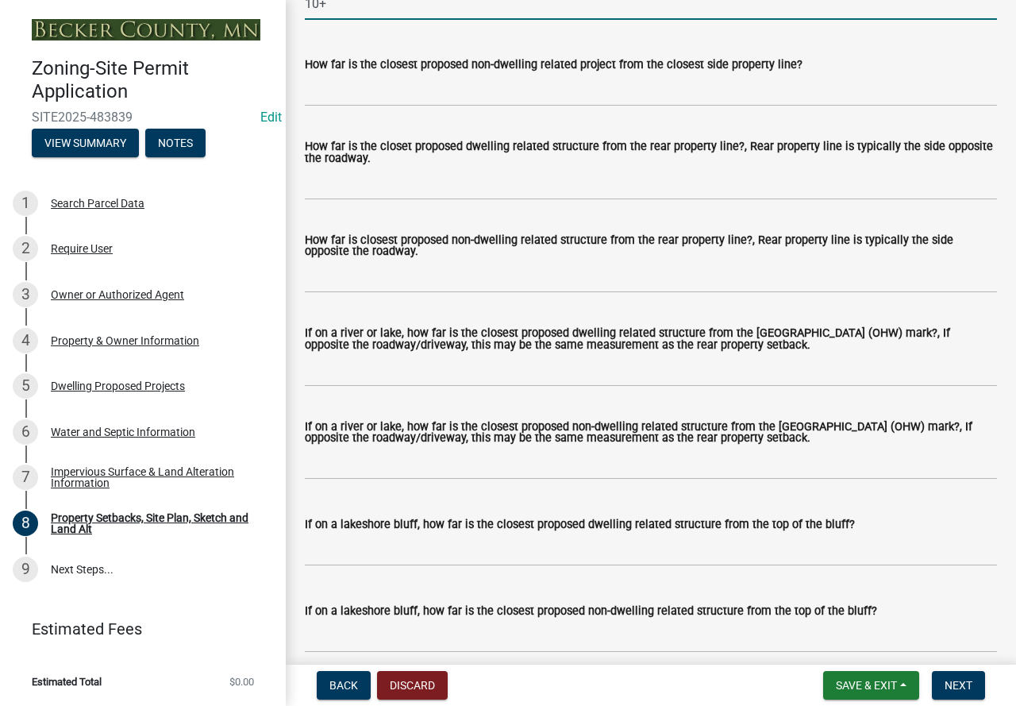
type input "10+"
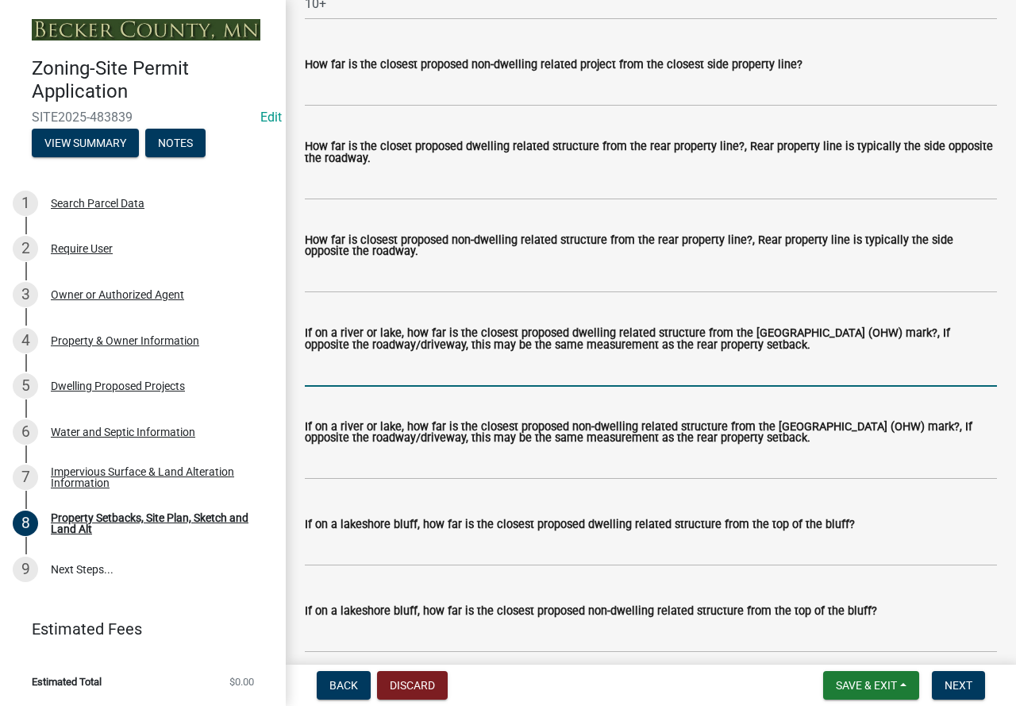
drag, startPoint x: 369, startPoint y: 388, endPoint x: 500, endPoint y: 366, distance: 132.1
click at [369, 387] on input "If on a river or lake, how far is the closest proposed dwelling related structu…" at bounding box center [651, 370] width 692 height 33
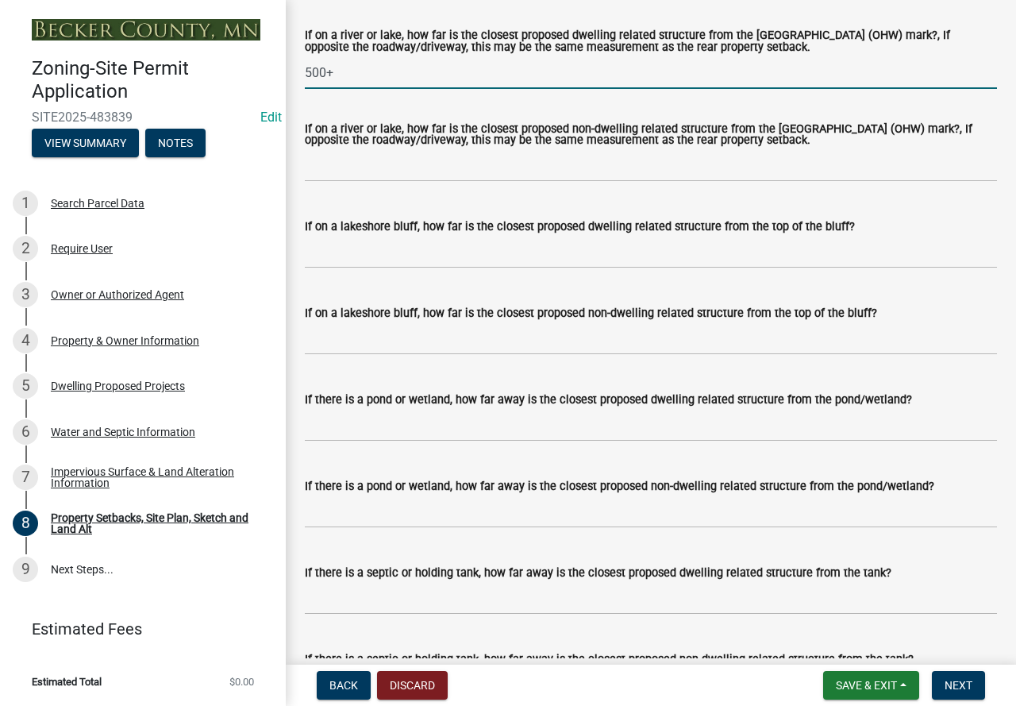
scroll to position [3878, 0]
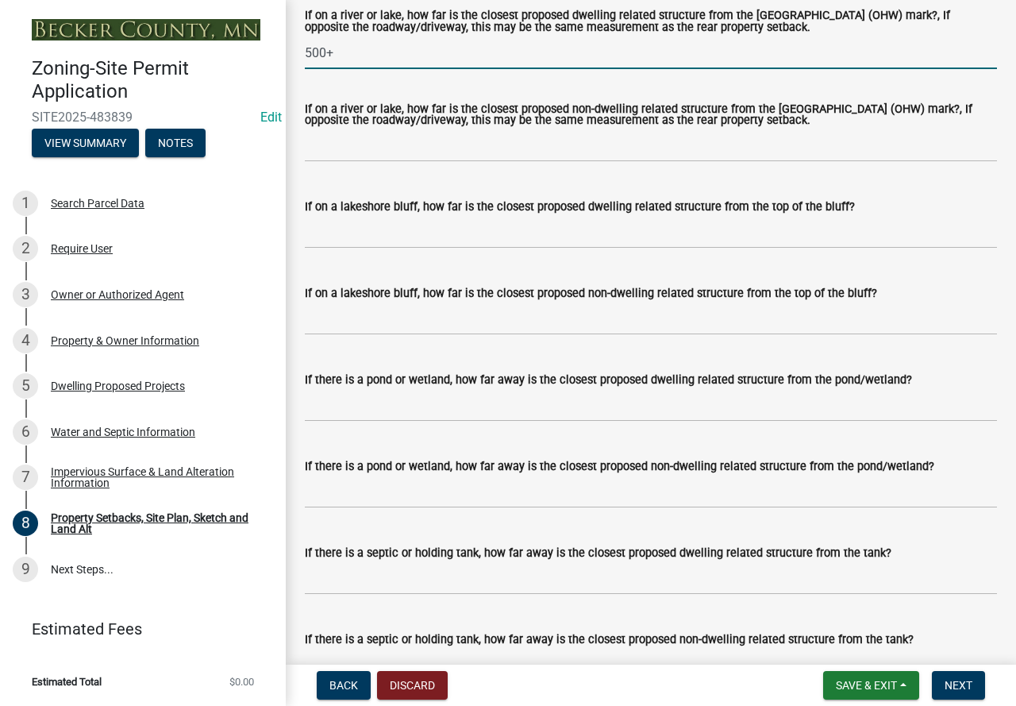
type input "500+"
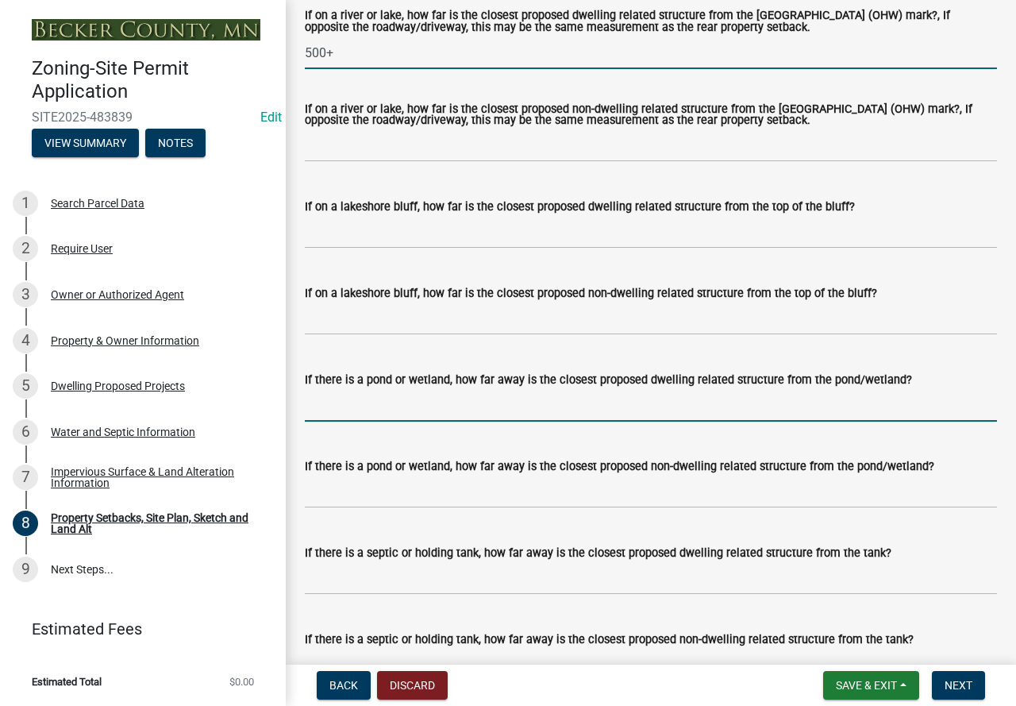
click at [352, 421] on input "If there is a pond or wetland, how far away is the closest proposed dwelling re…" at bounding box center [651, 405] width 692 height 33
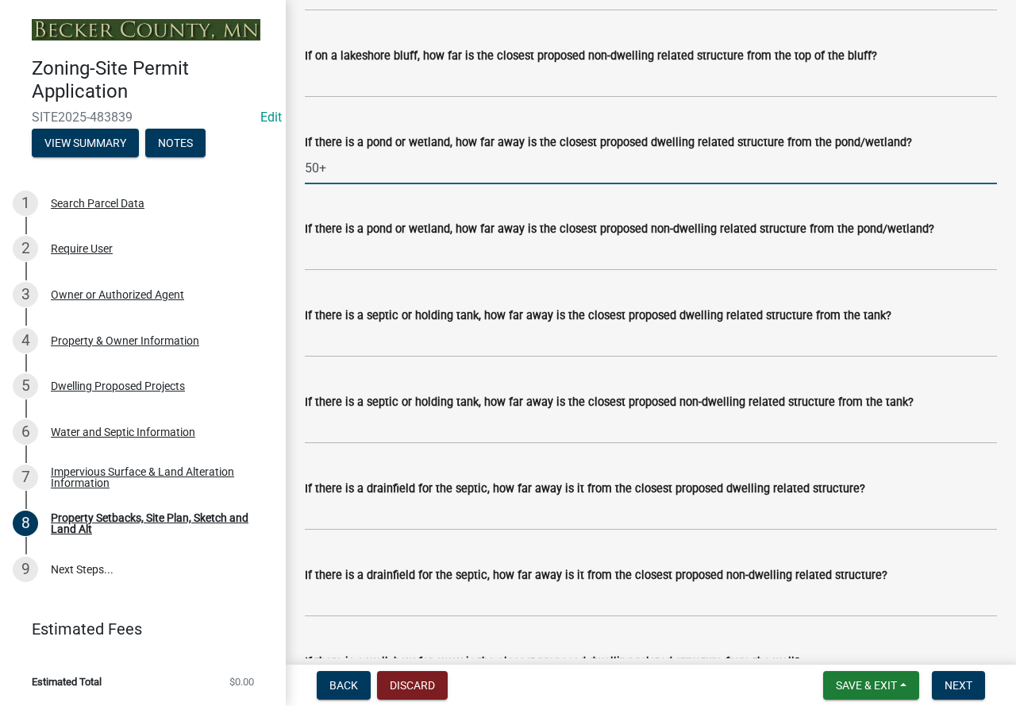
scroll to position [4116, 0]
type input "50+"
click at [353, 357] on input "If there is a septic or holding tank, how far away is the closest proposed dwel…" at bounding box center [651, 340] width 692 height 33
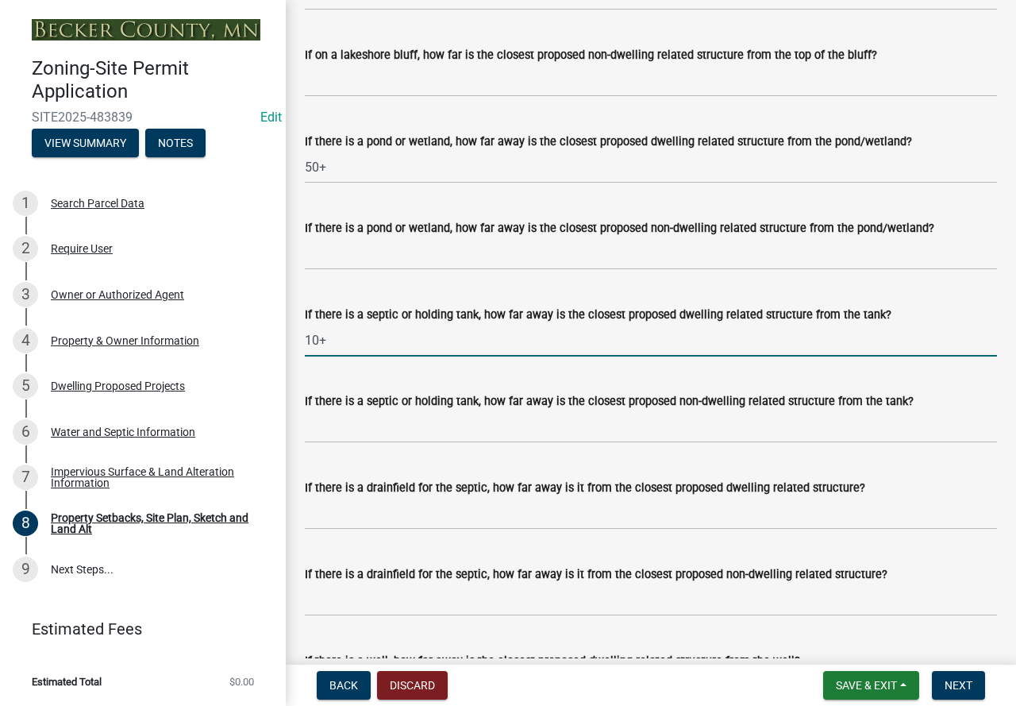
type input "10+"
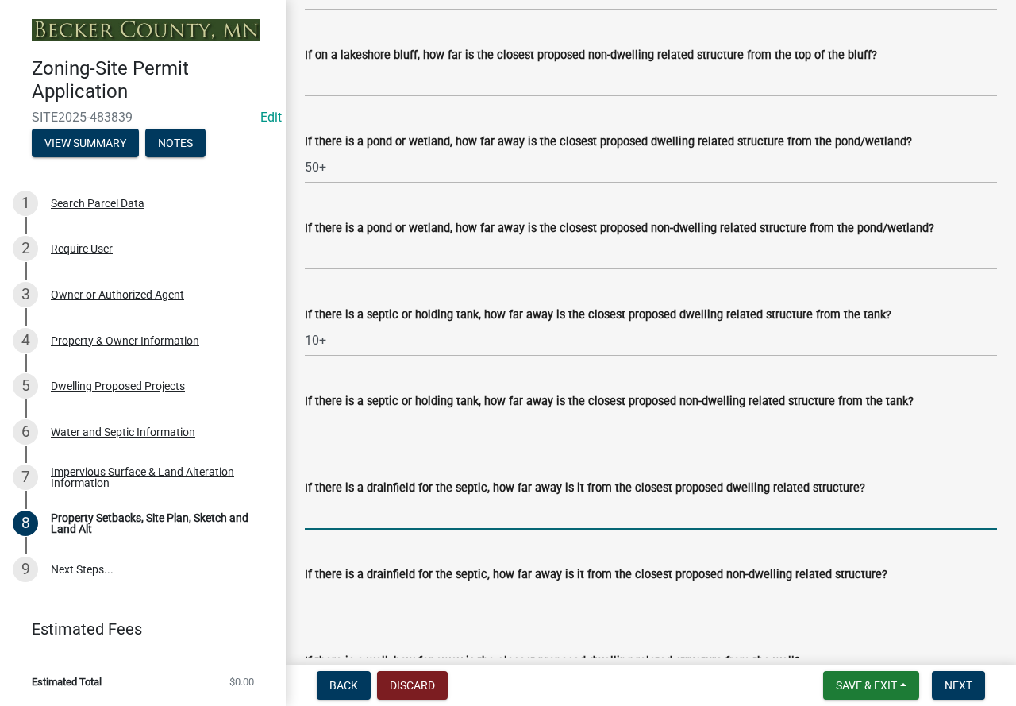
drag, startPoint x: 360, startPoint y: 532, endPoint x: 345, endPoint y: 525, distance: 16.7
click at [360, 530] on input "If there is a drainfield for the septic, how far away is it from the closest pr…" at bounding box center [651, 513] width 692 height 33
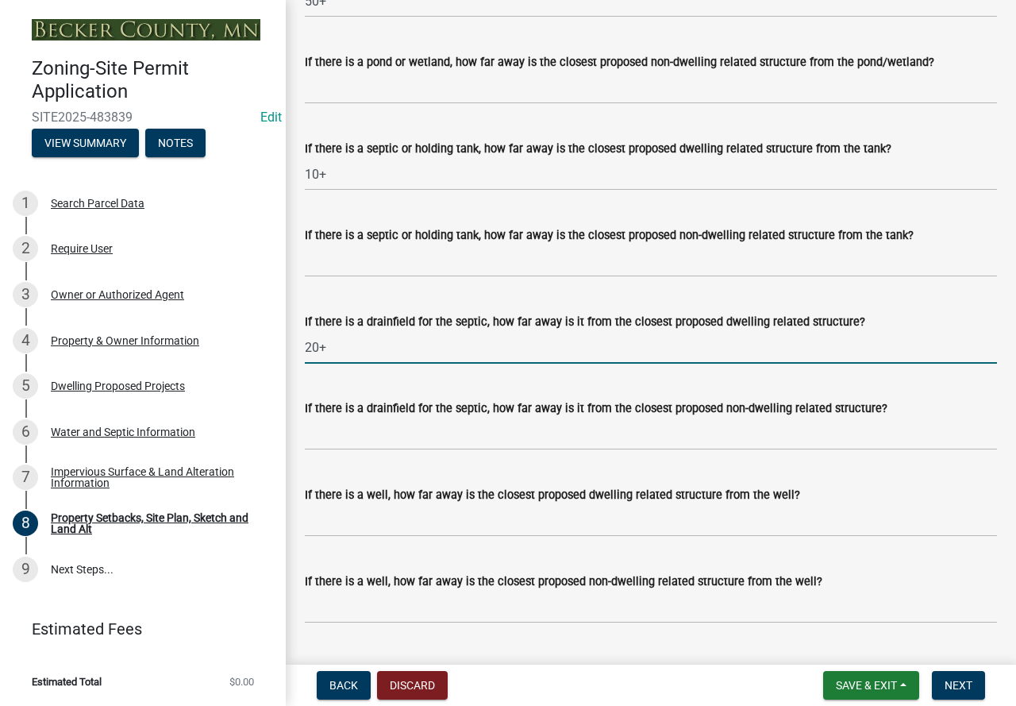
scroll to position [4354, 0]
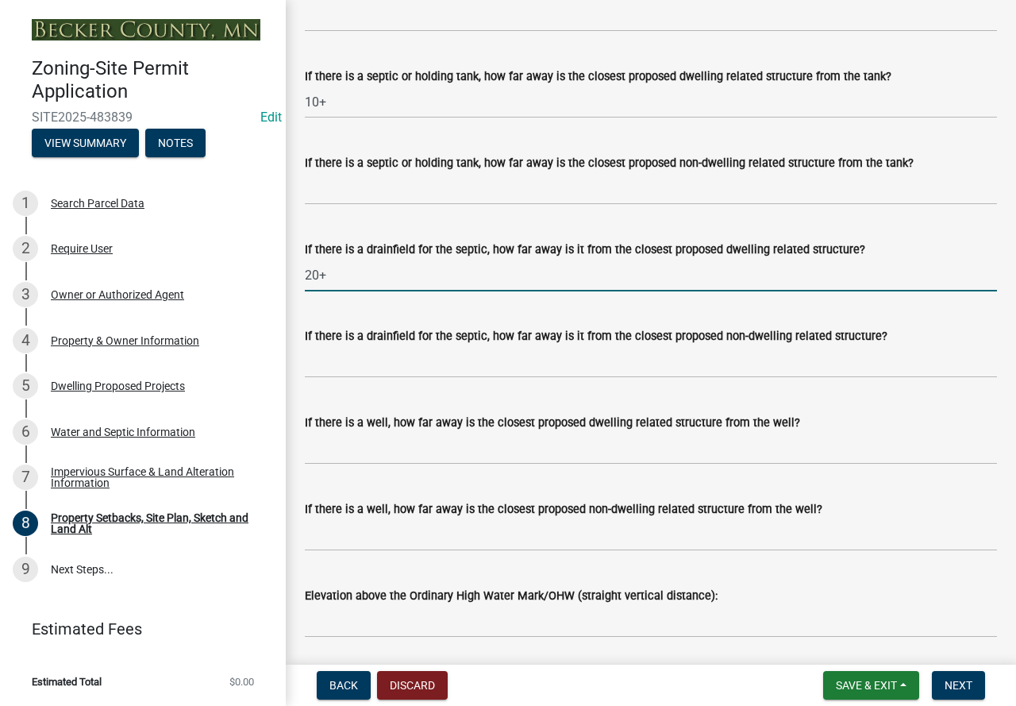
type input "20+"
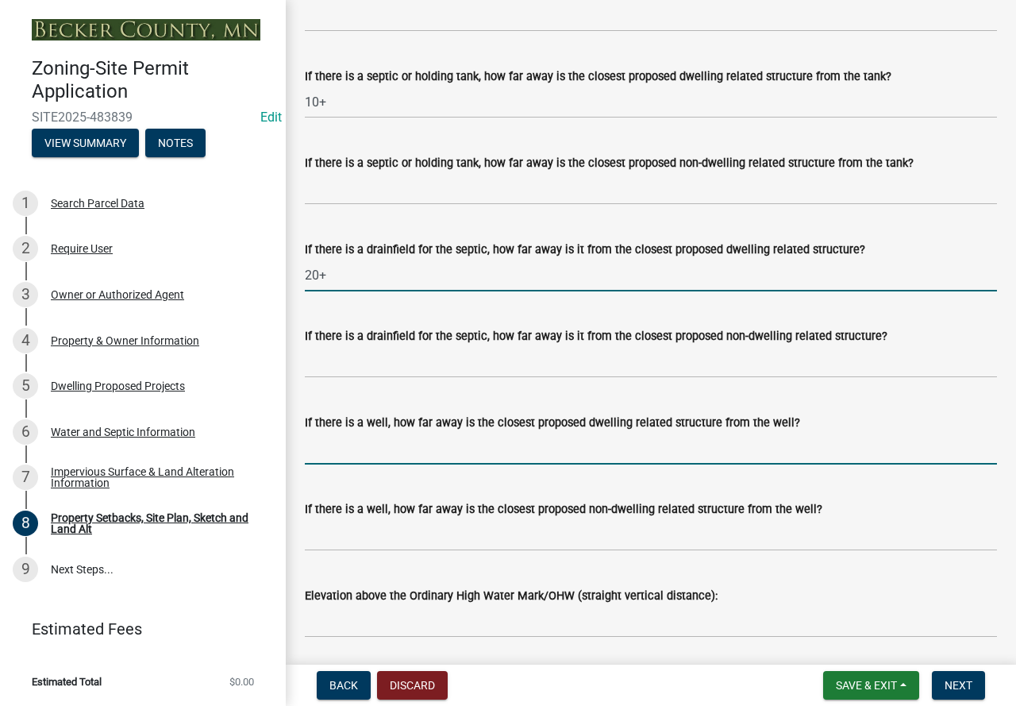
click at [338, 465] on input "If there is a well, how far away is the closest proposed dwelling related struc…" at bounding box center [651, 448] width 692 height 33
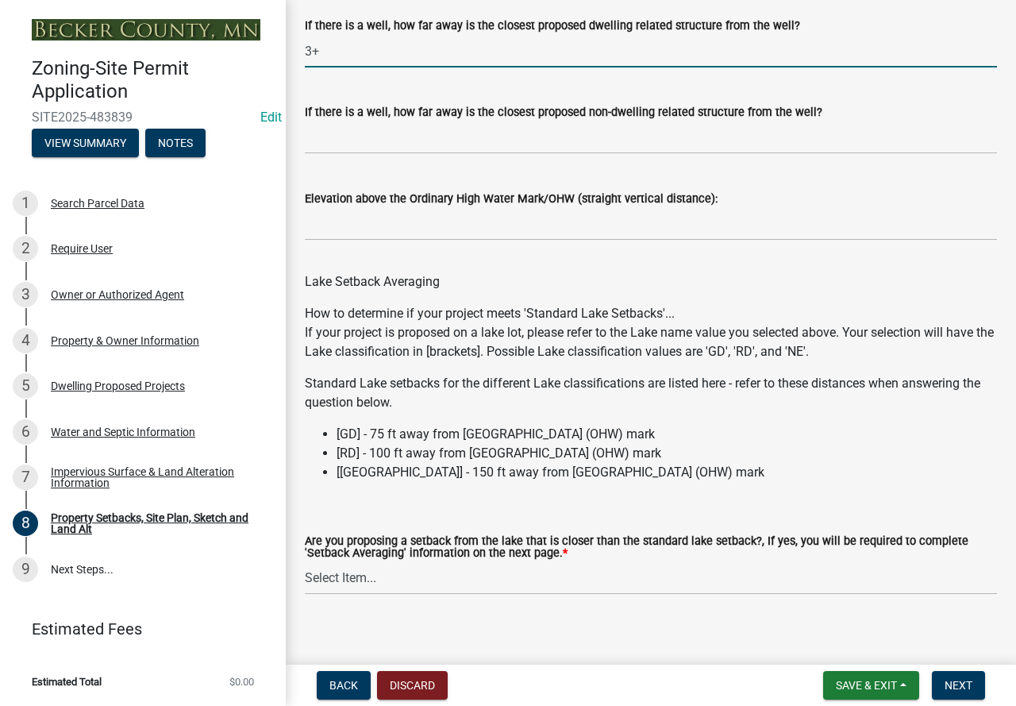
scroll to position [4784, 0]
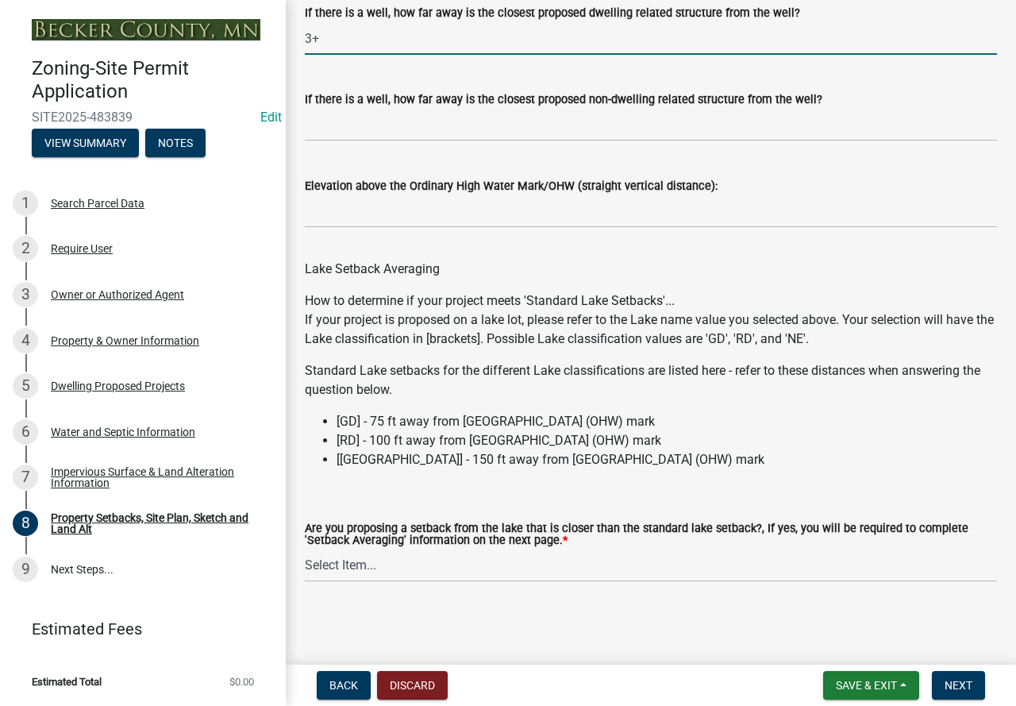
type input "3+"
click at [376, 557] on select "Select Item... Yes No N/A" at bounding box center [651, 566] width 692 height 33
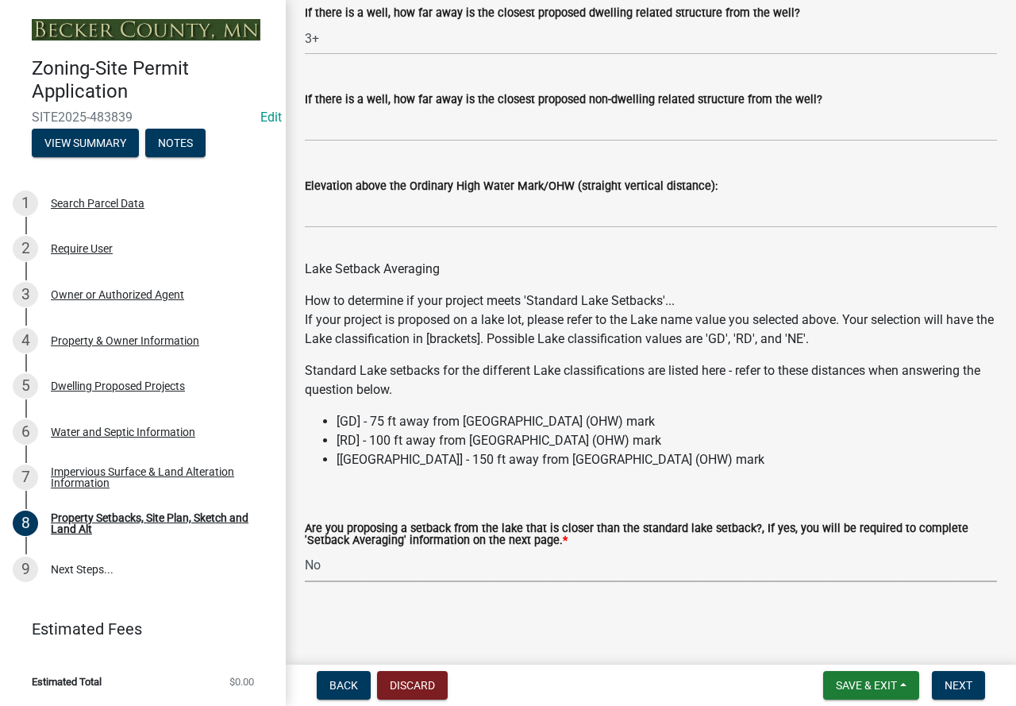
click at [305, 550] on select "Select Item... Yes No N/A" at bounding box center [651, 566] width 692 height 33
select select "19d13e65-c93d-443e-910a-7a17299544cc"
click at [970, 692] on button "Next" at bounding box center [958, 685] width 53 height 29
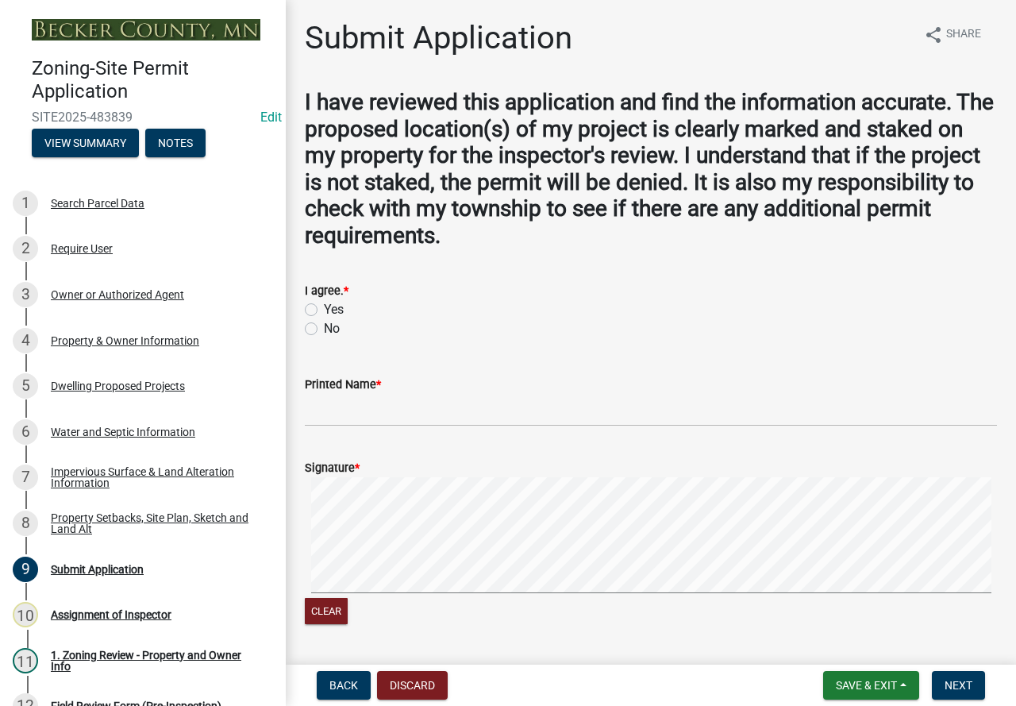
click at [324, 309] on label "Yes" at bounding box center [334, 309] width 20 height 19
click at [324, 309] on input "Yes" at bounding box center [329, 305] width 10 height 10
radio input "true"
click at [371, 422] on input "Printed Name *" at bounding box center [651, 410] width 692 height 33
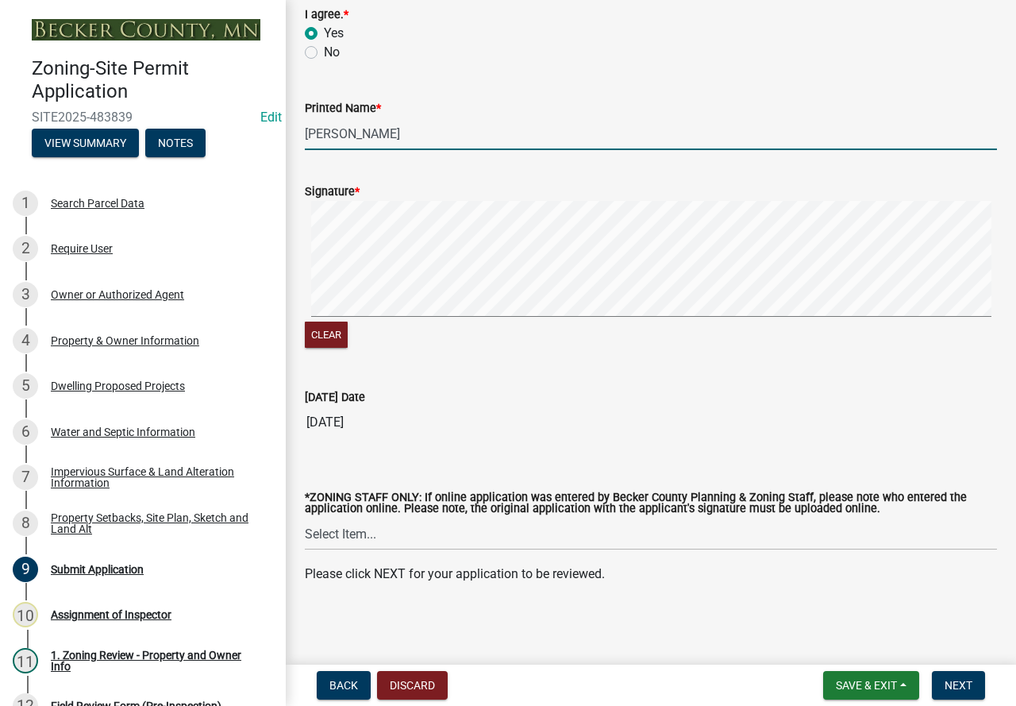
type input "[PERSON_NAME]"
click at [520, 528] on select "Select Item... [PERSON_NAME] [PERSON_NAME] [PERSON_NAME] [PERSON_NAME] [PERSON_…" at bounding box center [651, 534] width 692 height 33
click at [305, 518] on select "Select Item... [PERSON_NAME] [PERSON_NAME] [PERSON_NAME] [PERSON_NAME] [PERSON_…" at bounding box center [651, 534] width 692 height 33
select select "46a4e5dd-5e54-4833-a695-492bd64ca2bd"
click at [969, 683] on span "Next" at bounding box center [959, 685] width 28 height 13
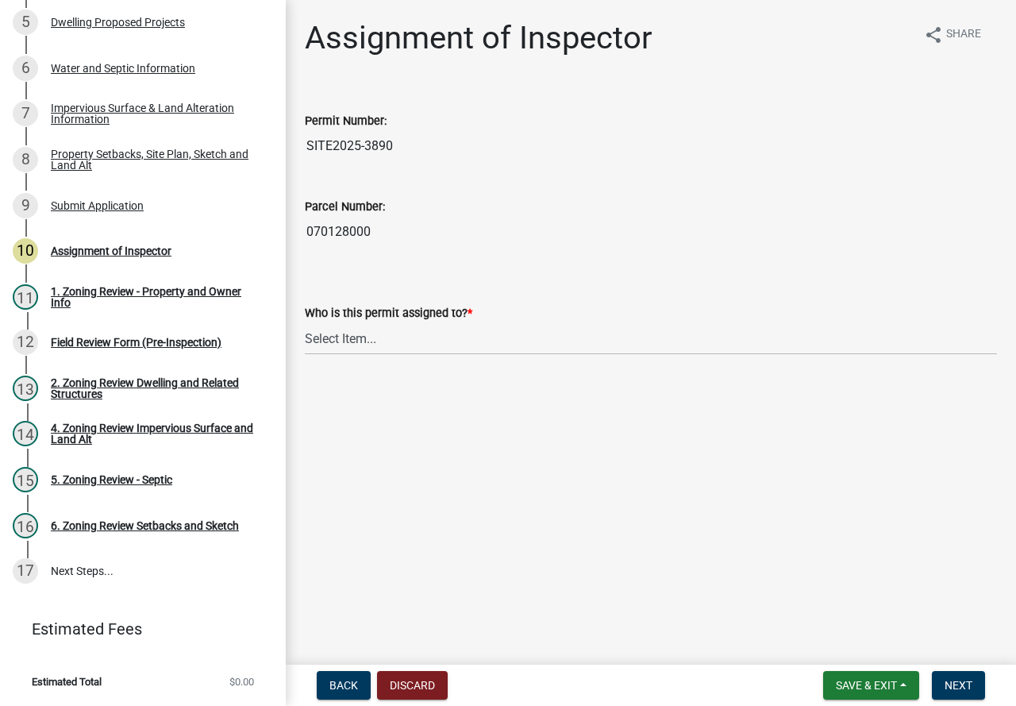
scroll to position [157, 0]
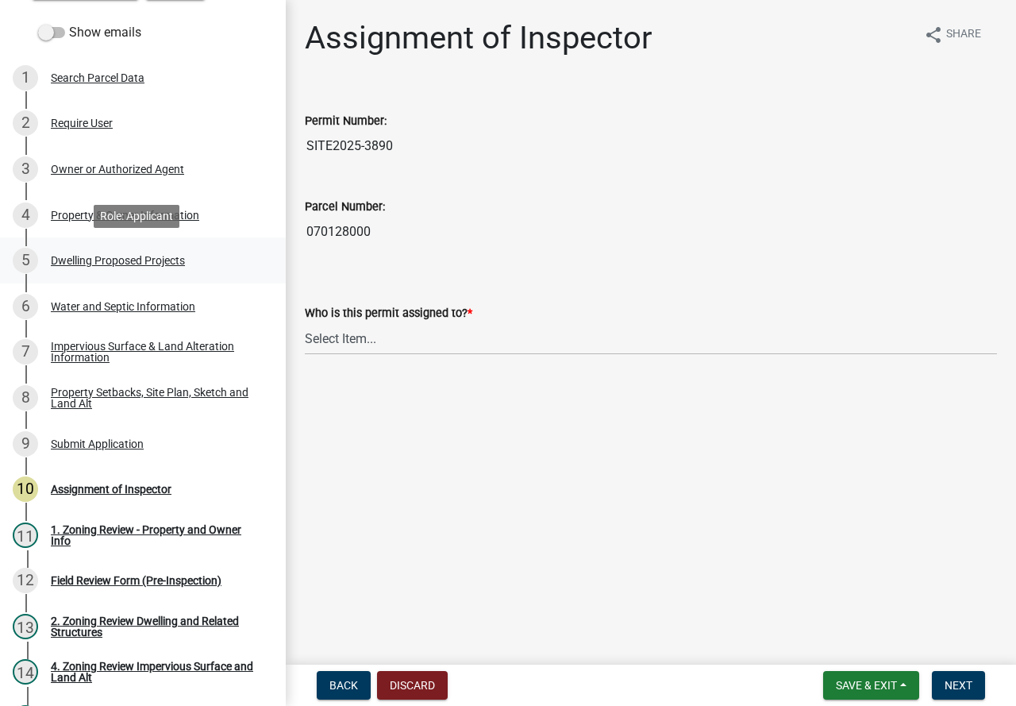
click at [122, 260] on div "Dwelling Proposed Projects" at bounding box center [118, 260] width 134 height 11
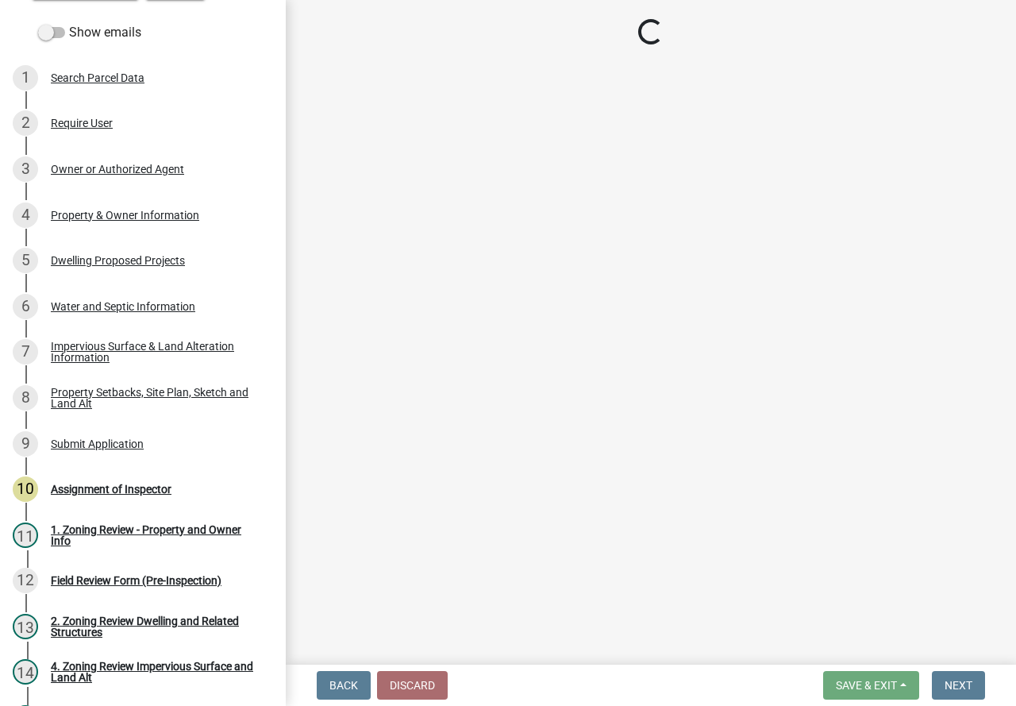
select select "5b8abcc6-67f7-49fb-8f25-c295ccc2b339"
select select "566f81cc-4b3f-4ecb-9f16-a2b313352c61"
select select "4f5e2784-8c40-49a3-b0e9-8f1a3cbab4f4"
select select "ebb33175-329d-4f8e-9ee0-a71ca57f3362"
select select "638dddef-31f4-4d73-b0b5-0ffc7b344434"
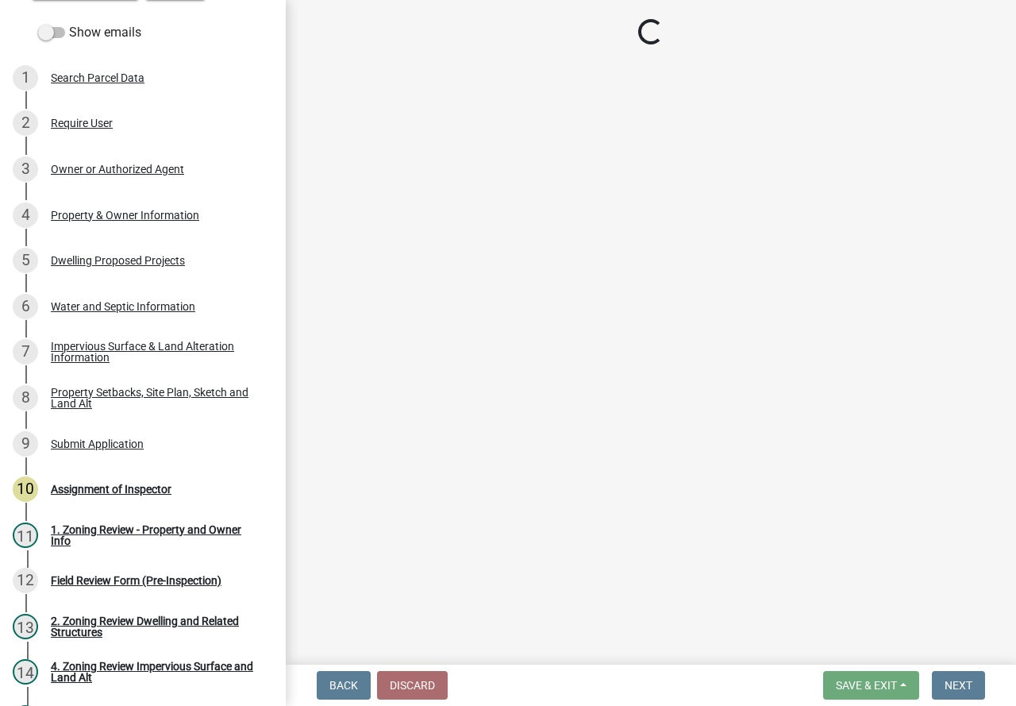
select select "43dc438e-12cf-4fa6-b4ef-a236ffc627d7"
select select "8786fdd2-7f96-462d-8069-e958fae6b9a0"
select select "59dc9cee-723e-448c-a454-fe3238b55aba"
select select "1cc45182-8160-4464-8930-8908804d880e"
select select "ab9119d1-7da9-49c4-9fac-8c142204c89d"
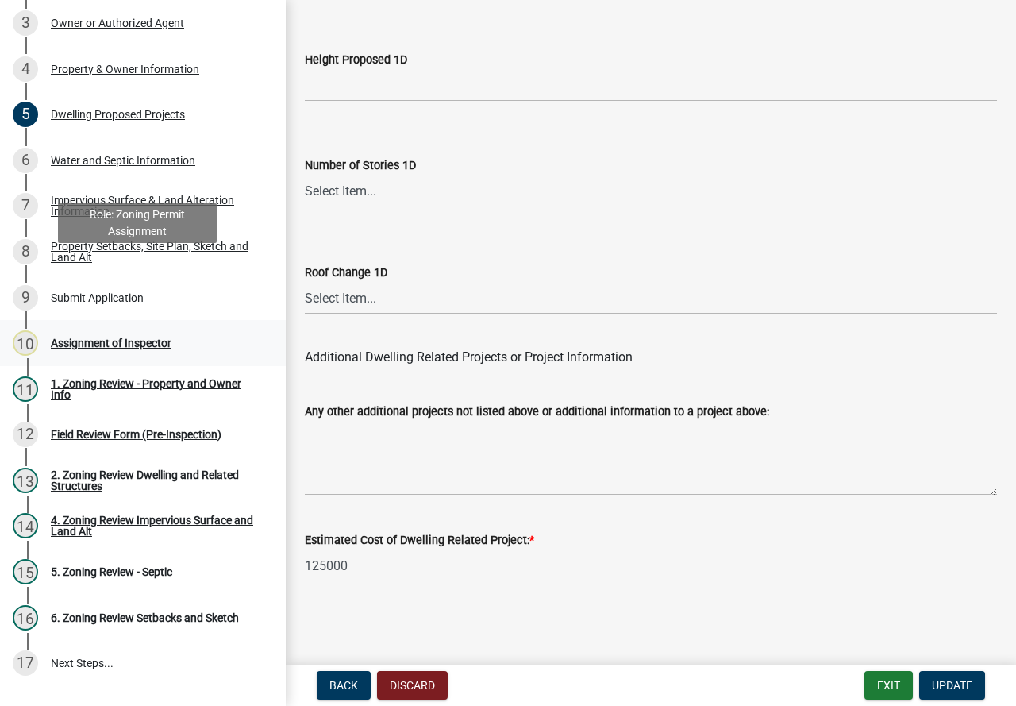
scroll to position [395, 0]
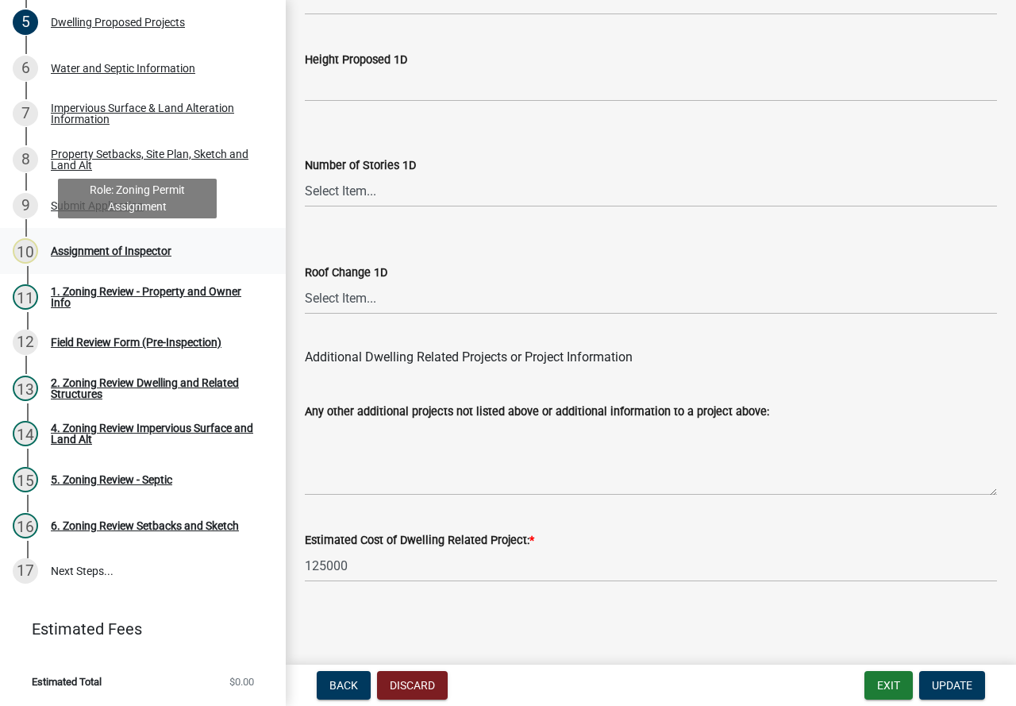
click at [92, 245] on div "Assignment of Inspector" at bounding box center [111, 250] width 121 height 11
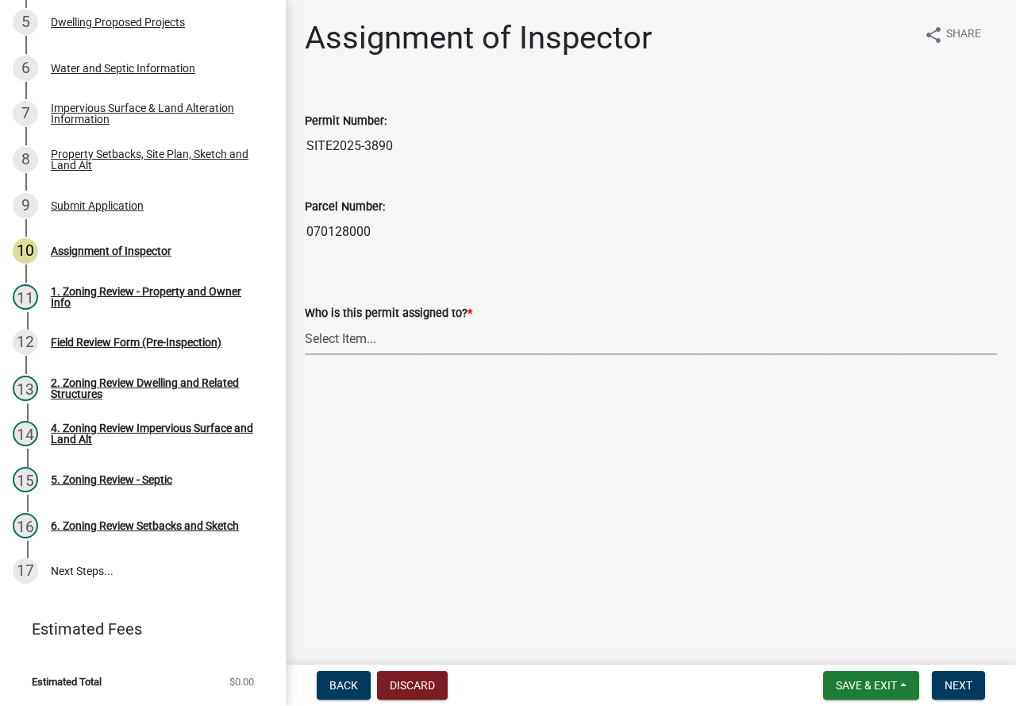
click at [395, 343] on select "Select Item... [PERSON_NAME] [PERSON_NAME] [PERSON_NAME] [PERSON_NAME] [PERSON_…" at bounding box center [651, 338] width 692 height 33
click at [305, 322] on select "Select Item... [PERSON_NAME] [PERSON_NAME] [PERSON_NAME] [PERSON_NAME] [PERSON_…" at bounding box center [651, 338] width 692 height 33
select select "46a4e5dd-5e54-4833-a695-492bd64ca2bd"
click at [976, 687] on button "Next" at bounding box center [958, 685] width 53 height 29
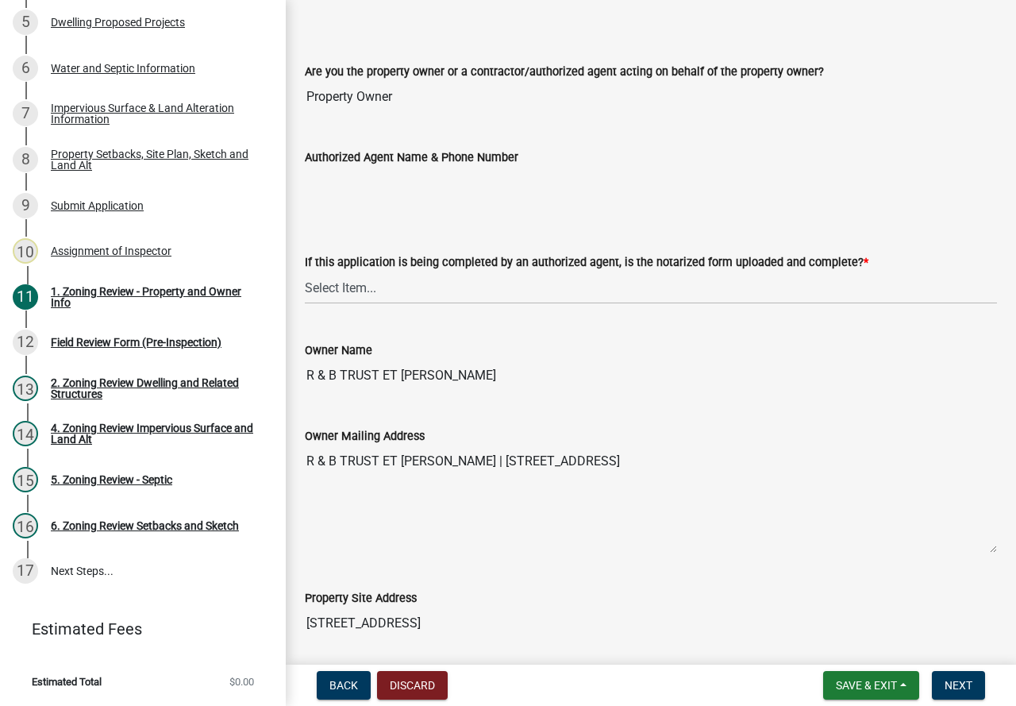
scroll to position [318, 0]
click at [518, 291] on select "Select Item... Yes No N/A" at bounding box center [651, 286] width 692 height 33
click at [305, 271] on select "Select Item... Yes No N/A" at bounding box center [651, 286] width 692 height 33
drag, startPoint x: 453, startPoint y: 288, endPoint x: 454, endPoint y: 297, distance: 8.8
click at [453, 288] on select "Select Item... Yes No N/A" at bounding box center [651, 286] width 692 height 33
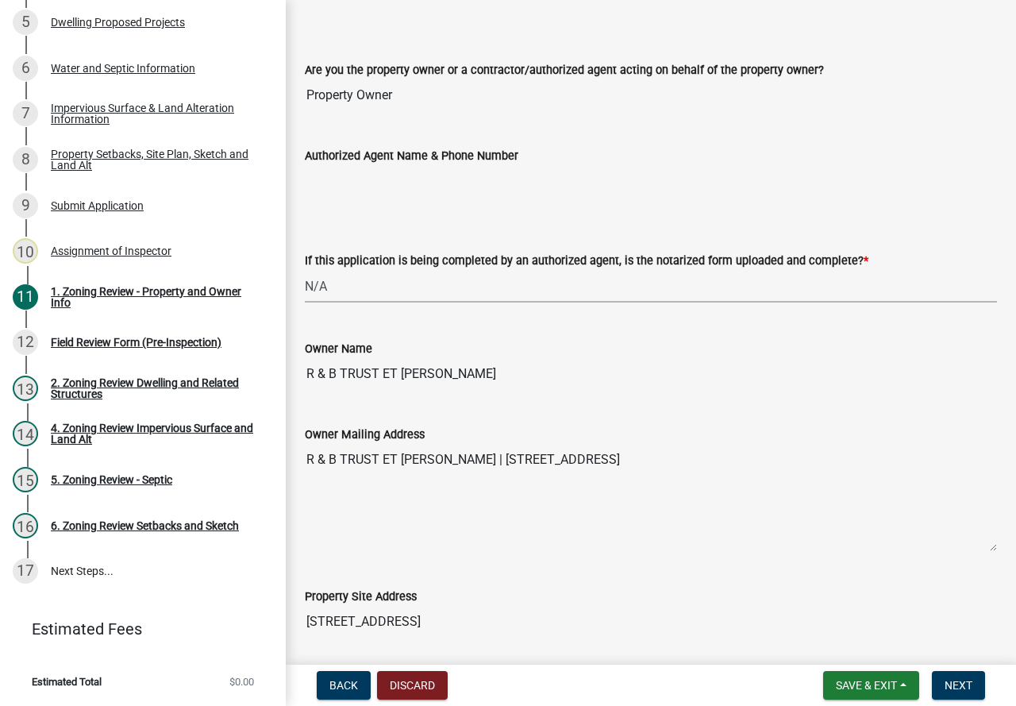
click at [305, 271] on select "Select Item... Yes No N/A" at bounding box center [651, 286] width 692 height 33
select select "b279cdb4-a9c7-4e65-a8bd-797316f5be14"
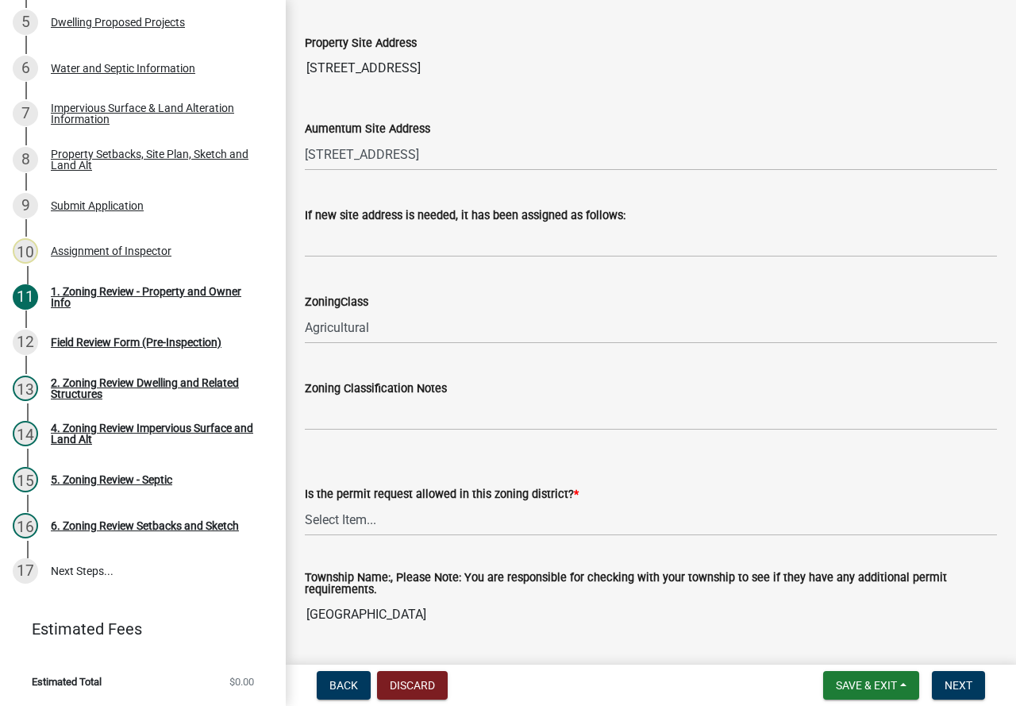
scroll to position [1191, 0]
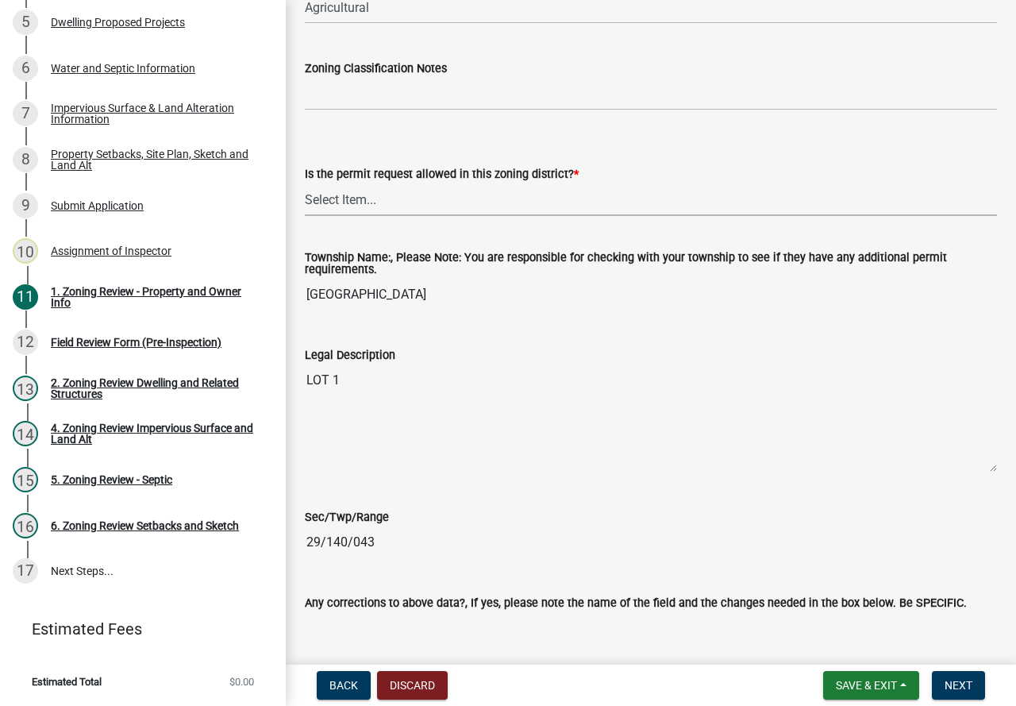
click at [415, 195] on select "Select Item... Yes No" at bounding box center [651, 199] width 692 height 33
click at [305, 184] on select "Select Item... Yes No" at bounding box center [651, 199] width 692 height 33
select select "b4f32c46-6248-4748-b47c-fa4933858724"
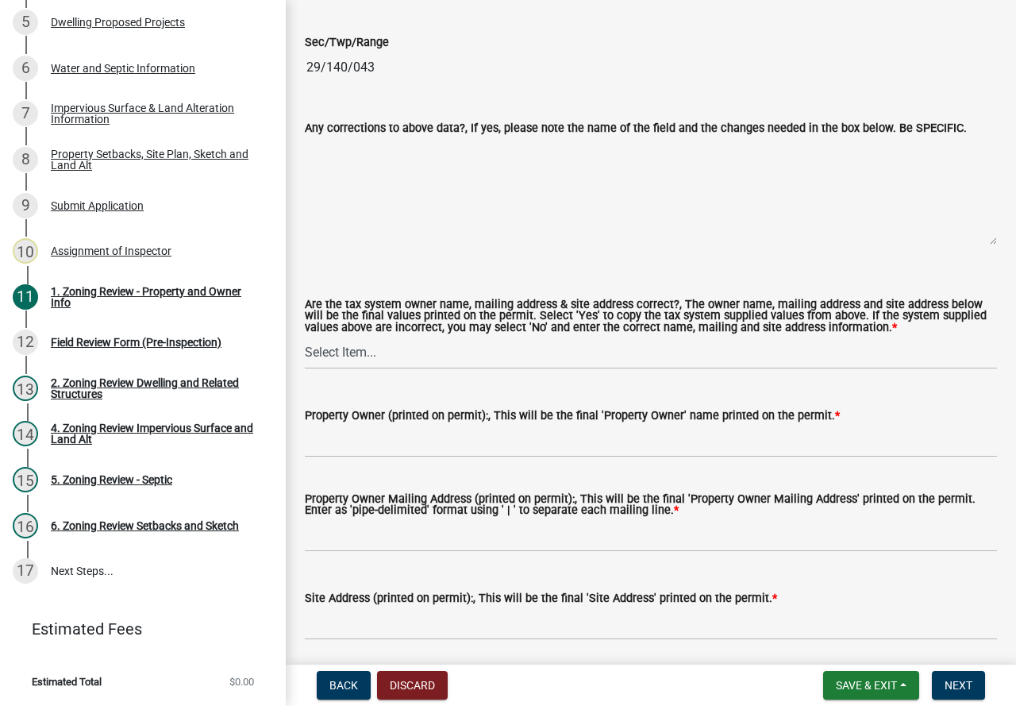
scroll to position [1668, 0]
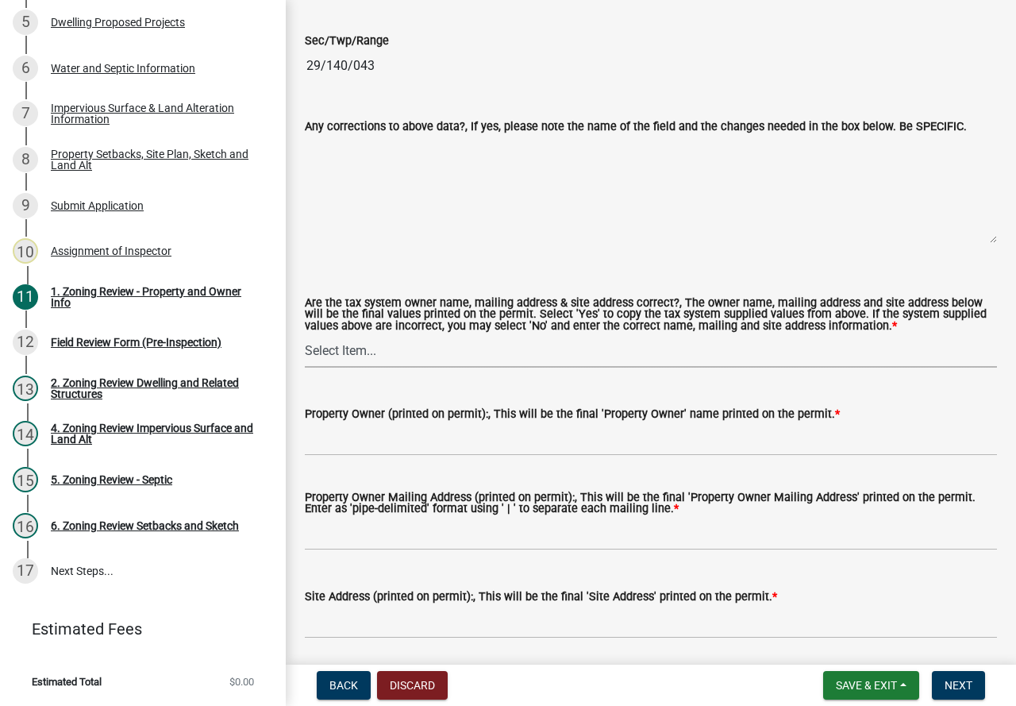
click at [380, 358] on select "Select Item... Yes No" at bounding box center [651, 351] width 692 height 33
click at [305, 337] on select "Select Item... Yes No" at bounding box center [651, 351] width 692 height 33
select select "ab6c2257-4786-48e5-86d0-1194833f57c8"
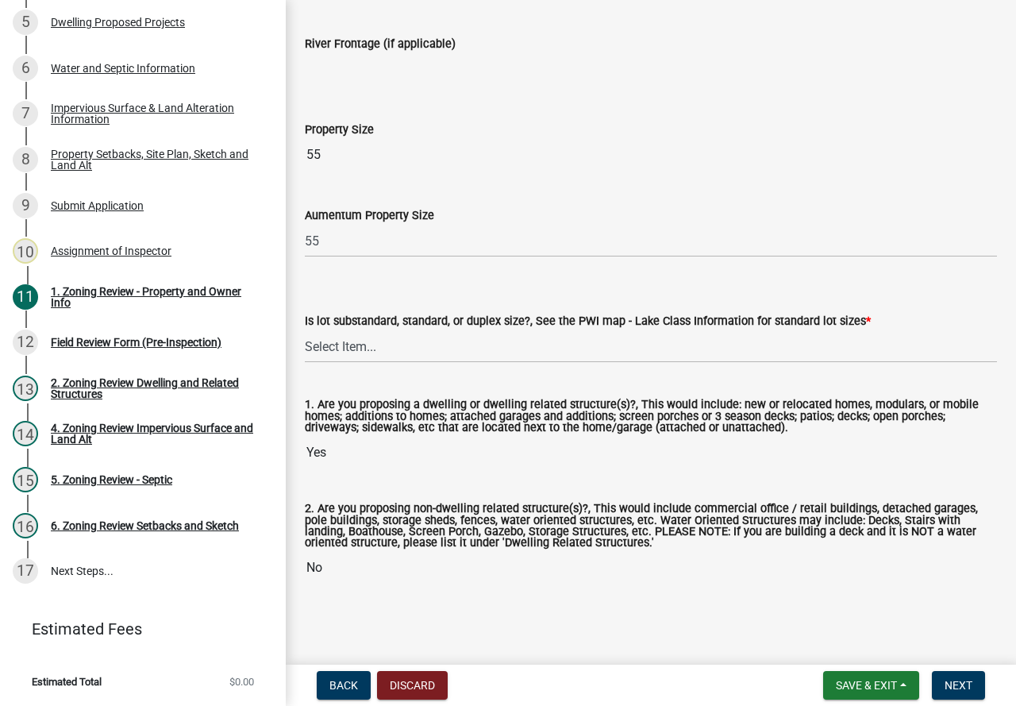
scroll to position [3432, 0]
click at [522, 347] on select "Select Item... Non-Riparian and not back lot Substandard Non-Riparian Backlot S…" at bounding box center [651, 346] width 692 height 33
click at [305, 330] on select "Select Item... Non-Riparian and not back lot Substandard Non-Riparian Backlot S…" at bounding box center [651, 346] width 692 height 33
select select "bebe3d63-d6b7-40ee-9a8d-3c7f124c1a67"
click at [963, 692] on button "Next" at bounding box center [958, 685] width 53 height 29
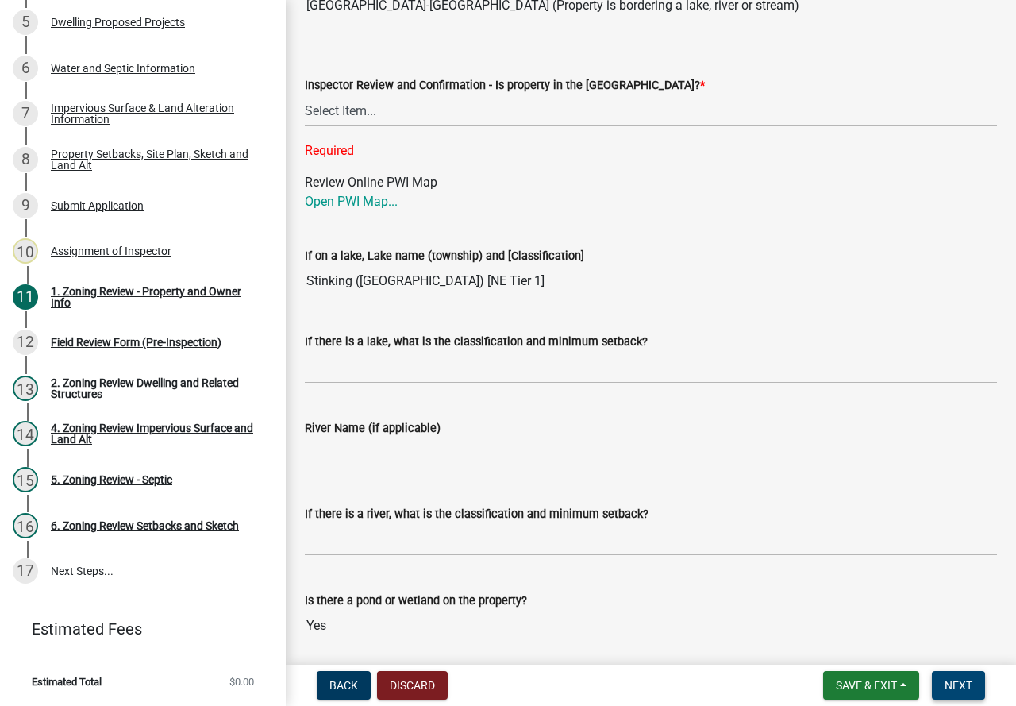
scroll to position [2511, 0]
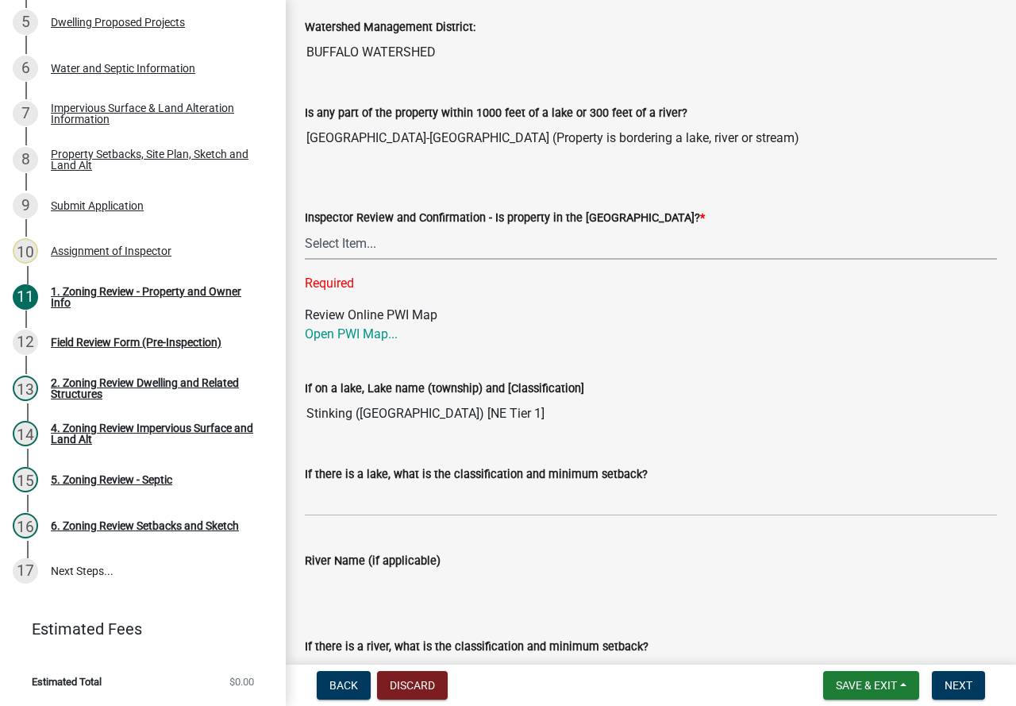
click at [401, 243] on select "Select Item... Within [GEOGRAPHIC_DATA] (SD) Not in [GEOGRAPHIC_DATA] (NOTSL)" at bounding box center [651, 243] width 692 height 33
click at [305, 231] on select "Select Item... Within [GEOGRAPHIC_DATA] (SD) Not in [GEOGRAPHIC_DATA] (NOTSL)" at bounding box center [651, 243] width 692 height 33
select select "de99b201-fb85-4000-88f5-6f49f4ff2101"
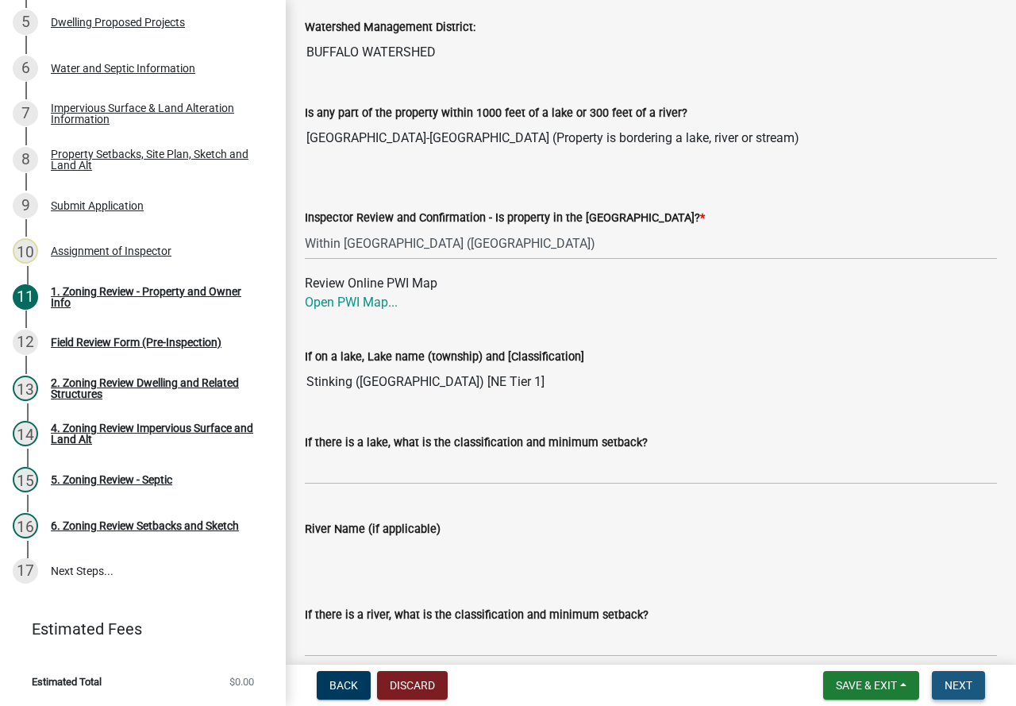
click at [962, 682] on span "Next" at bounding box center [959, 685] width 28 height 13
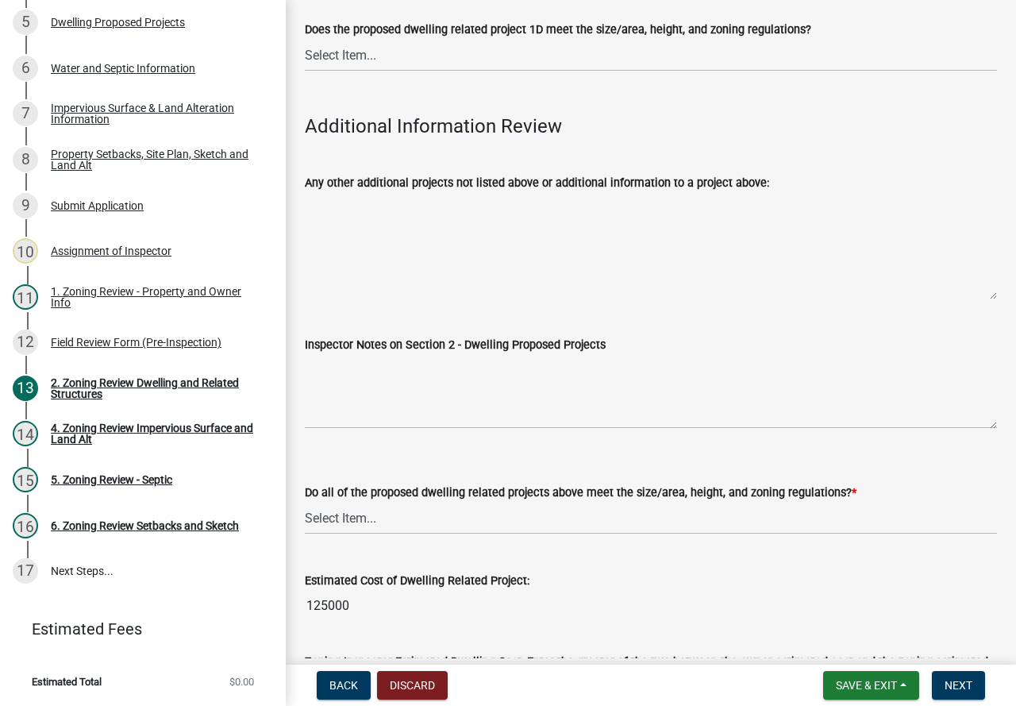
scroll to position [3803, 0]
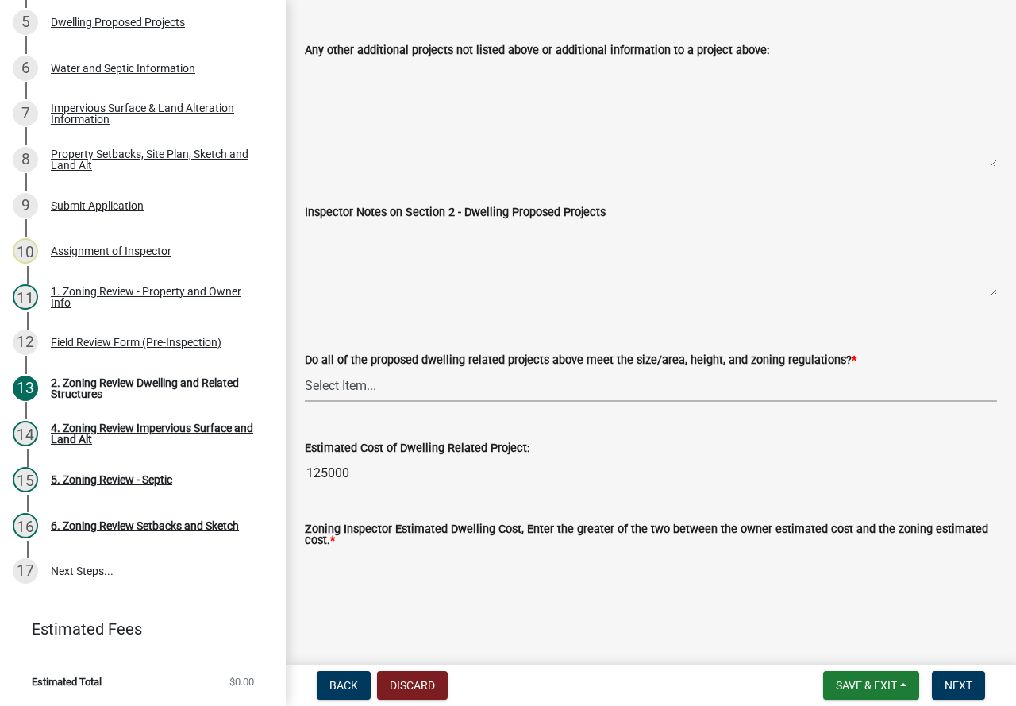
click at [535, 390] on select "Select Item... Yes No" at bounding box center [651, 385] width 692 height 33
click at [305, 369] on select "Select Item... Yes No" at bounding box center [651, 385] width 692 height 33
select select "583413f8-e9f7-4a70-8fe6-066f5b429c7e"
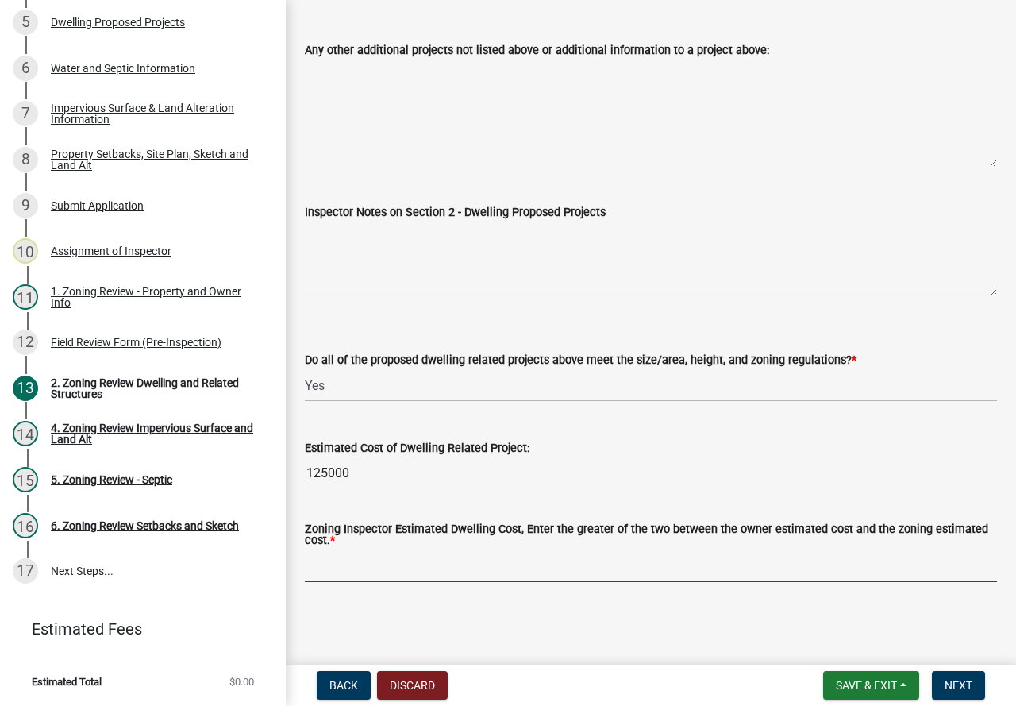
click at [513, 572] on input "text" at bounding box center [651, 566] width 692 height 33
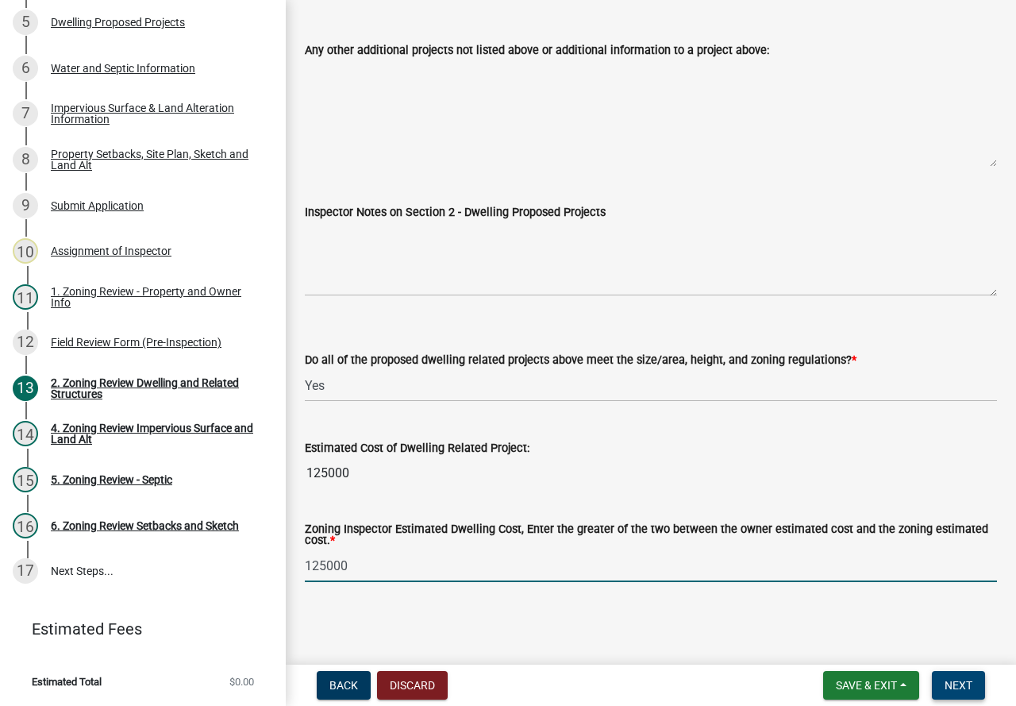
type input "125000"
click at [970, 689] on span "Next" at bounding box center [959, 685] width 28 height 13
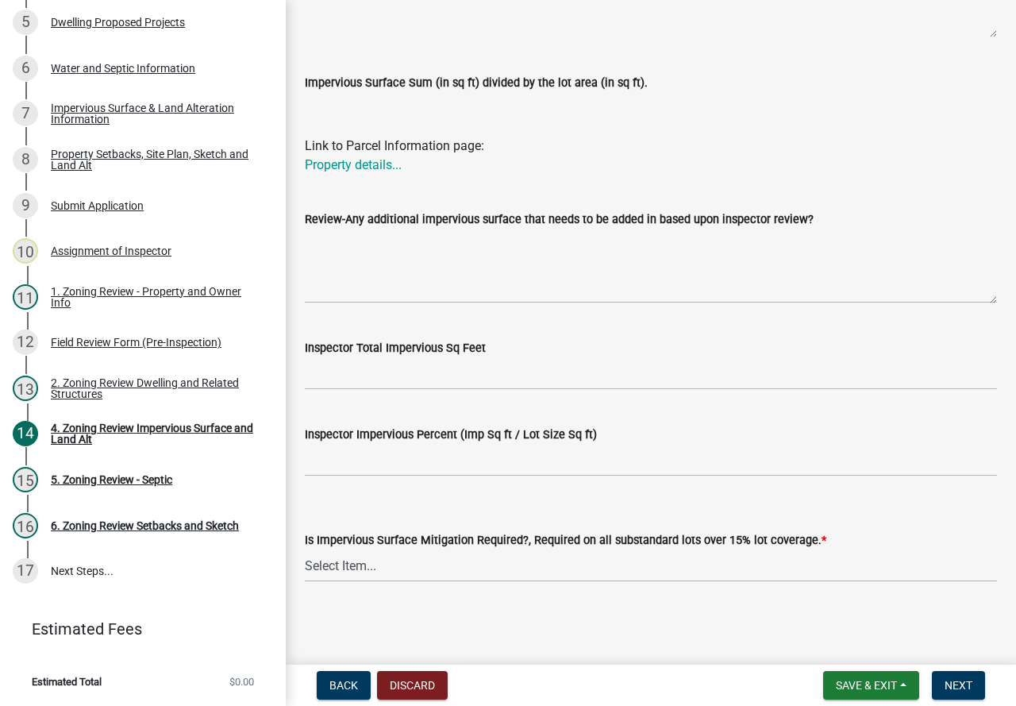
scroll to position [577, 0]
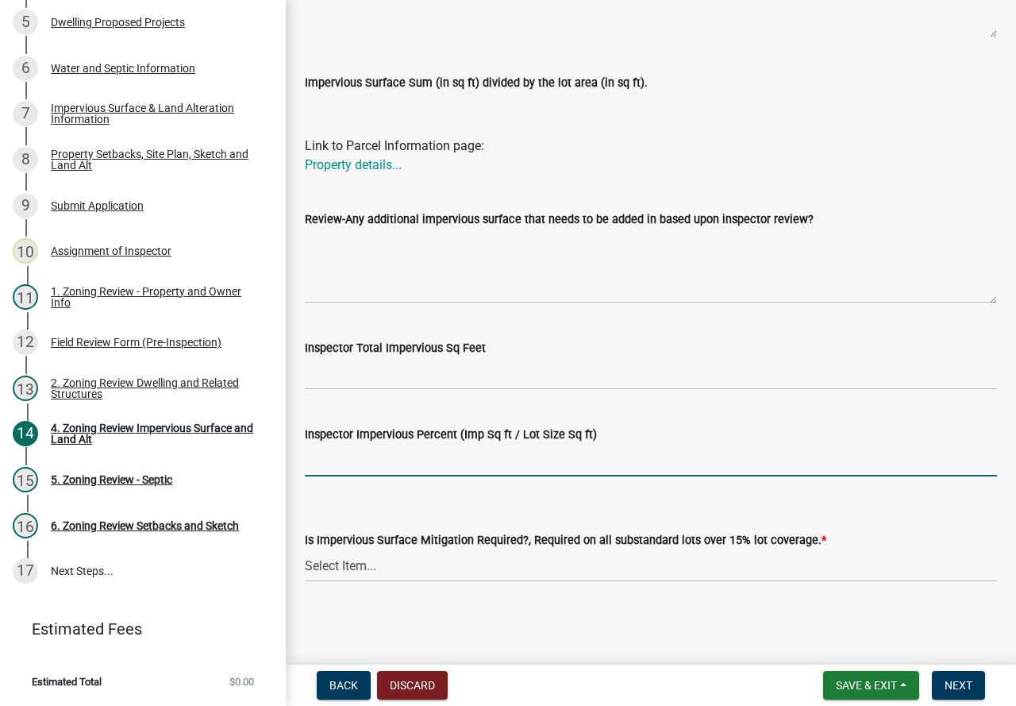
click at [403, 465] on input "Inspector Impervious Percent (Imp Sq ft / Lot Size Sq ft)" at bounding box center [651, 460] width 692 height 33
type input "Less than 1%"
click at [449, 572] on select "Select Item... Yes- Over 15% substandard lot coverage No N/A" at bounding box center [651, 566] width 692 height 33
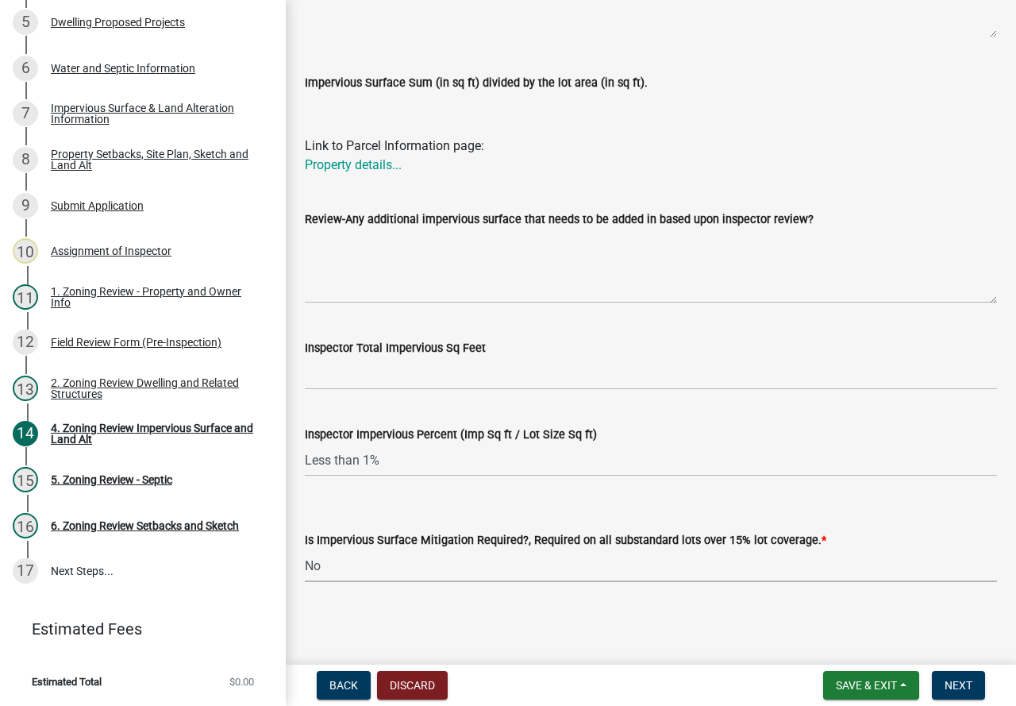
click at [305, 550] on select "Select Item... Yes- Over 15% substandard lot coverage No N/A" at bounding box center [651, 566] width 692 height 33
select select "e01e6f83-540c-4684-94c6-de0fe38ded07"
click at [976, 677] on button "Next" at bounding box center [958, 685] width 53 height 29
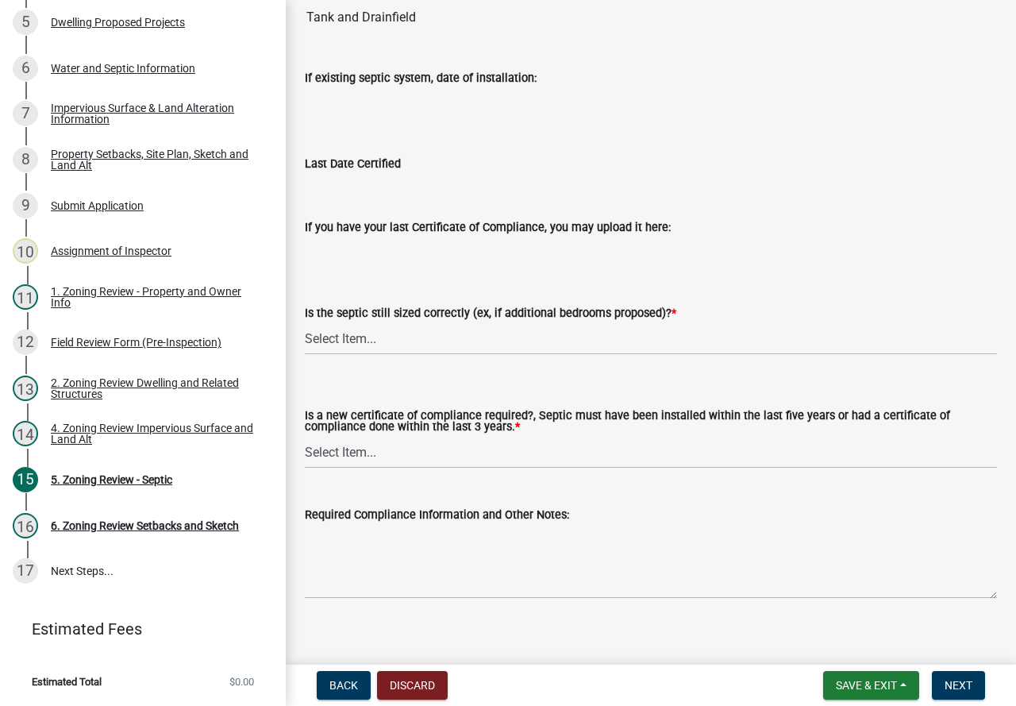
scroll to position [195, 0]
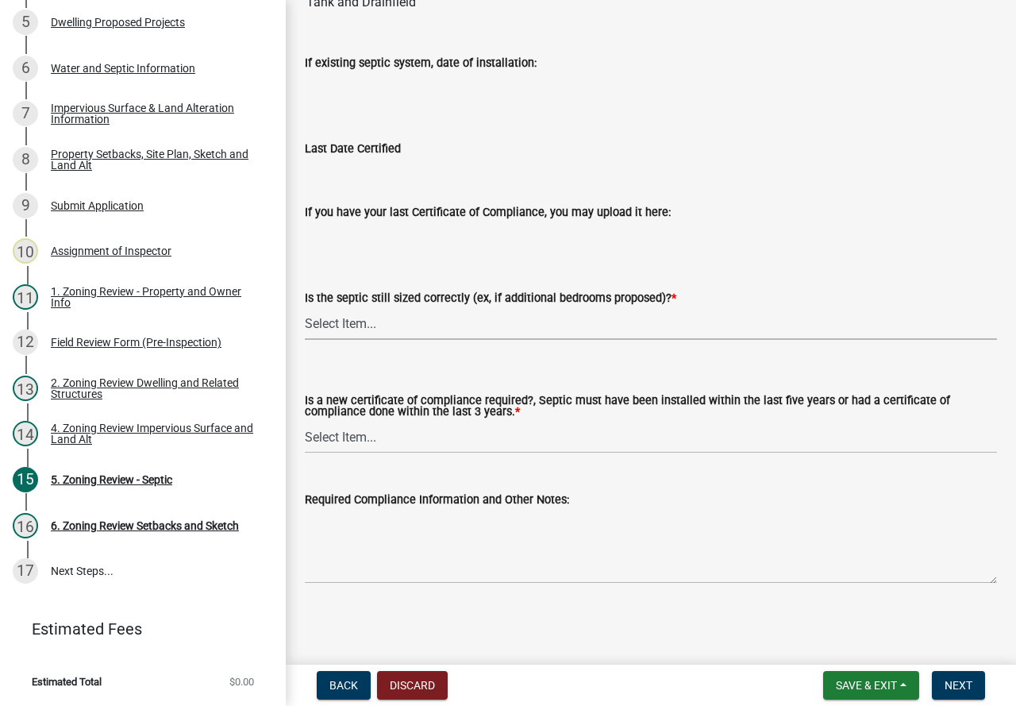
click at [470, 322] on select "Select Item... Yes No N/A" at bounding box center [651, 323] width 692 height 33
click at [305, 307] on select "Select Item... Yes No N/A" at bounding box center [651, 323] width 692 height 33
select select "b57b8896-1cf2-4a3f-b657-168f49e5b2e0"
click at [505, 439] on select "Select Item... Yes No" at bounding box center [651, 437] width 692 height 33
click at [305, 421] on select "Select Item... Yes No" at bounding box center [651, 437] width 692 height 33
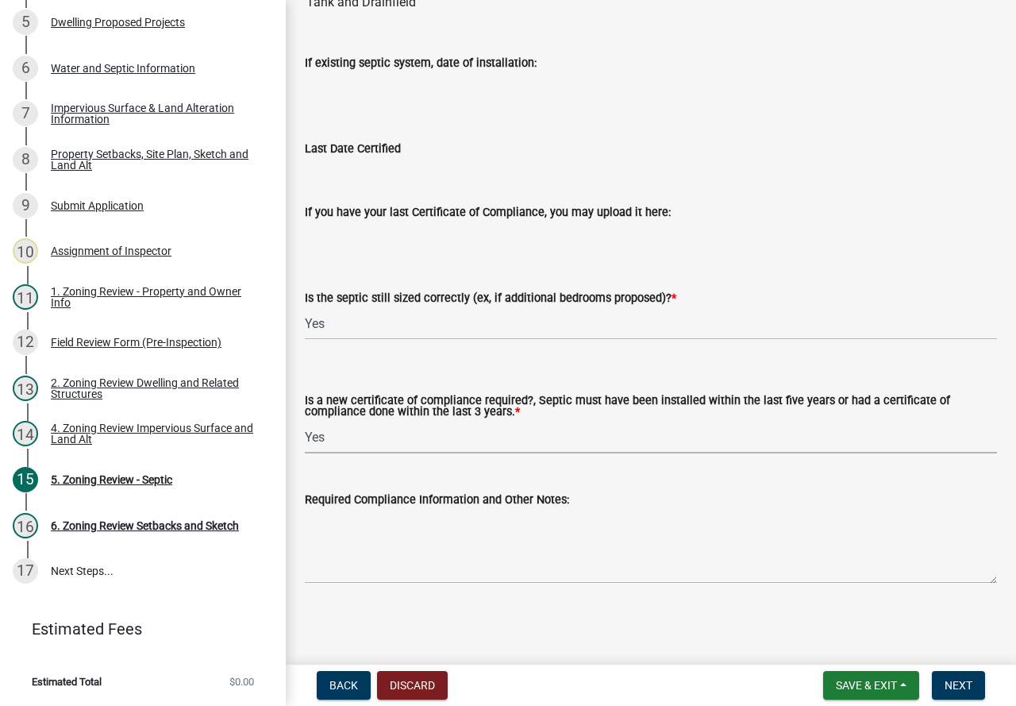
select select "974f57ed-7299-4218-a83f-36e428664112"
click at [438, 554] on textarea "Required Compliance Information and Other Notes:" at bounding box center [651, 546] width 692 height 75
type textarea "Deweys to install new system"
click at [968, 683] on span "Next" at bounding box center [959, 685] width 28 height 13
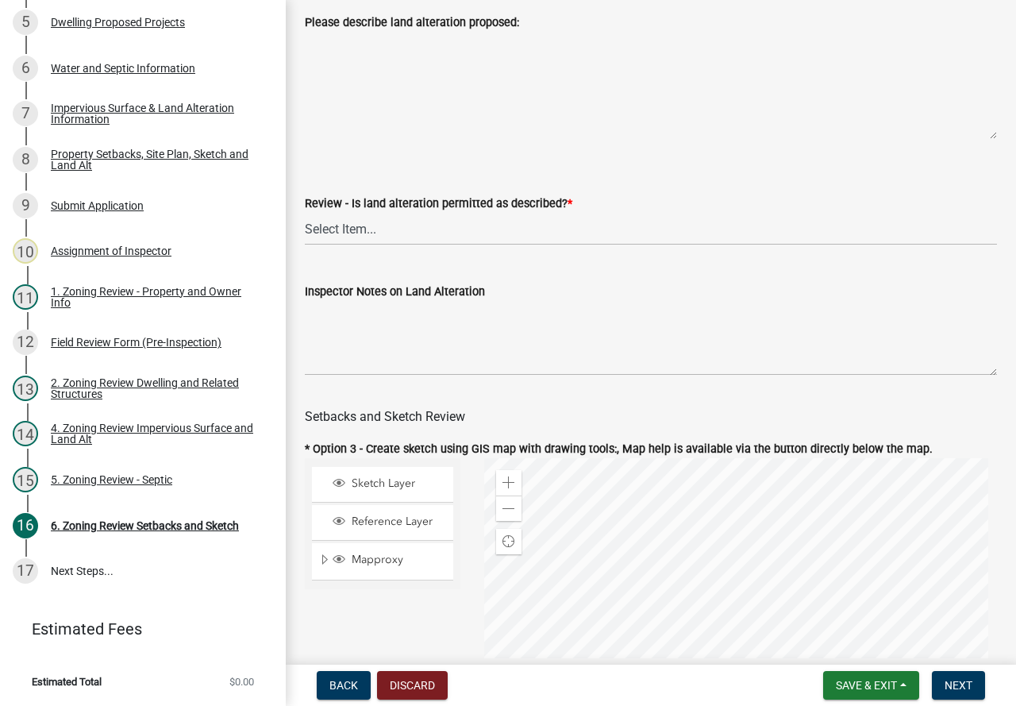
scroll to position [476, 0]
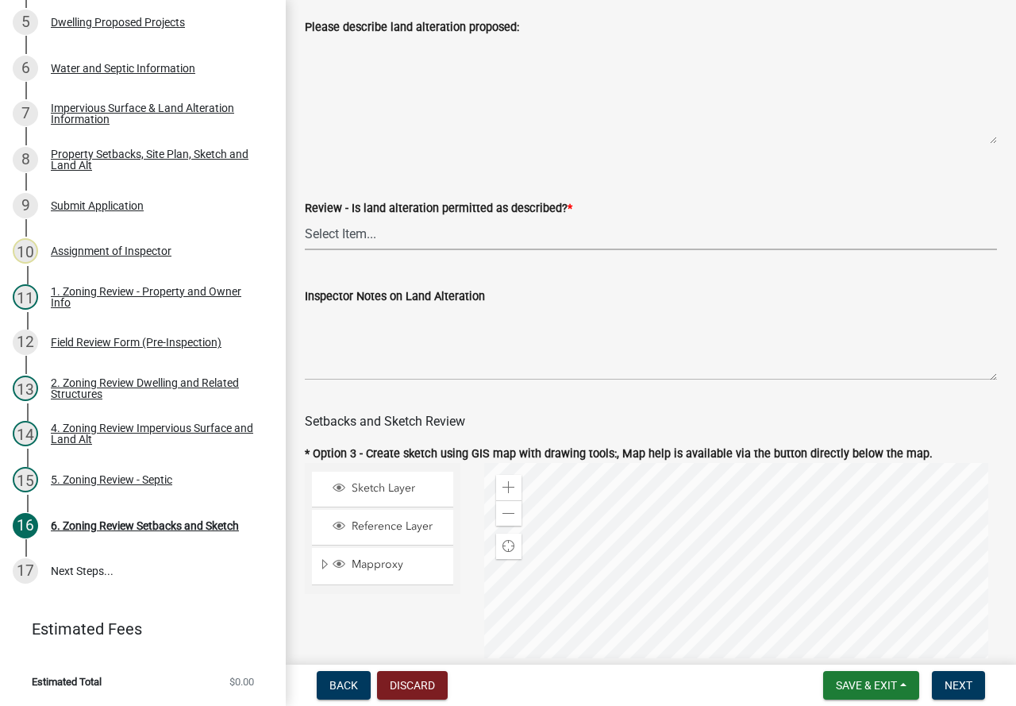
click at [424, 244] on select "Select Item... Yes No N/A" at bounding box center [651, 234] width 692 height 33
click at [305, 231] on select "Select Item... Yes No N/A" at bounding box center [651, 234] width 692 height 33
select select "cada6796-d529-4ebb-b6d4-faca8dd705c9"
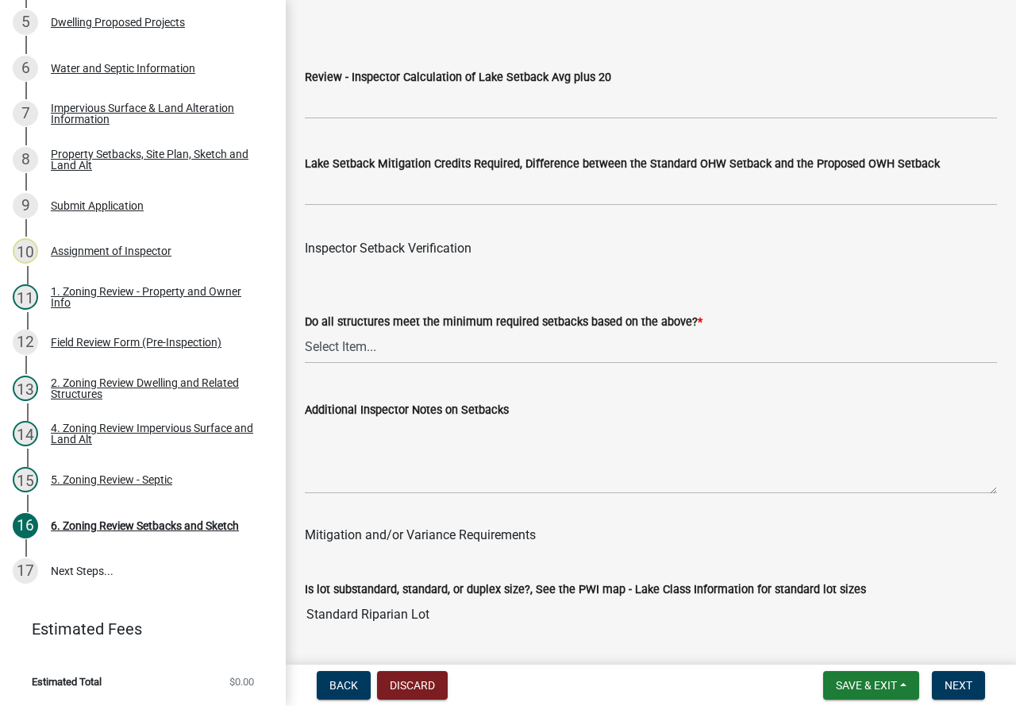
scroll to position [5162, 0]
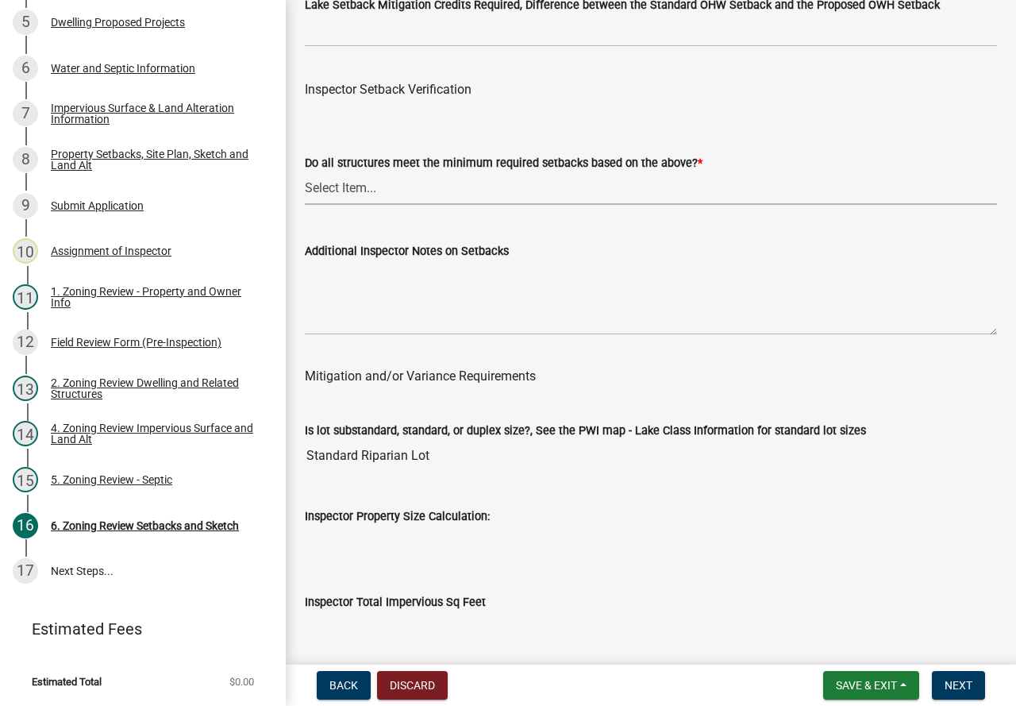
click at [416, 205] on select "Select Item... Yes No" at bounding box center [651, 188] width 692 height 33
click at [305, 194] on select "Select Item... Yes No" at bounding box center [651, 188] width 692 height 33
select select "1355ee8a-8cf1-4796-8594-a9df27e9dfb0"
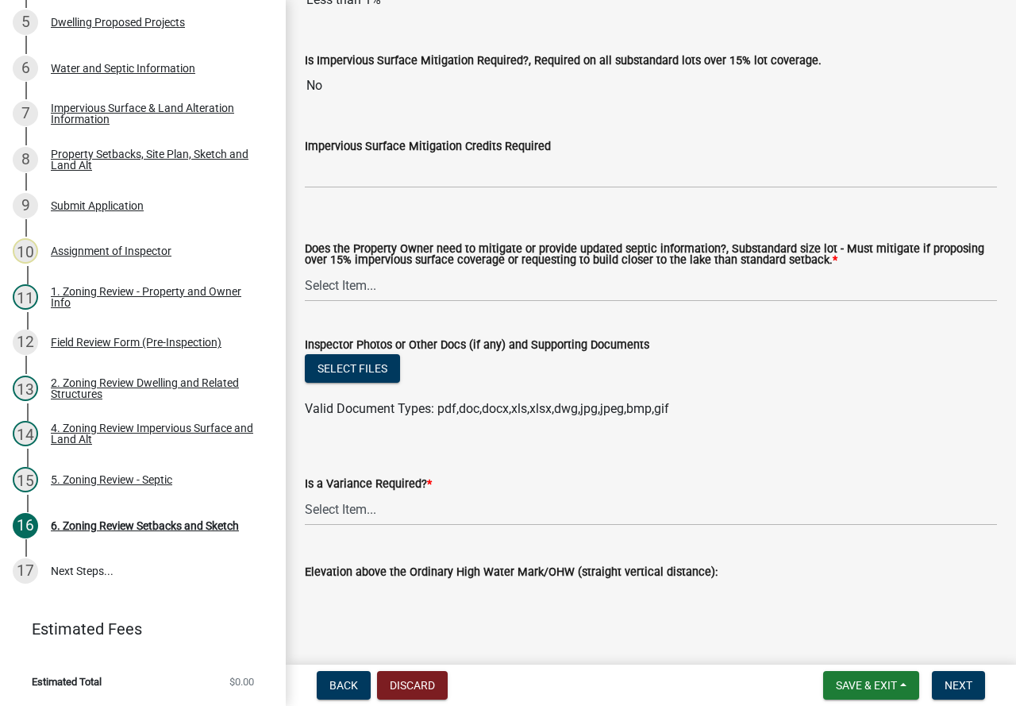
scroll to position [5877, 0]
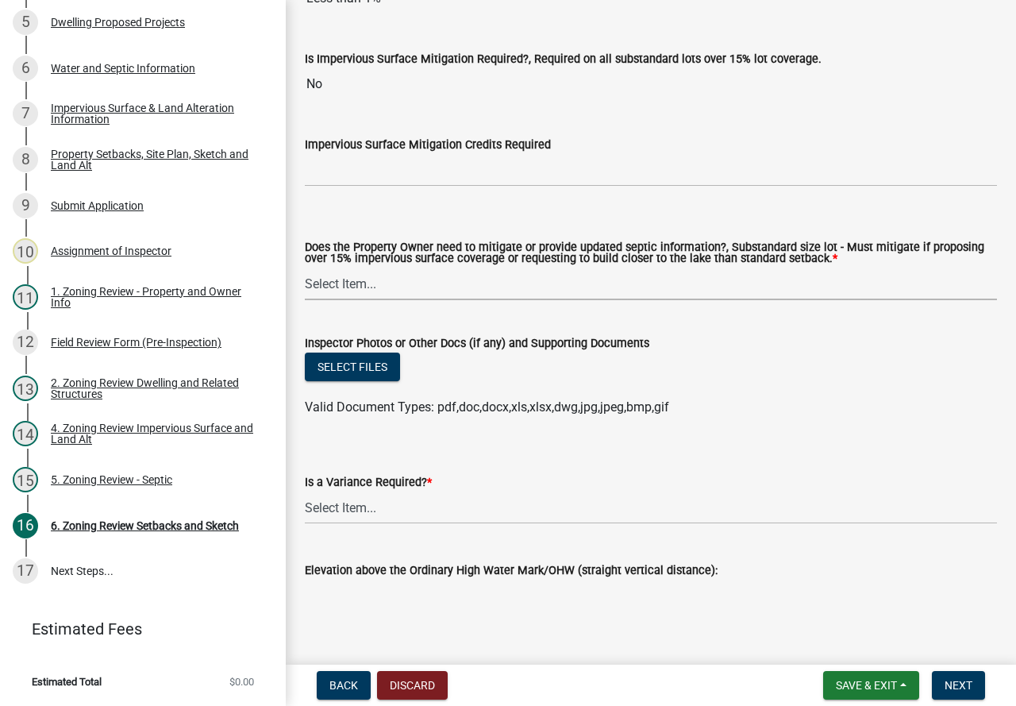
click at [407, 300] on select "Select Item... No Mitigation or additional Septic Information is required Septi…" at bounding box center [651, 284] width 692 height 33
click at [305, 290] on select "Select Item... No Mitigation or additional Septic Information is required Septi…" at bounding box center [651, 284] width 692 height 33
select select "90ee664a-1dc2-440e-be2c-90a87c157e77"
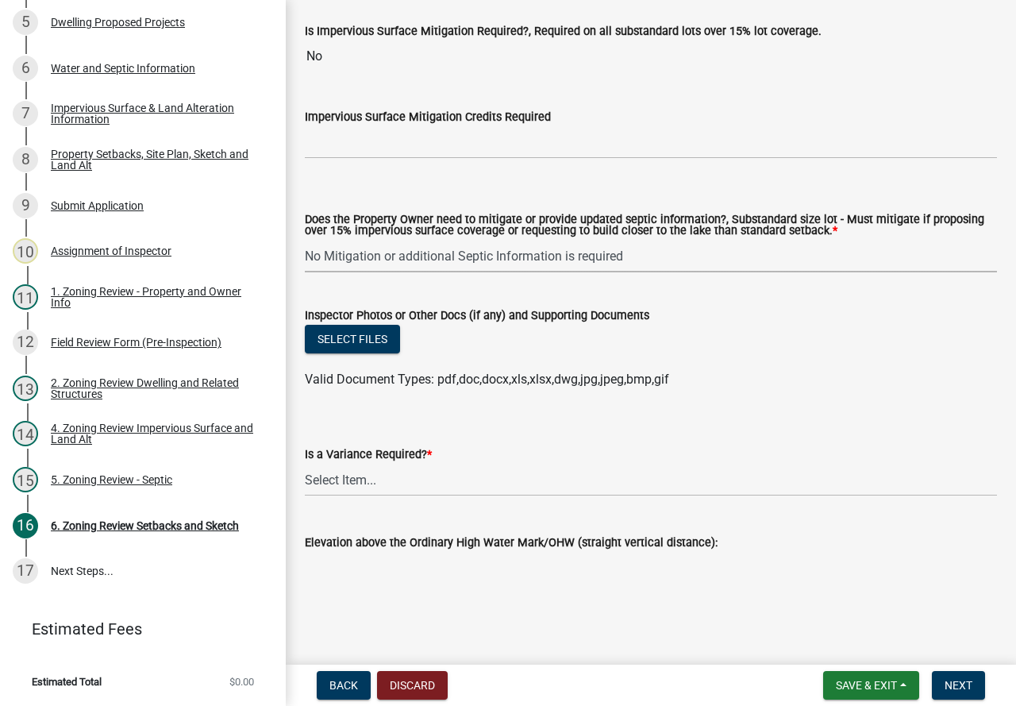
scroll to position [5927, 0]
click at [411, 482] on select "Select Item... Yes No" at bounding box center [651, 480] width 692 height 33
click at [305, 464] on select "Select Item... Yes No" at bounding box center [651, 480] width 692 height 33
select select "f2187563-aefa-492e-adce-9c256a51e9d2"
click at [961, 685] on span "Next" at bounding box center [959, 685] width 28 height 13
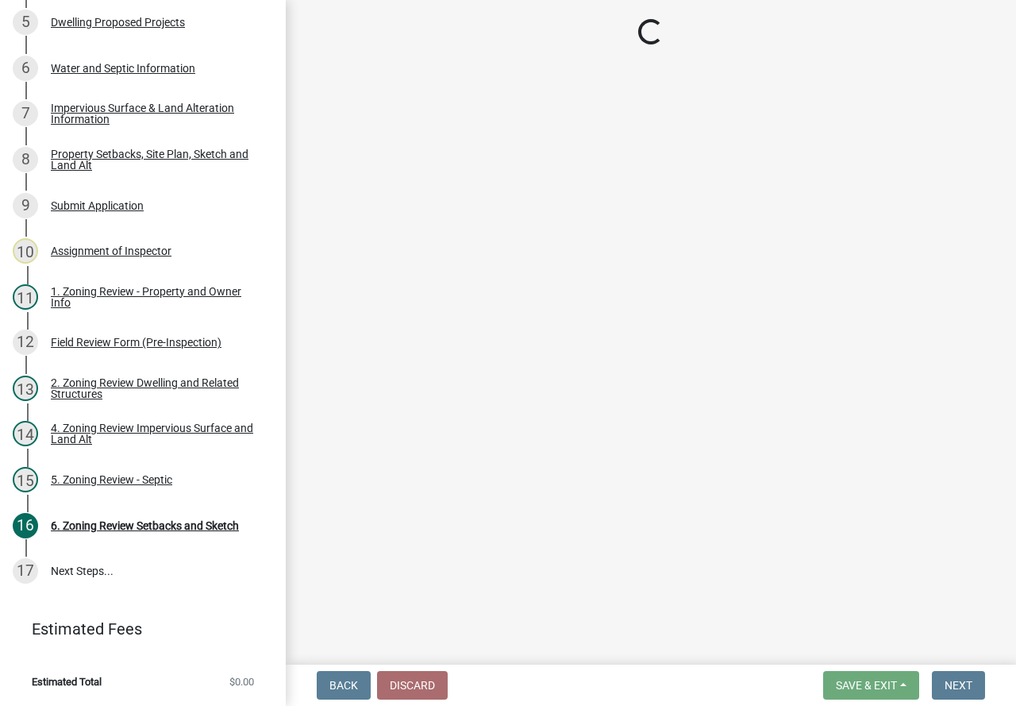
scroll to position [441, 0]
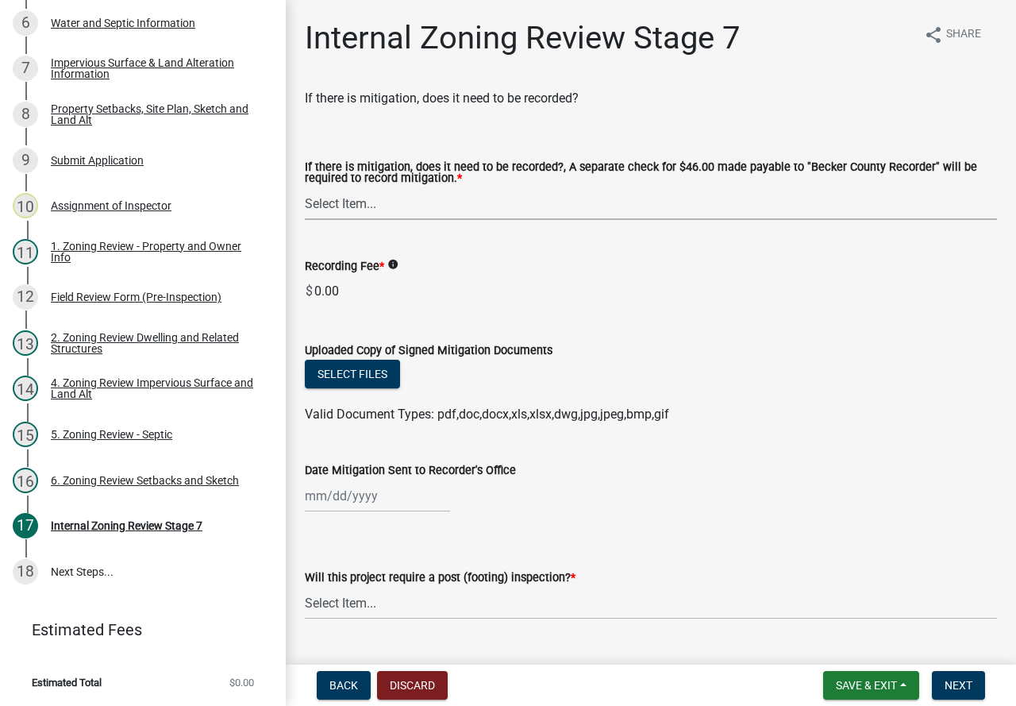
click at [379, 206] on select "Select Item... Yes No N/A" at bounding box center [651, 203] width 692 height 33
click at [305, 188] on select "Select Item... Yes No N/A" at bounding box center [651, 203] width 692 height 33
select select "e59fcb53-d9ed-466f-8c3e-33bb35216820"
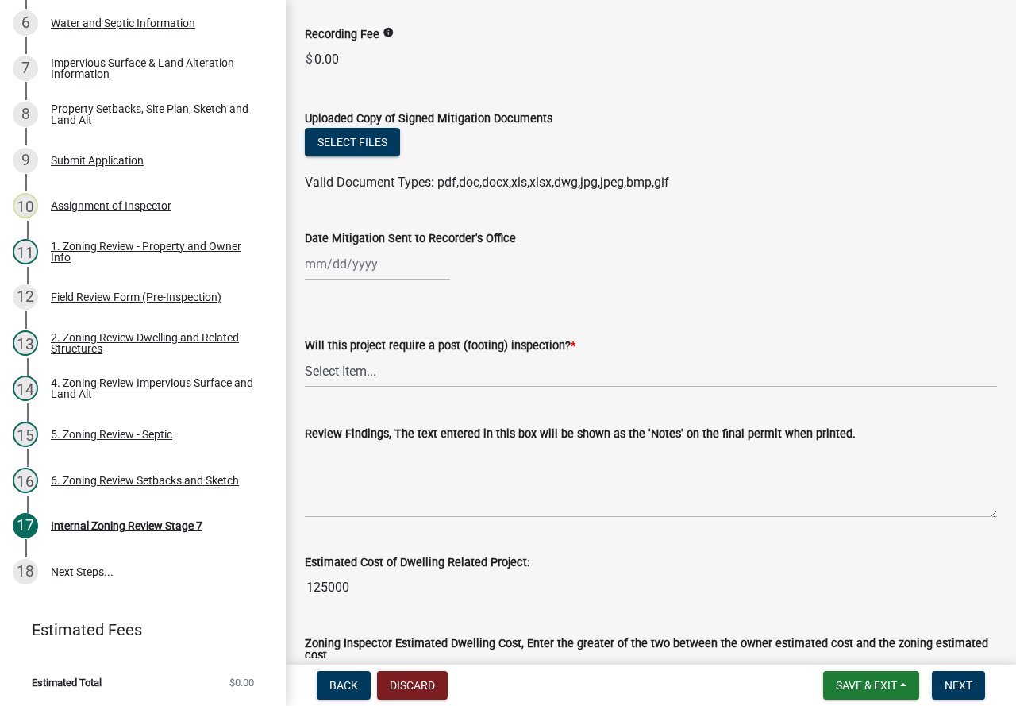
scroll to position [238, 0]
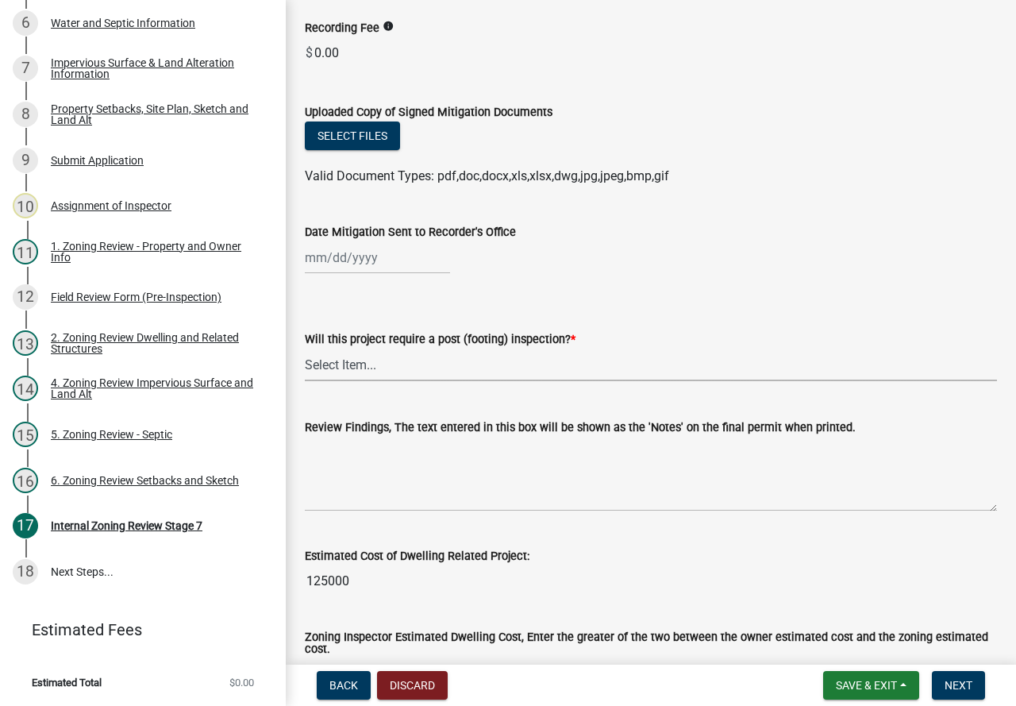
click at [364, 372] on select "Select Item... No Yes" at bounding box center [651, 365] width 692 height 33
click at [305, 349] on select "Select Item... No Yes" at bounding box center [651, 365] width 692 height 33
select select "74b00539-a6f1-4ef6-a890-a22a5fa5fedf"
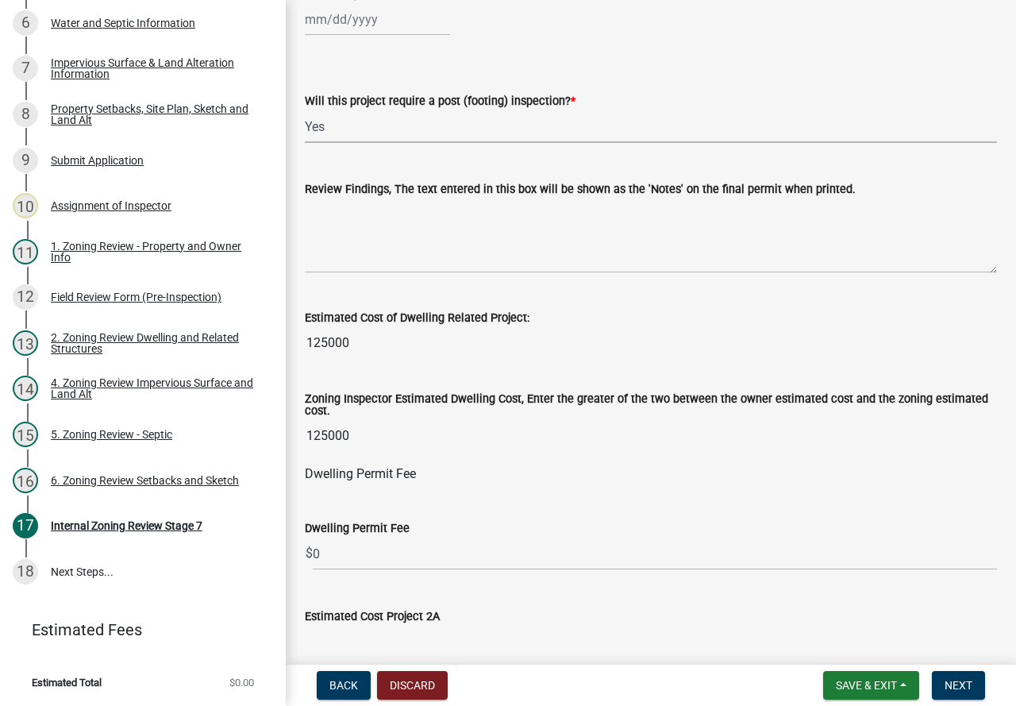
scroll to position [556, 0]
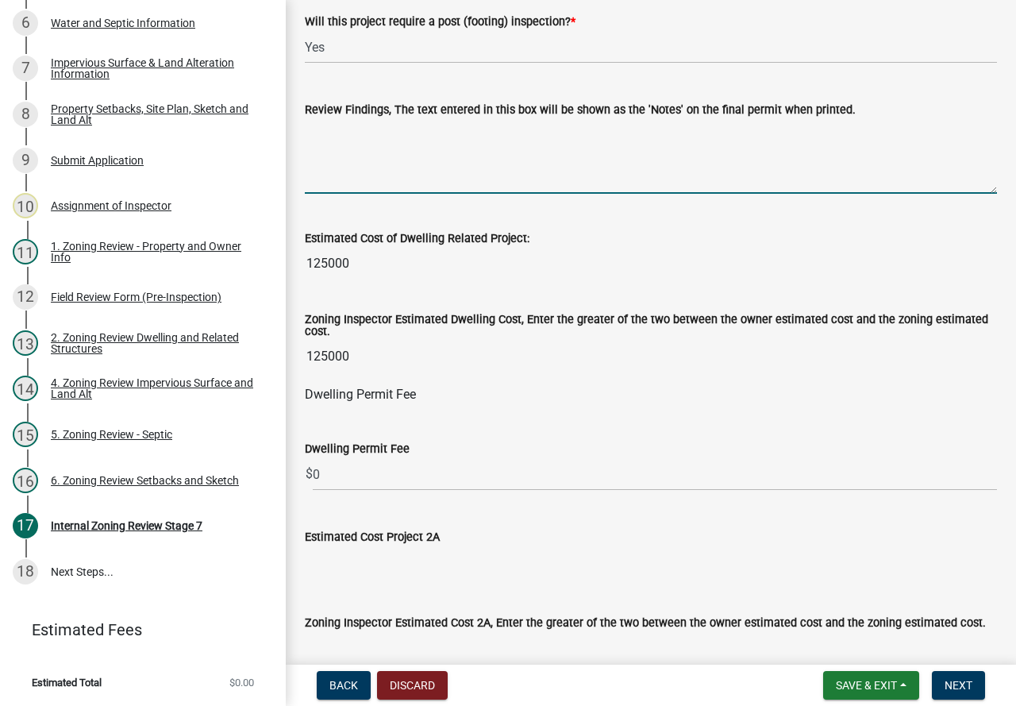
click at [341, 140] on textarea "Review Findings, The text entered in this box will be shown as the 'Notes' on t…" at bounding box center [651, 156] width 692 height 75
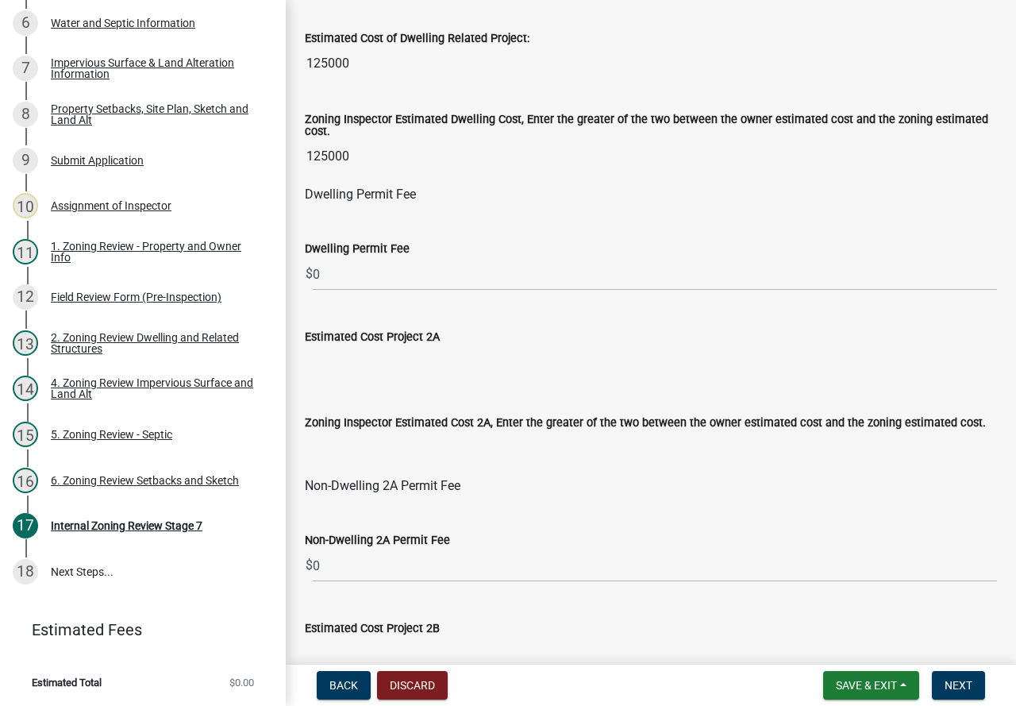
scroll to position [794, 0]
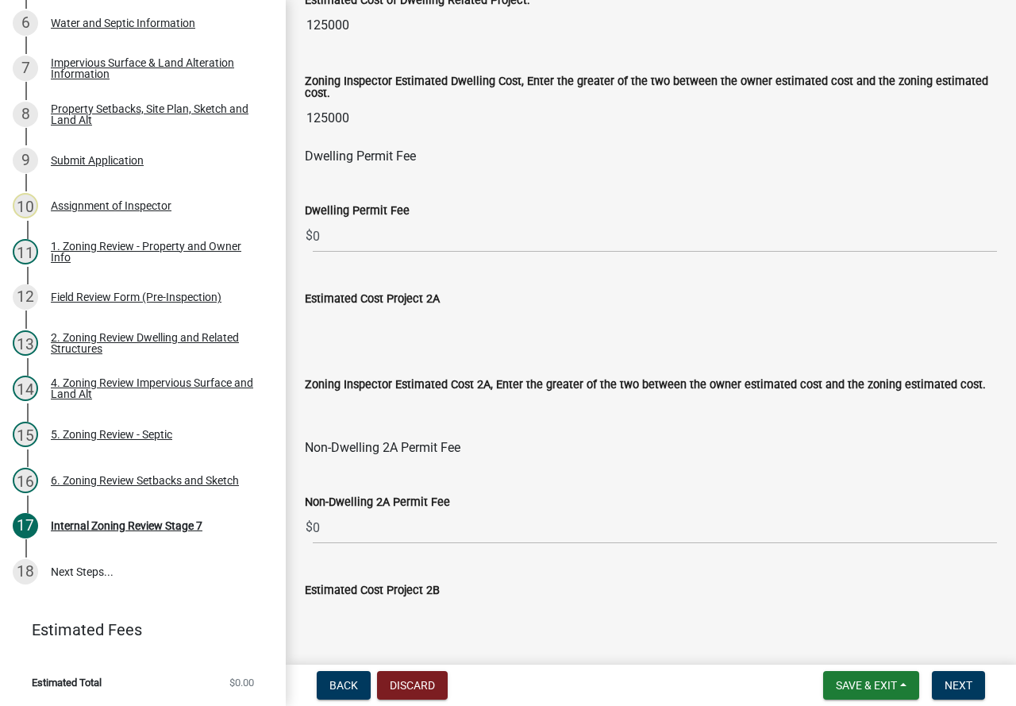
type textarea "Must maintain all required setbacks."
click at [330, 234] on input "0" at bounding box center [655, 236] width 685 height 33
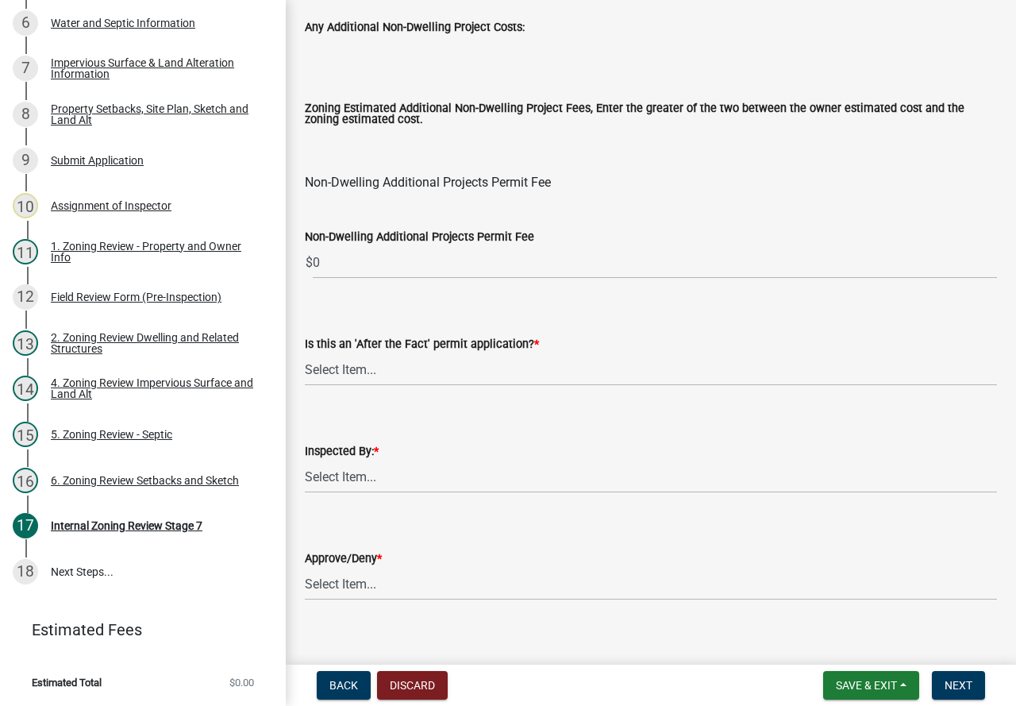
scroll to position [1976, 0]
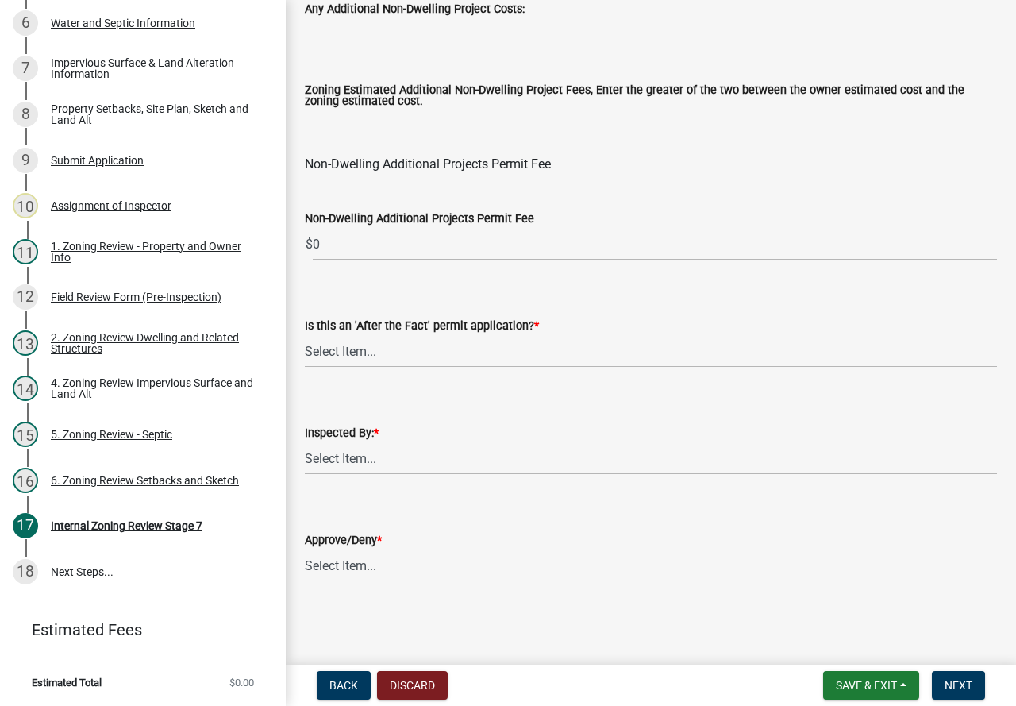
type input "435"
click at [327, 352] on select "Select Item... No Yes" at bounding box center [651, 351] width 692 height 33
click at [305, 335] on select "Select Item... No Yes" at bounding box center [651, 351] width 692 height 33
select select "bbe3a6c5-1893-4527-8578-ada07a3b8ea5"
drag, startPoint x: 359, startPoint y: 463, endPoint x: 359, endPoint y: 472, distance: 8.7
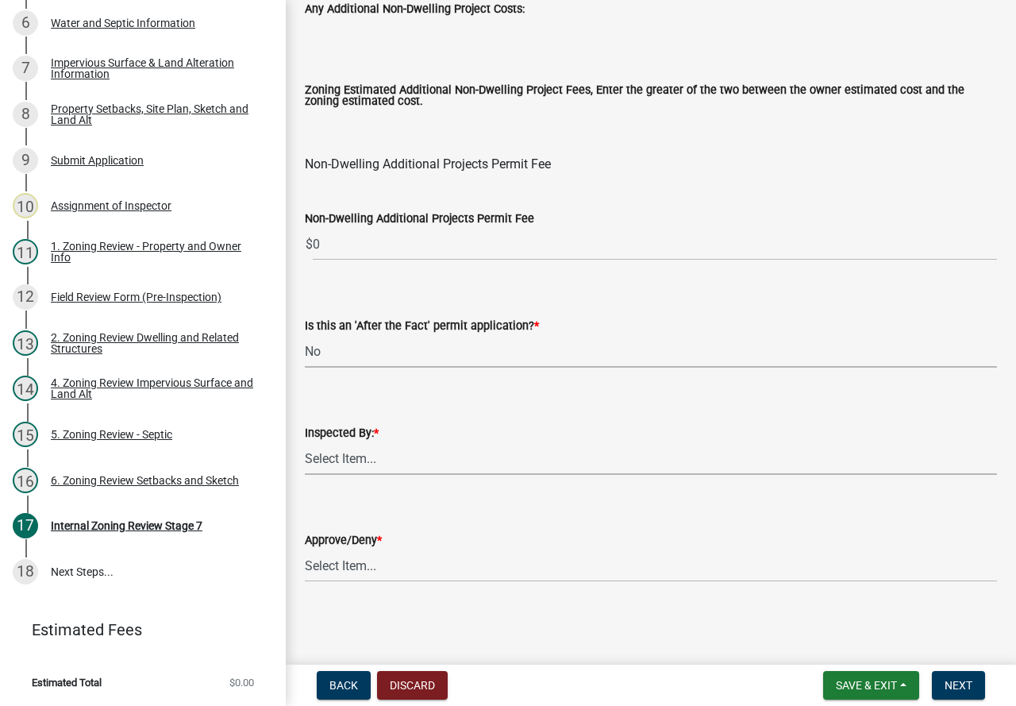
click at [359, 463] on select "Select Item... [PERSON_NAME] [PERSON_NAME] [PERSON_NAME] [PERSON_NAME] [PERSON_…" at bounding box center [651, 458] width 692 height 33
click at [305, 442] on select "Select Item... [PERSON_NAME] [PERSON_NAME] [PERSON_NAME] [PERSON_NAME] [PERSON_…" at bounding box center [651, 458] width 692 height 33
select select "46a4e5dd-5e54-4833-a695-492bd64ca2bd"
click at [372, 573] on select "Select Item... Approve Deny" at bounding box center [651, 566] width 692 height 33
click at [305, 550] on select "Select Item... Approve Deny" at bounding box center [651, 566] width 692 height 33
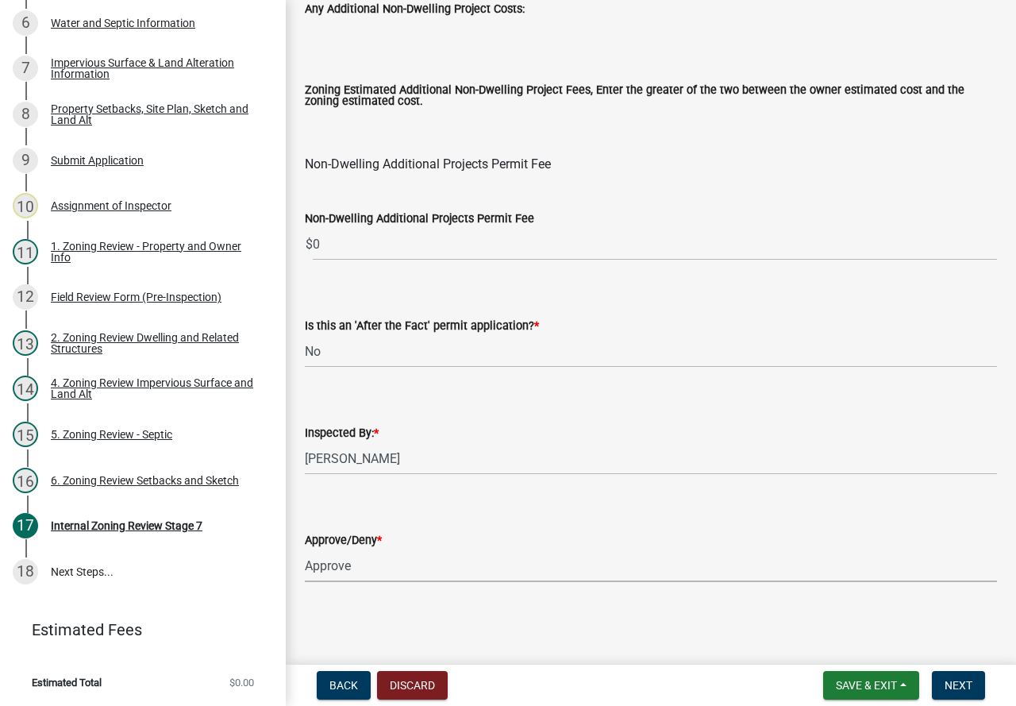
select select "97c9e5a4-d35f-4903-ad68-b764687ac9e9"
click at [959, 685] on span "Next" at bounding box center [959, 685] width 28 height 13
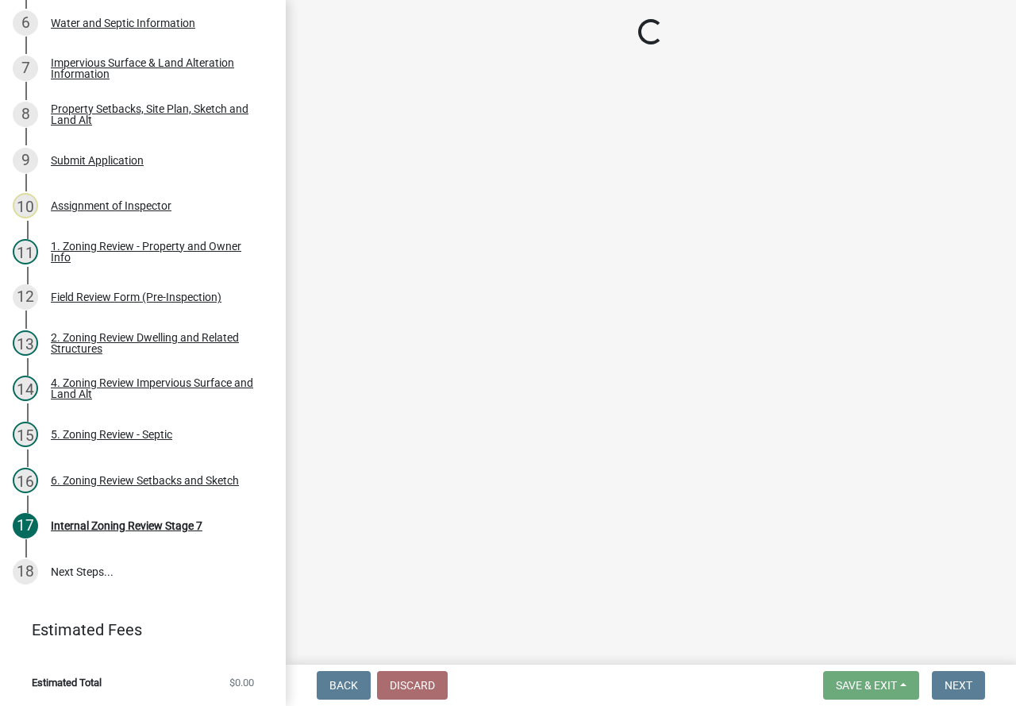
scroll to position [624, 0]
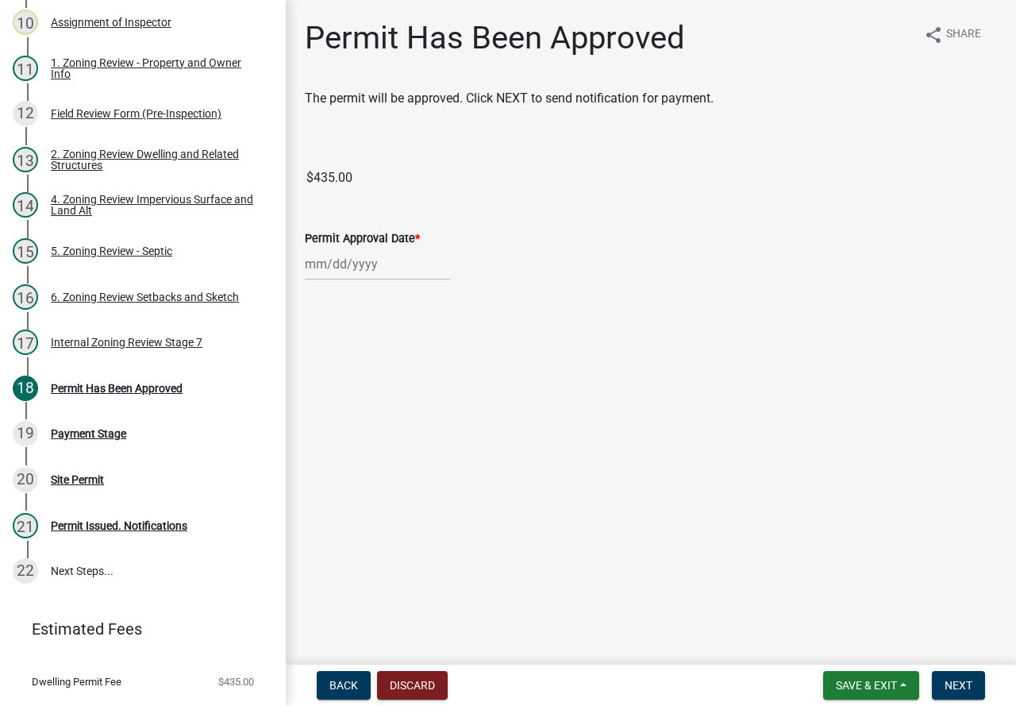
select select "9"
select select "2025"
click at [341, 272] on div "[PERSON_NAME] Feb Mar Apr [PERSON_NAME][DATE] Oct Nov [DATE] 1526 1527 1528 152…" at bounding box center [377, 264] width 145 height 33
click at [397, 422] on div "25" at bounding box center [396, 424] width 25 height 25
type input "[DATE]"
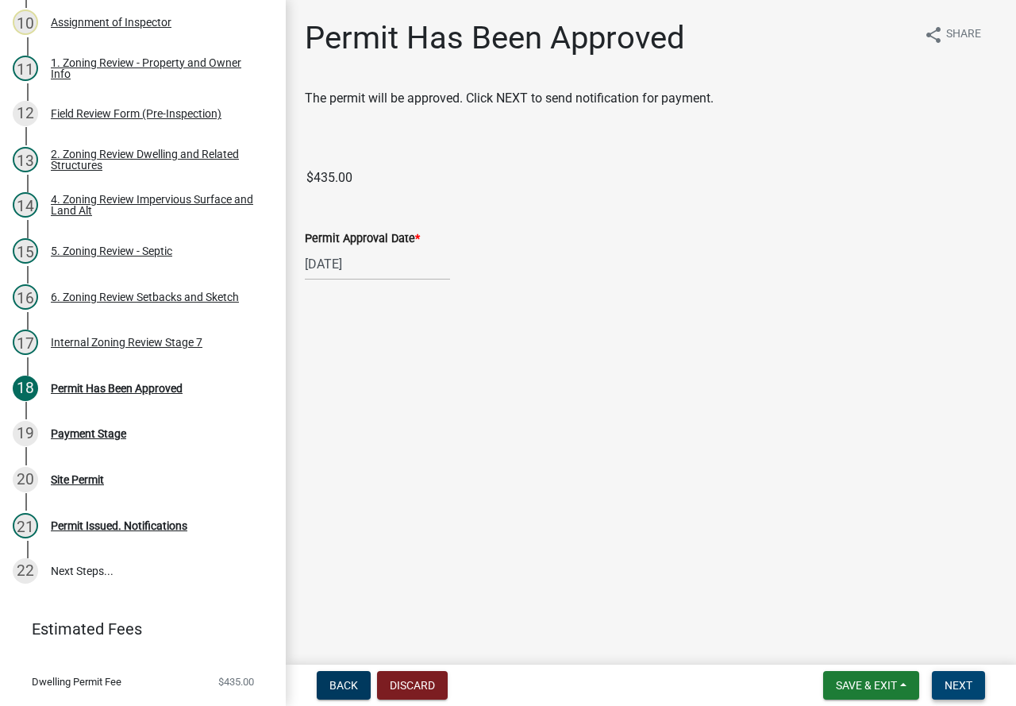
click at [962, 685] on span "Next" at bounding box center [959, 685] width 28 height 13
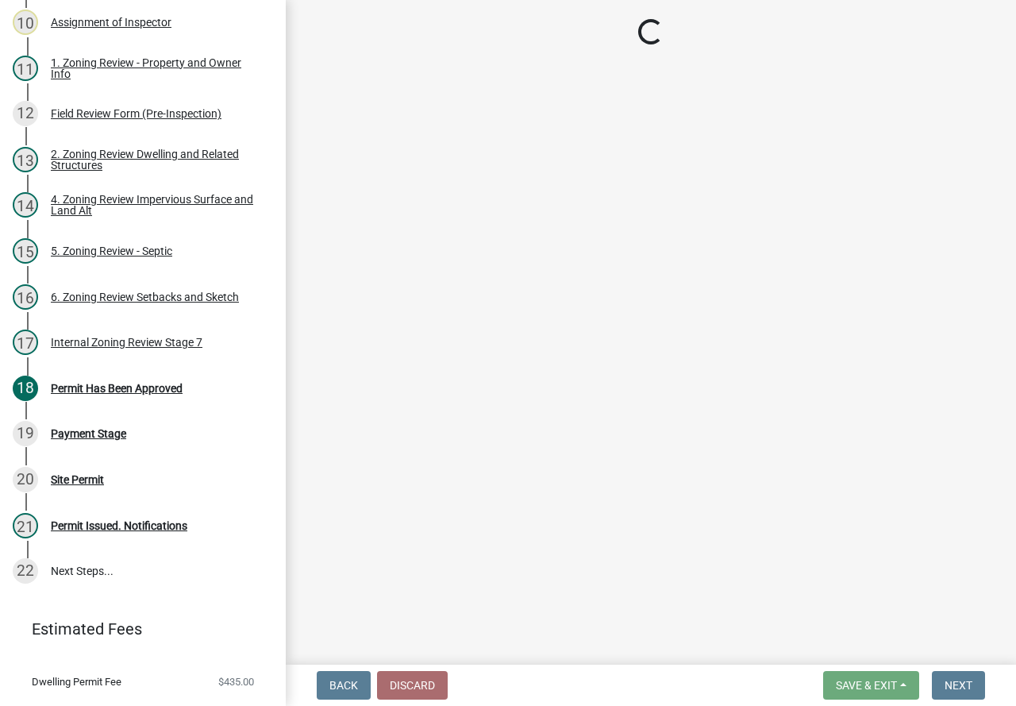
select select "3: 3"
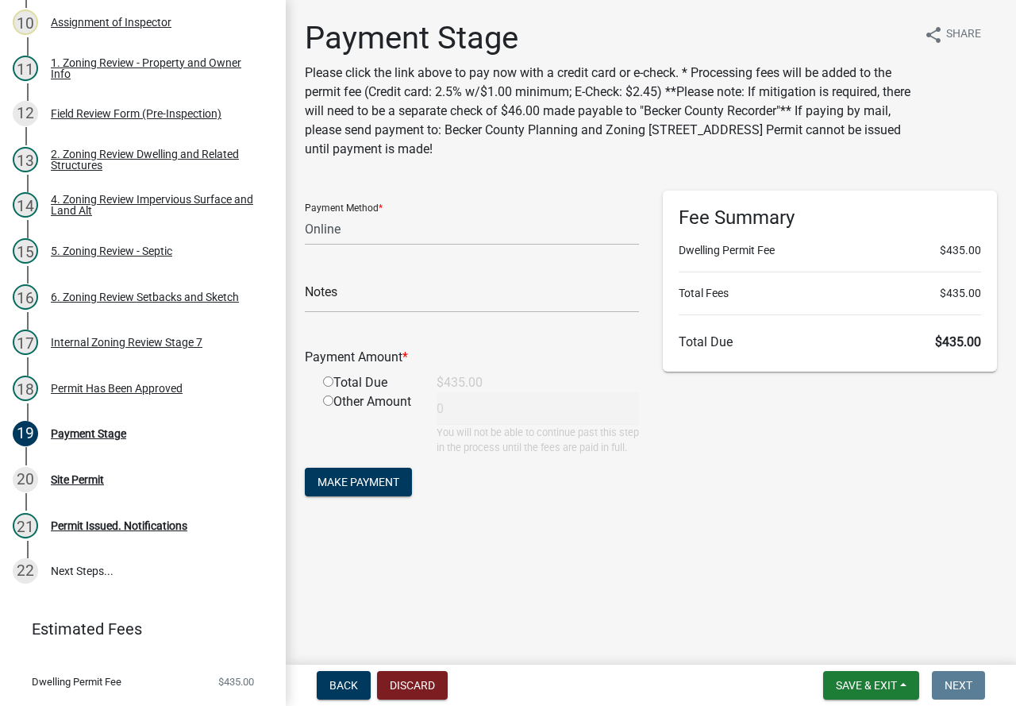
click at [329, 382] on input "radio" at bounding box center [328, 381] width 10 height 10
radio input "true"
type input "435"
click at [357, 488] on span "Make Payment" at bounding box center [359, 482] width 82 height 13
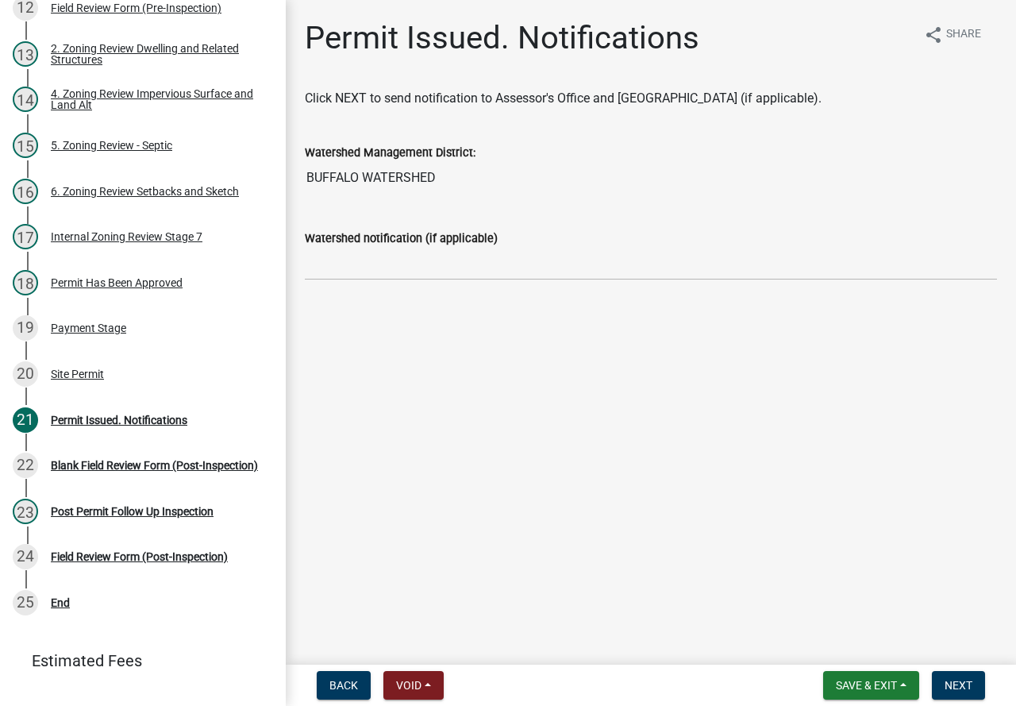
scroll to position [756, 0]
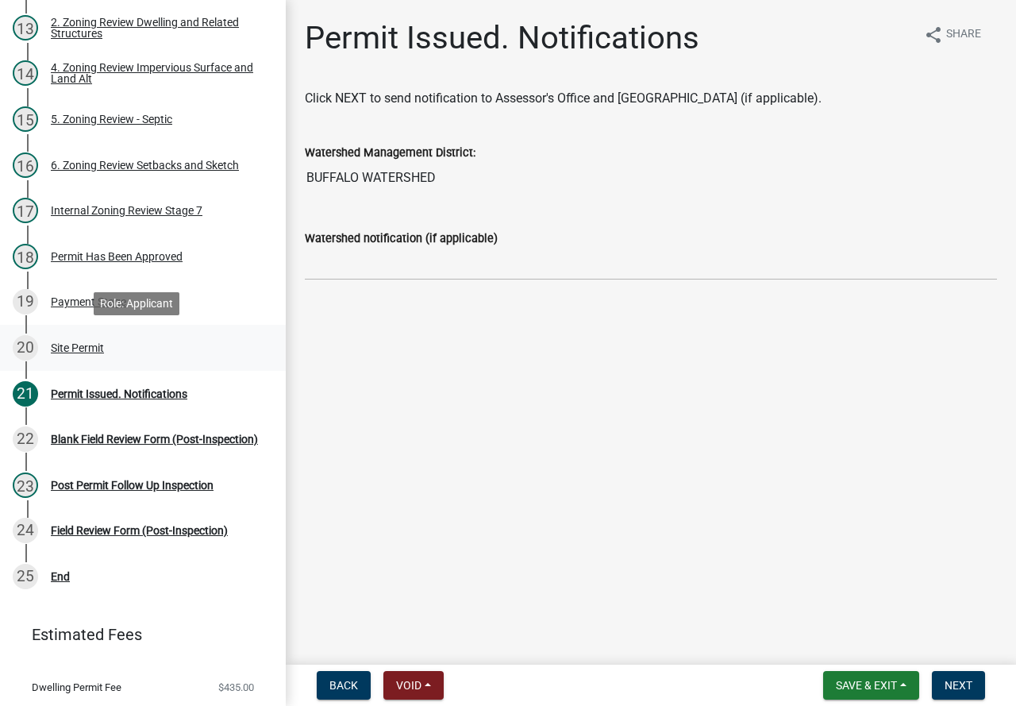
click at [87, 349] on div "Site Permit" at bounding box center [77, 347] width 53 height 11
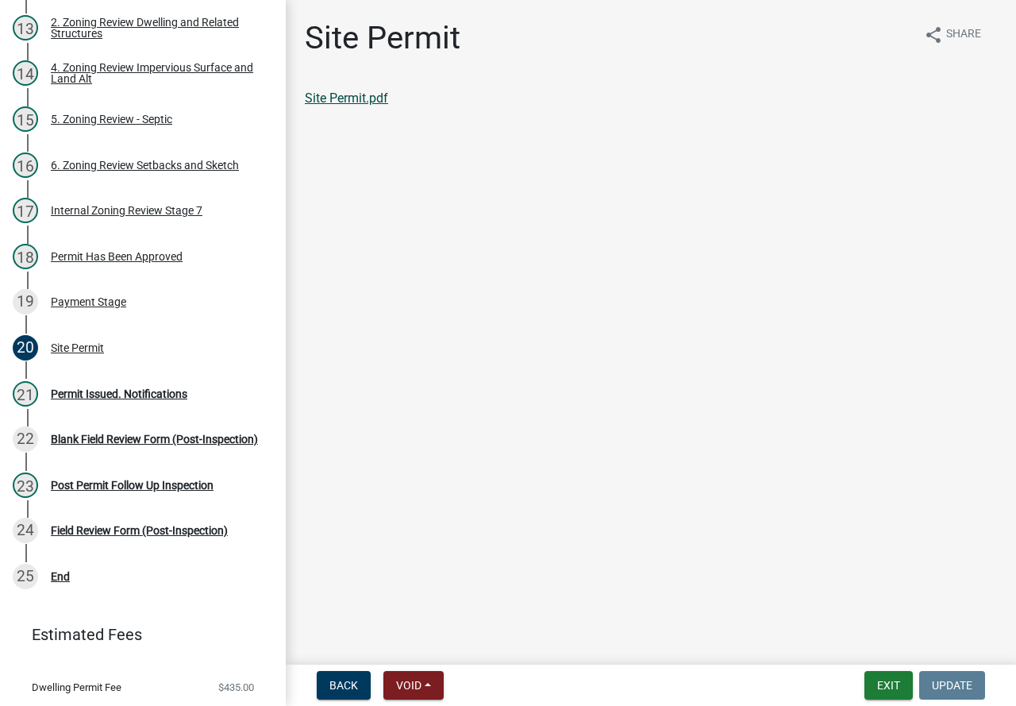
click at [349, 99] on link "Site Permit.pdf" at bounding box center [346, 98] width 83 height 15
